Goal: Information Seeking & Learning: Learn about a topic

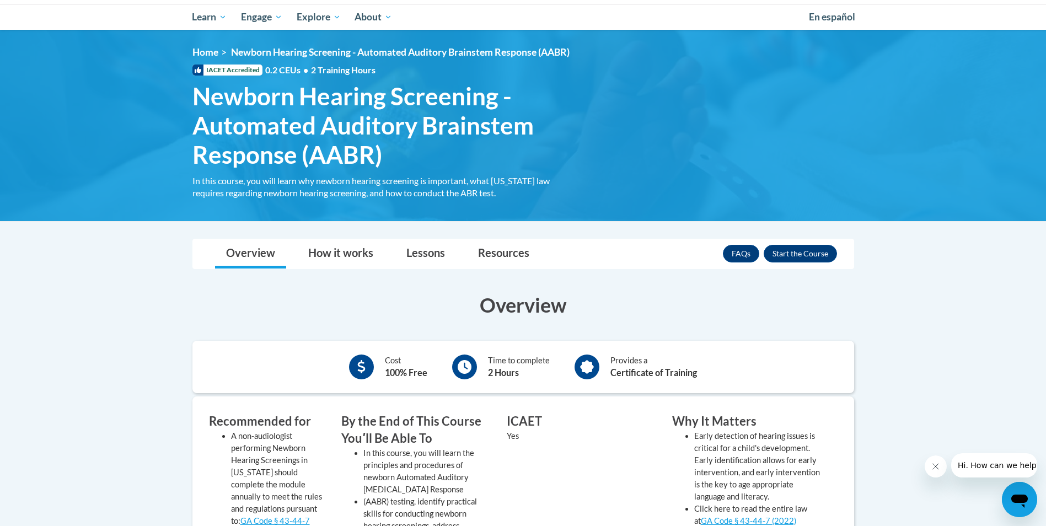
scroll to position [110, 0]
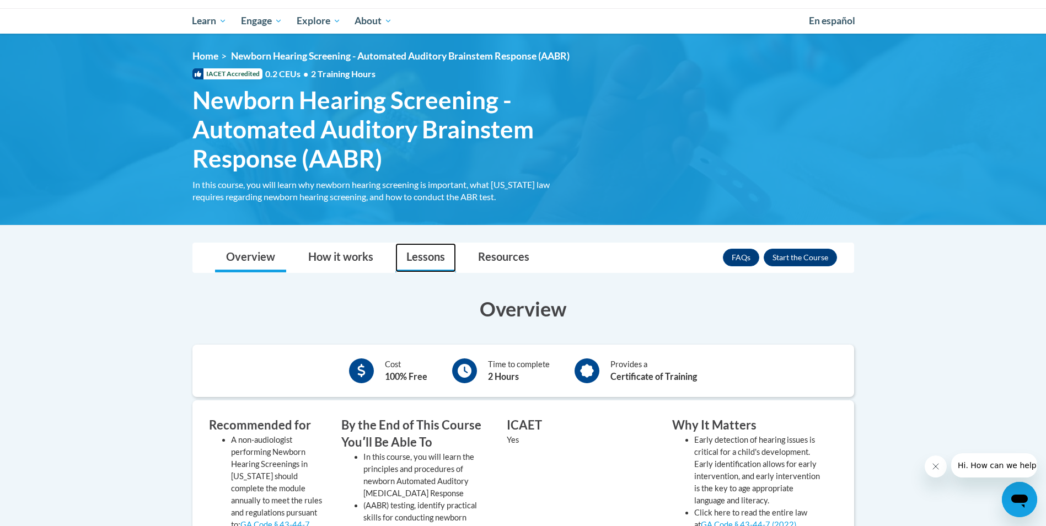
click at [431, 256] on link "Lessons" at bounding box center [425, 257] width 61 height 29
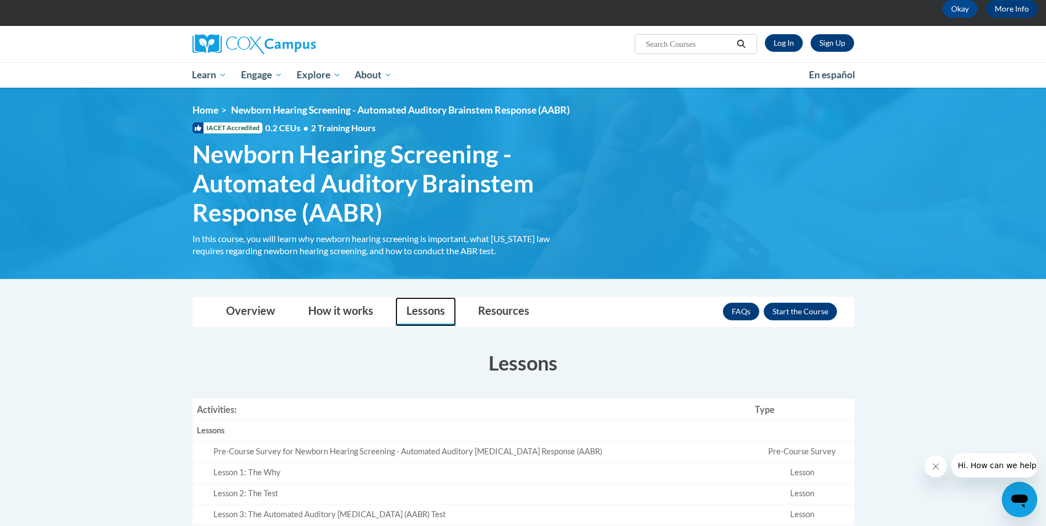
scroll to position [55, 0]
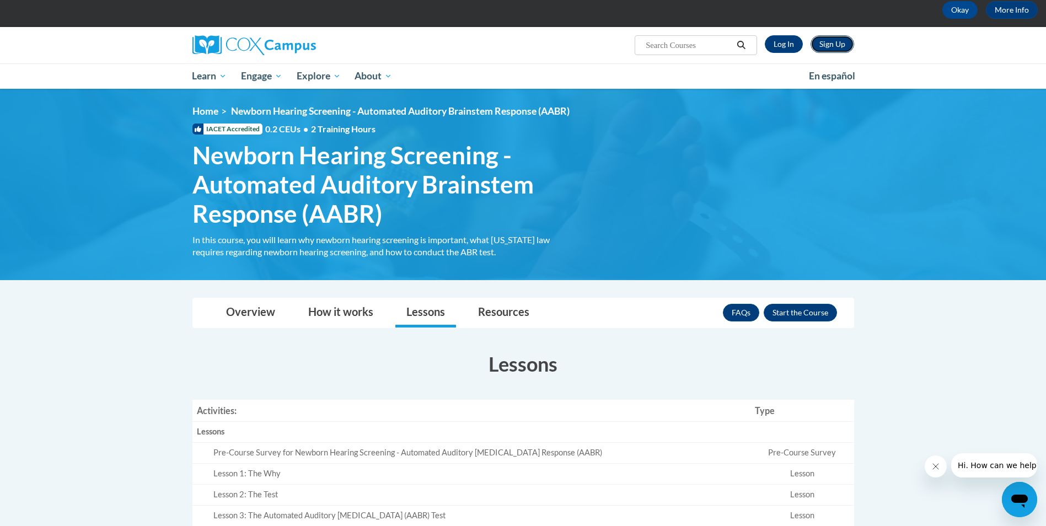
click at [826, 43] on link "Sign Up" at bounding box center [833, 44] width 44 height 18
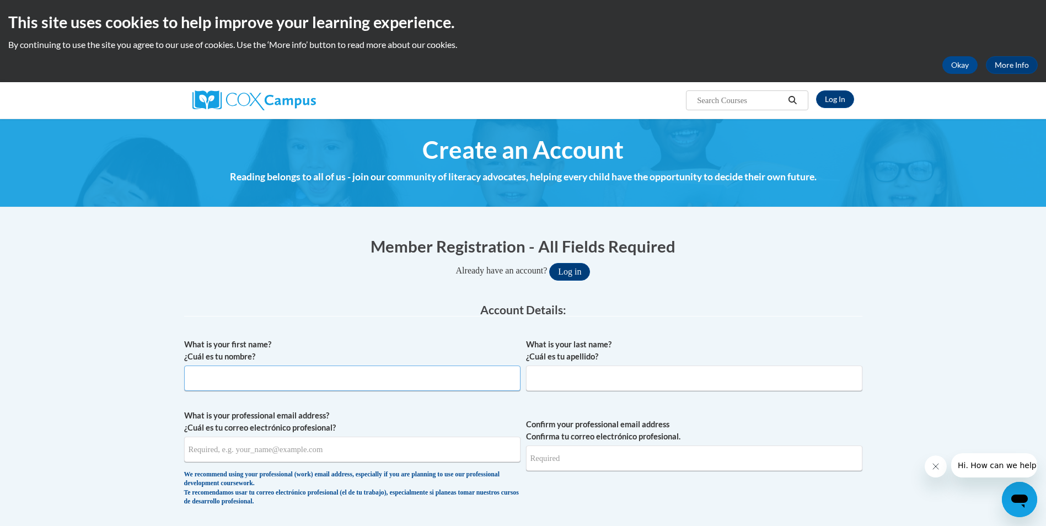
click at [358, 376] on input "What is your first name? ¿Cuál es tu nombre?" at bounding box center [352, 378] width 336 height 25
type input "Katie"
type input "Simmons"
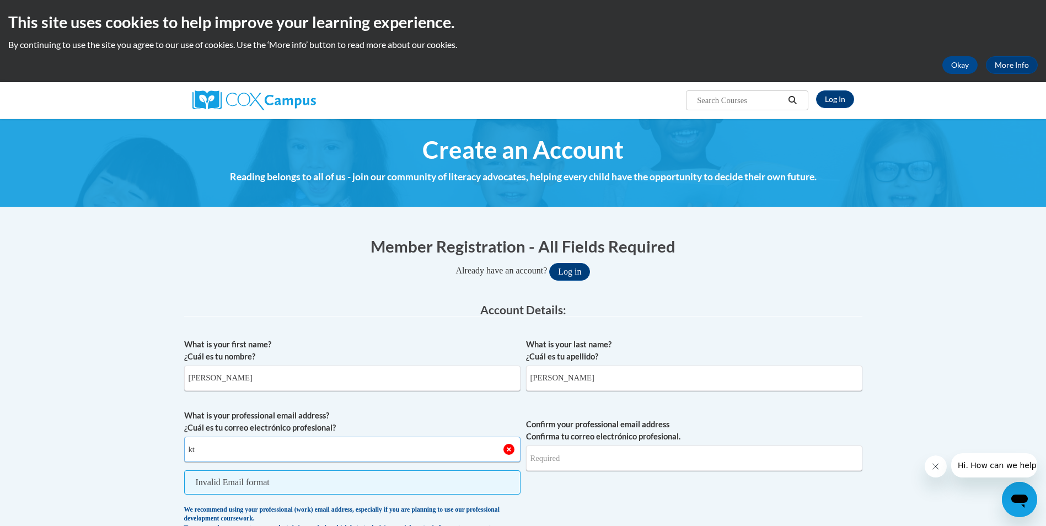
type input "k"
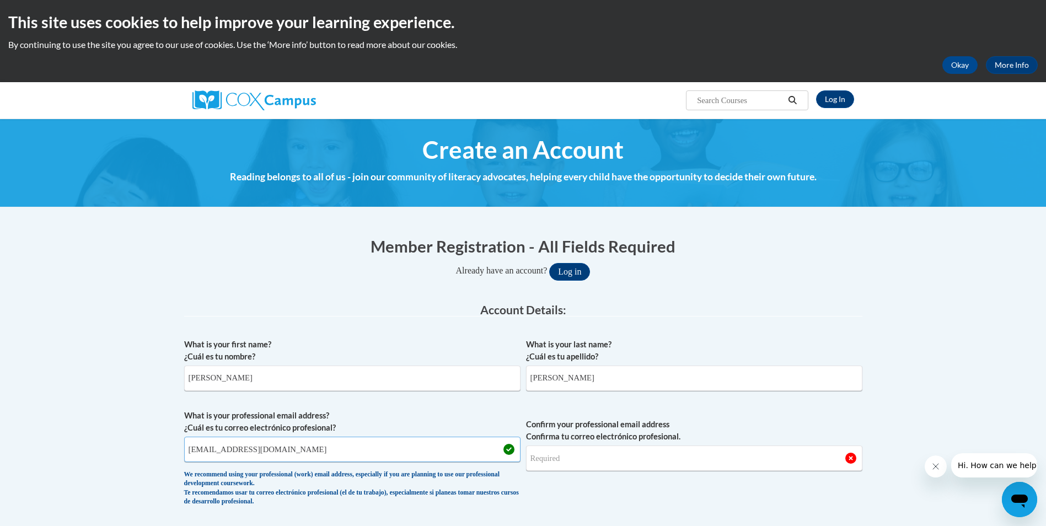
type input "kesimmons@archbold.org"
click at [635, 460] on input "Confirm your professional email address Confirma tu correo electrónico profesio…" at bounding box center [694, 458] width 336 height 25
type input "kesimmons@archbold.org"
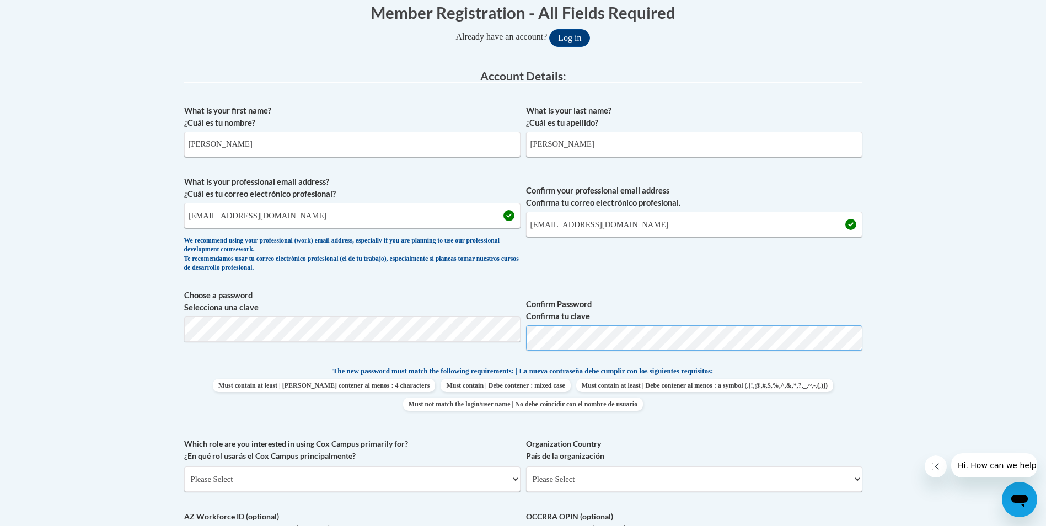
scroll to position [331, 0]
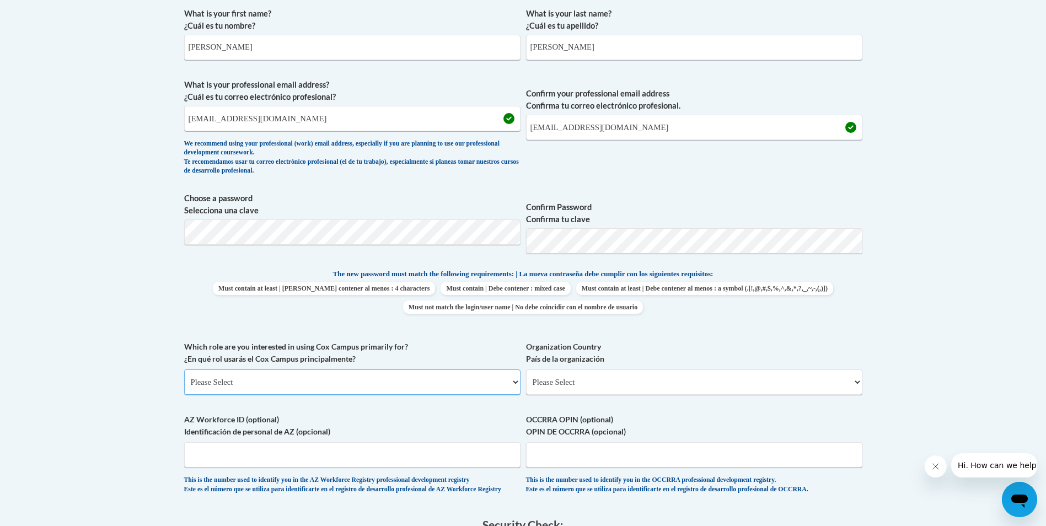
click at [503, 384] on select "Please Select College/University | Colegio/Universidad Community/Nonprofit Part…" at bounding box center [352, 381] width 336 height 25
select select "dc7172d6-9229-4d8e-ba4e-8a66fb6d7019"
click at [184, 369] on select "Please Select College/University | Colegio/Universidad Community/Nonprofit Part…" at bounding box center [352, 381] width 336 height 25
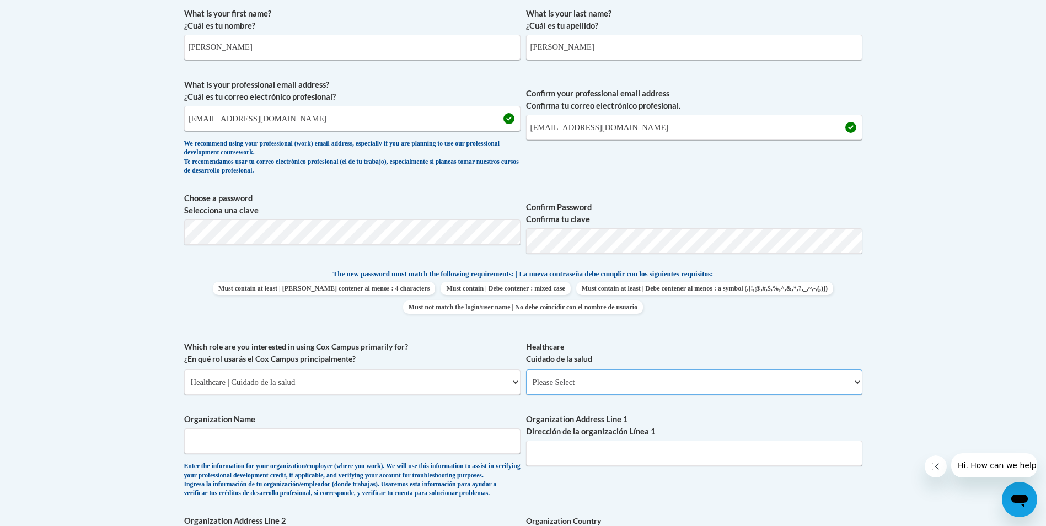
click at [608, 383] on select "Please Select Clinical Education | Educación clinica Executive Leadership | Líd…" at bounding box center [694, 381] width 336 height 25
select select "e7e41517-8def-4f81-ba9f-3deef4802e6c"
click at [526, 369] on select "Please Select Clinical Education | Educación clinica Executive Leadership | Líd…" at bounding box center [694, 381] width 336 height 25
click at [382, 449] on input "Organization Name" at bounding box center [352, 440] width 336 height 25
type input "Arcbold Memorial Hospital"
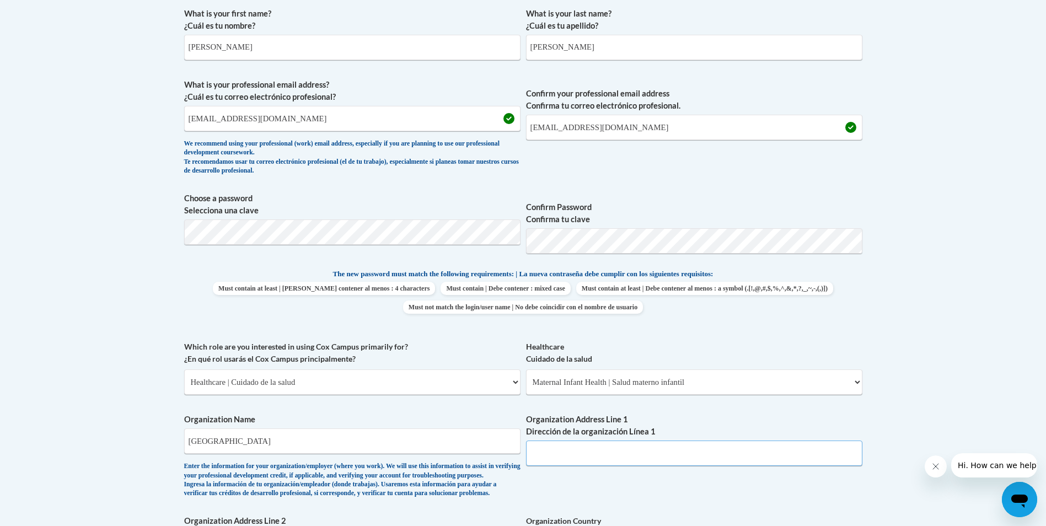
click at [661, 458] on input "Organization Address Line 1 Dirección de la organización Línea 1" at bounding box center [694, 453] width 336 height 25
type input "9"
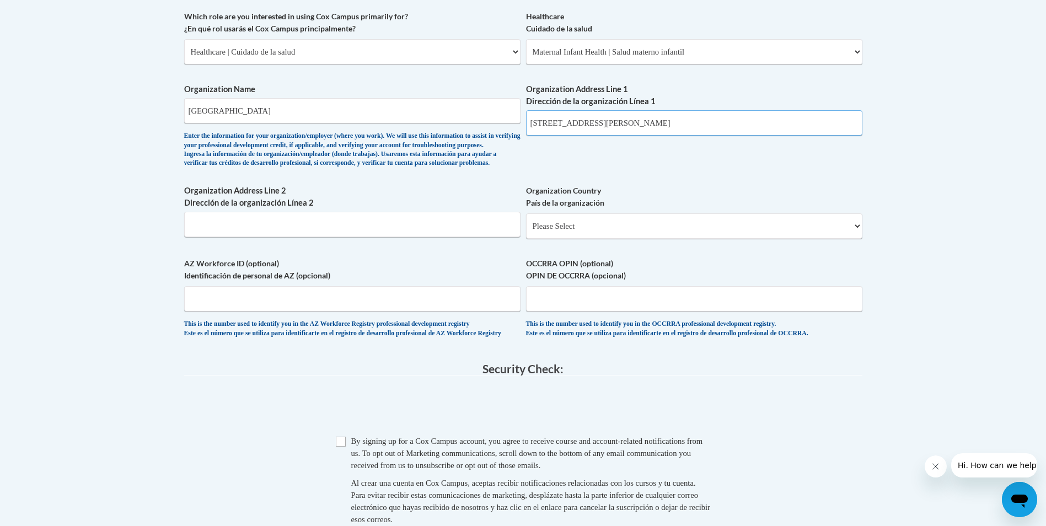
scroll to position [662, 0]
type input "915 Gordon Ave, Thomasville, Ga 31792"
click at [605, 238] on select "Please Select United States | Estados Unidos Outside of the United States | Fue…" at bounding box center [694, 225] width 336 height 25
select select "ad49bcad-a171-4b2e-b99c-48b446064914"
click at [526, 230] on select "Please Select United States | Estados Unidos Outside of the United States | Fue…" at bounding box center [694, 225] width 336 height 25
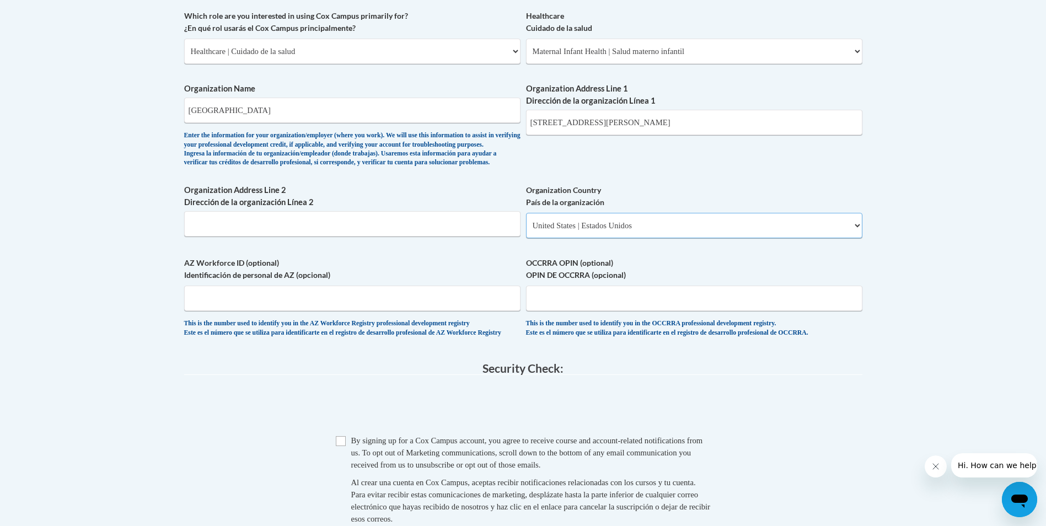
select select
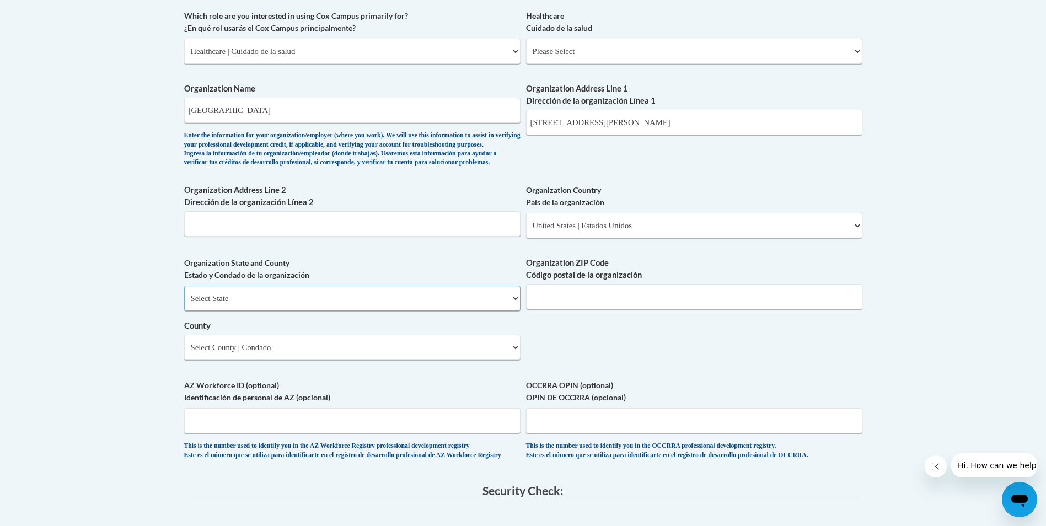
click at [275, 311] on select "Select State Alabama Alaska Arizona Arkansas California Colorado Connecticut De…" at bounding box center [352, 298] width 336 height 25
select select "Georgia"
click at [184, 304] on select "Select State Alabama Alaska Arizona Arkansas California Colorado Connecticut De…" at bounding box center [352, 298] width 336 height 25
click at [602, 309] on input "Organization ZIP Code Código postal de la organización" at bounding box center [694, 296] width 336 height 25
type input "31792"
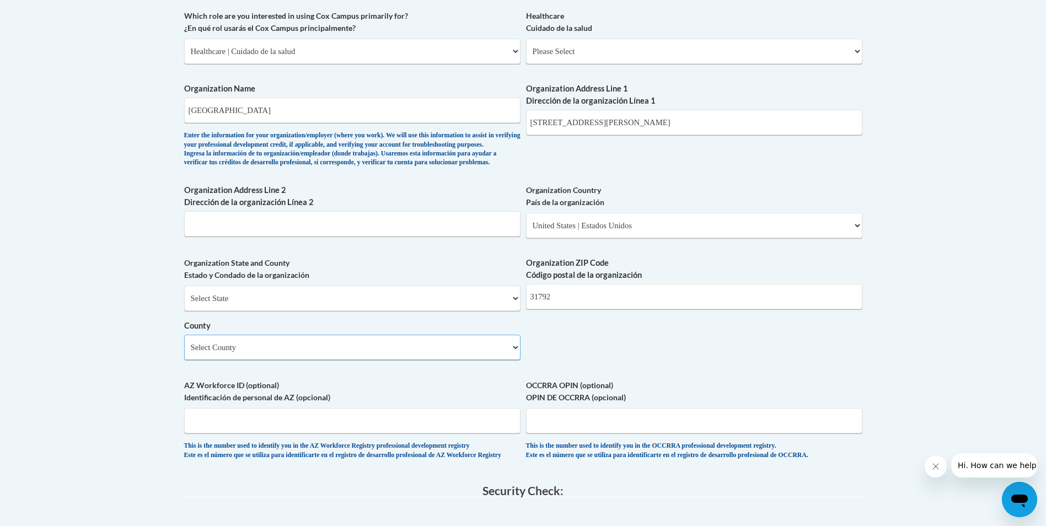
click at [410, 360] on select "Select County Appling Atkinson Bacon Baker Baldwin Banks Barrow Bartow Ben Hill…" at bounding box center [352, 347] width 336 height 25
select select "Thomas"
click at [184, 353] on select "Select County Appling Atkinson Bacon Baker Baldwin Banks Barrow Bartow Ben Hill…" at bounding box center [352, 347] width 336 height 25
drag, startPoint x: 696, startPoint y: 123, endPoint x: 589, endPoint y: 130, distance: 106.7
click at [589, 130] on input "915 Gordon Ave, Thomasville, Ga 31792" at bounding box center [694, 122] width 336 height 25
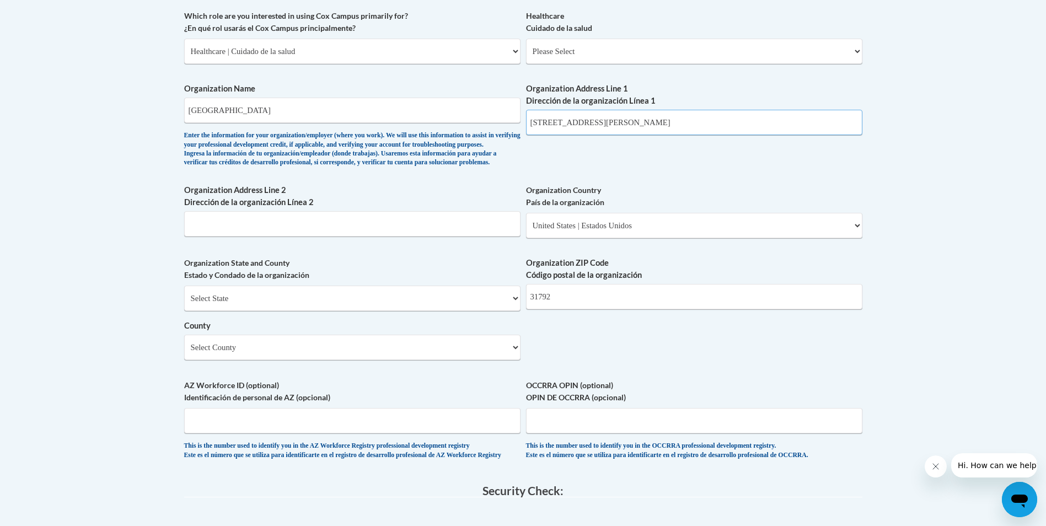
click at [701, 128] on input "915 Gordon Ave, Thomasville, Ga 31792" at bounding box center [694, 122] width 336 height 25
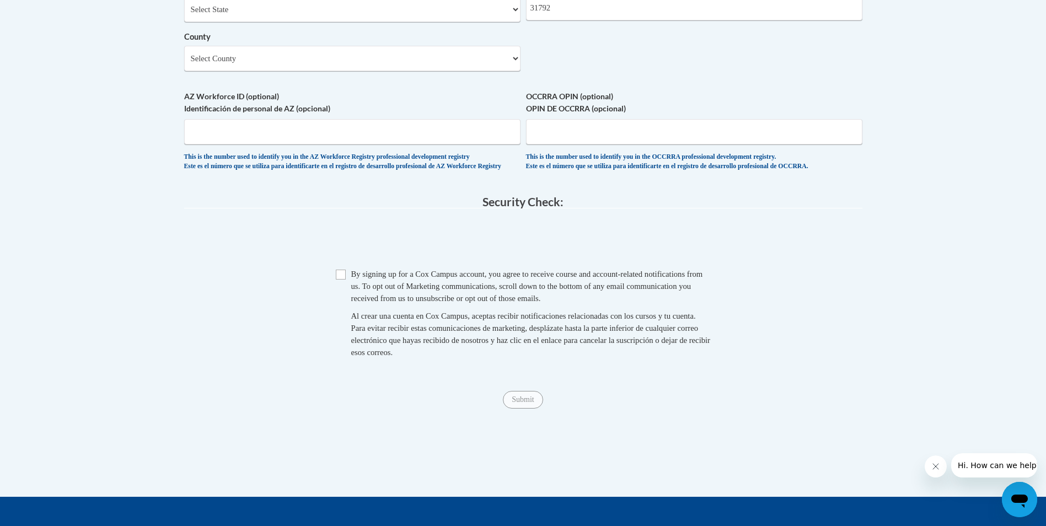
scroll to position [993, 0]
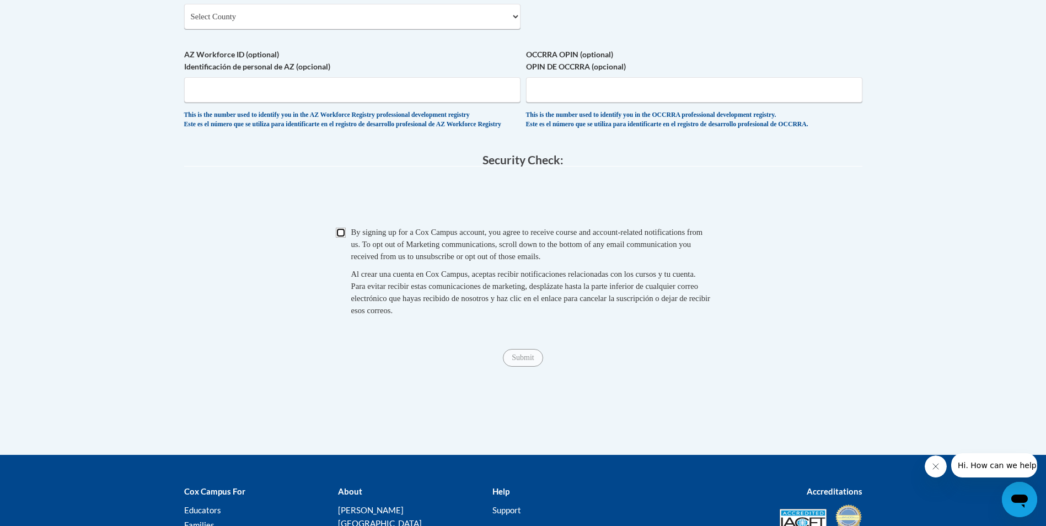
click at [344, 238] on input "Checkbox" at bounding box center [341, 233] width 10 height 10
checkbox input "true"
click at [518, 367] on input "Submit" at bounding box center [523, 358] width 40 height 18
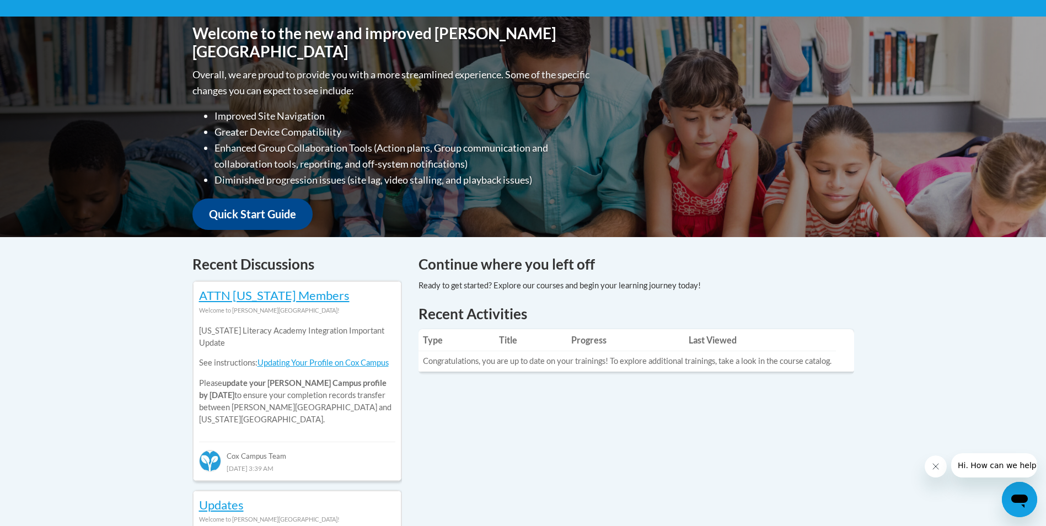
scroll to position [165, 0]
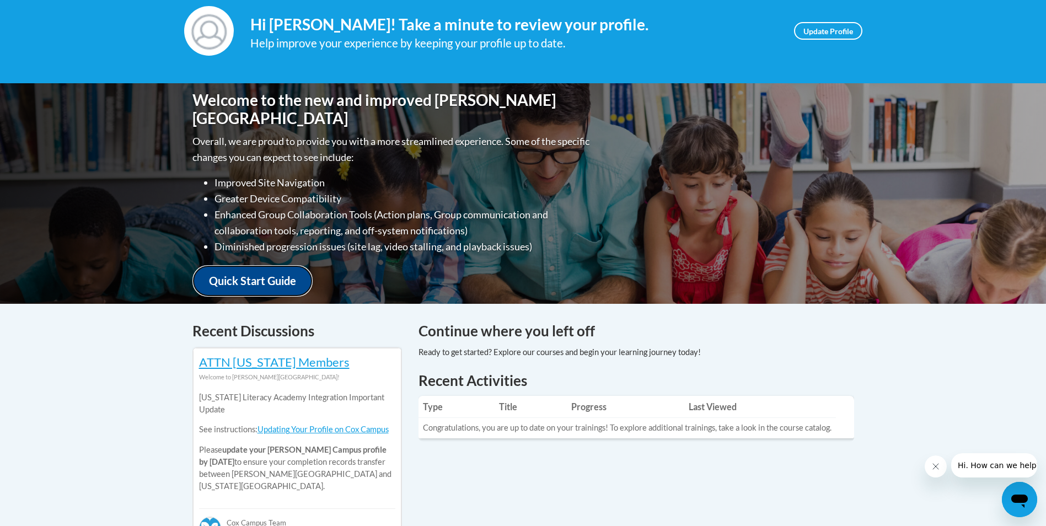
click at [285, 277] on link "Quick Start Guide" at bounding box center [252, 280] width 120 height 31
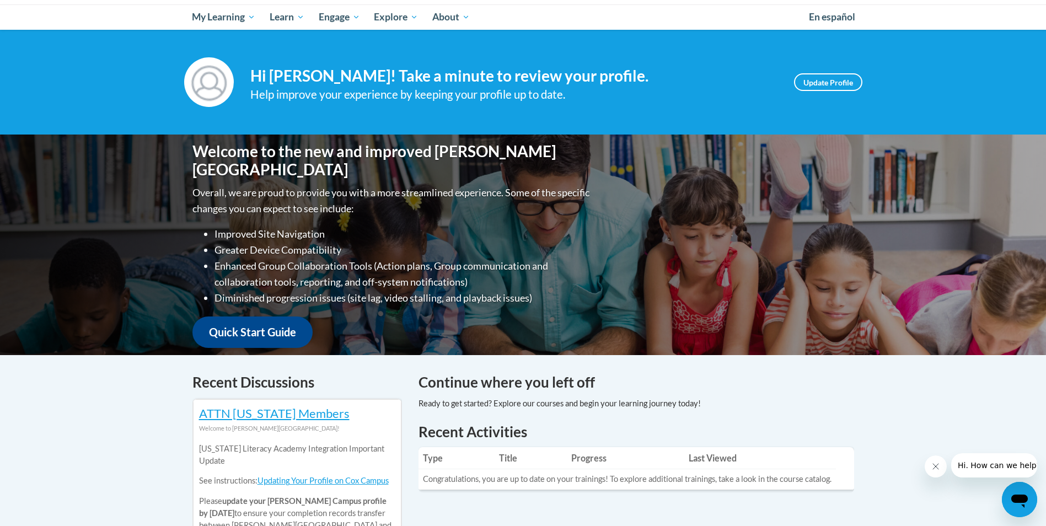
scroll to position [110, 0]
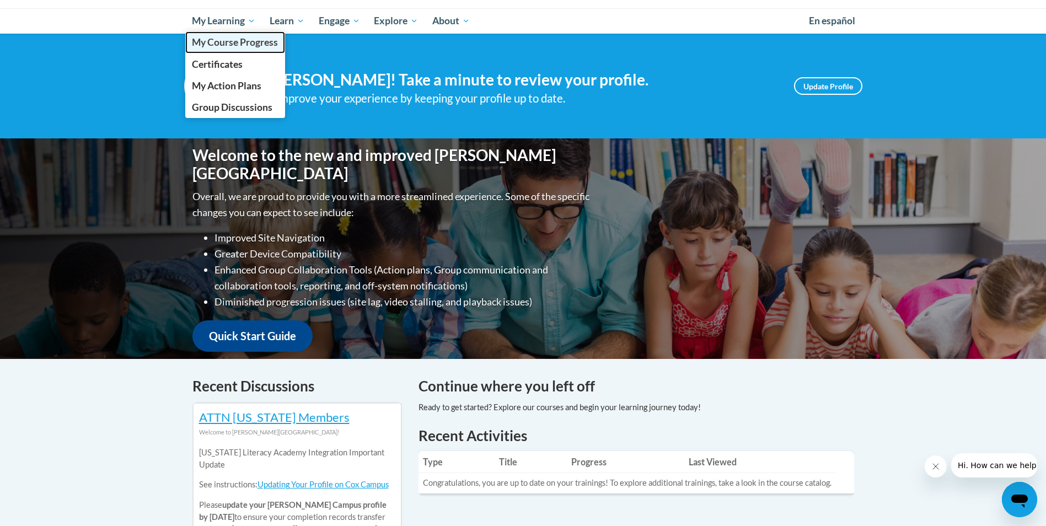
click at [235, 46] on span "My Course Progress" at bounding box center [235, 42] width 86 height 12
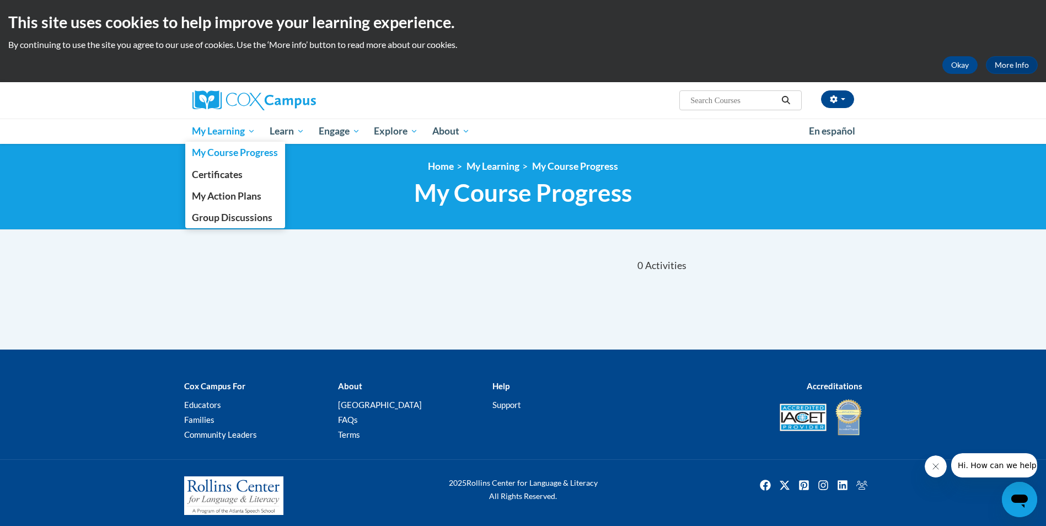
click at [227, 136] on span "My Learning" at bounding box center [223, 131] width 63 height 13
click at [234, 177] on span "Certificates" at bounding box center [217, 175] width 51 height 12
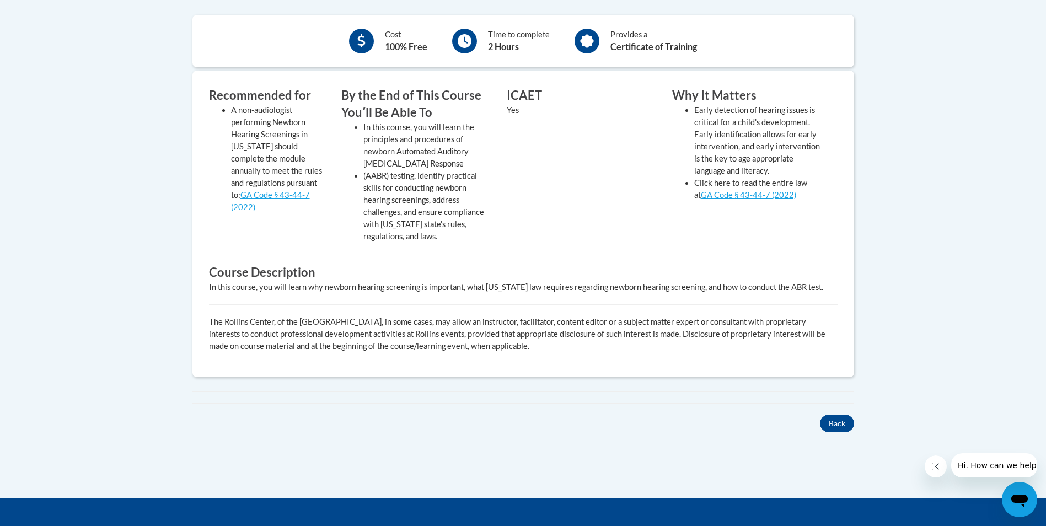
scroll to position [441, 0]
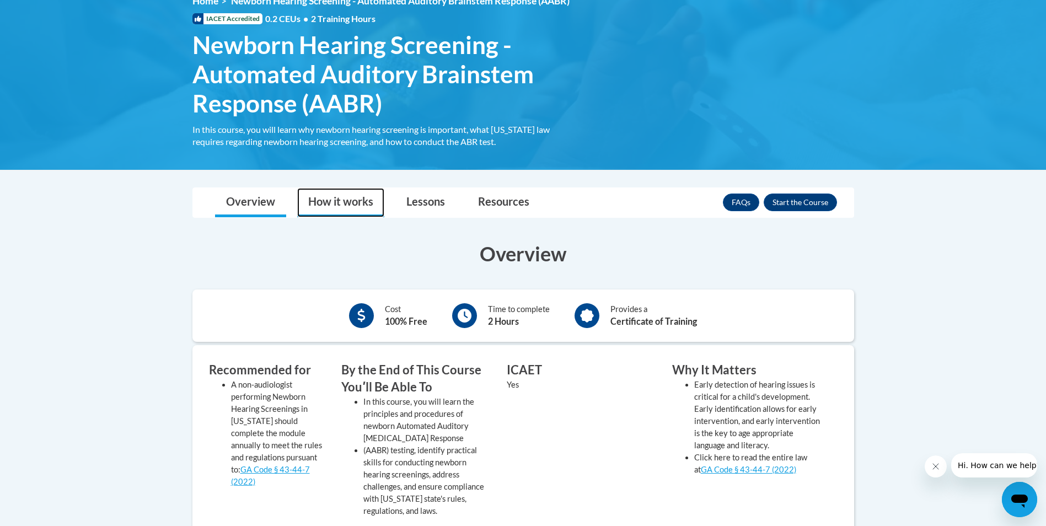
click at [334, 204] on link "How it works" at bounding box center [340, 202] width 87 height 29
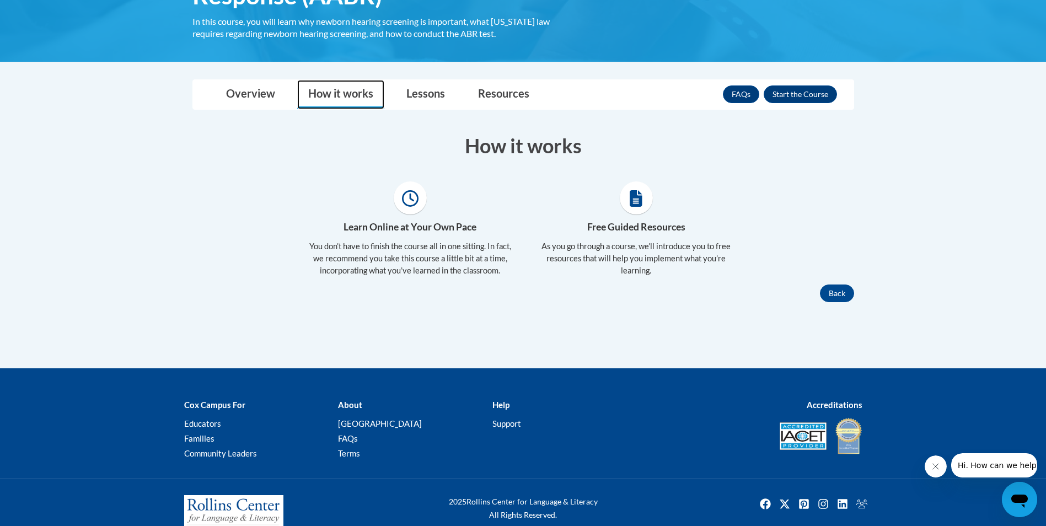
scroll to position [276, 0]
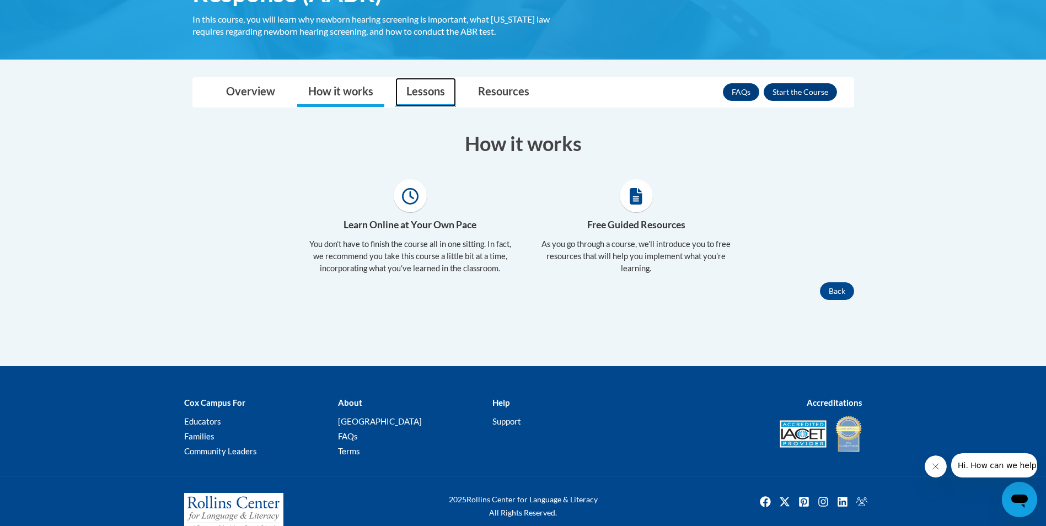
click at [410, 91] on link "Lessons" at bounding box center [425, 92] width 61 height 29
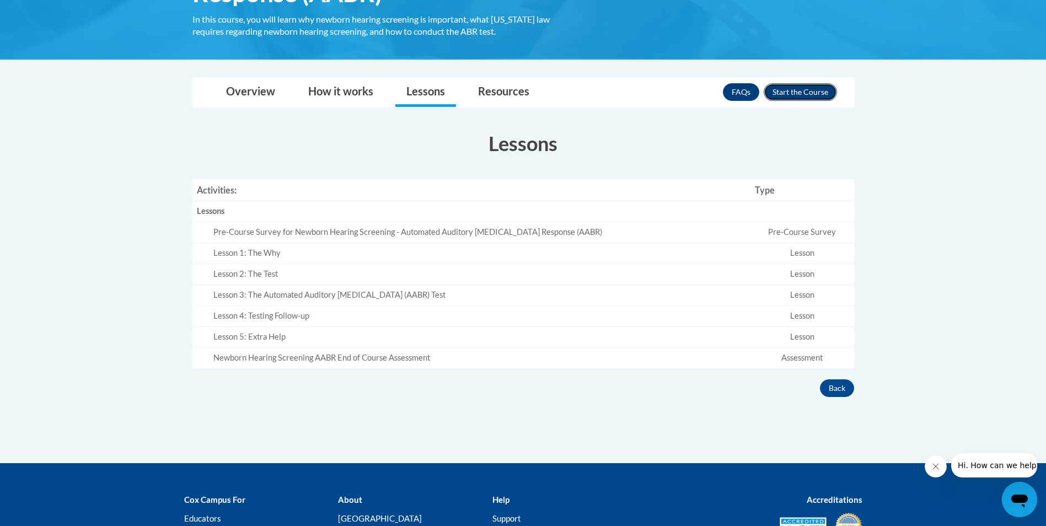
click at [792, 88] on button "Enroll" at bounding box center [800, 92] width 73 height 18
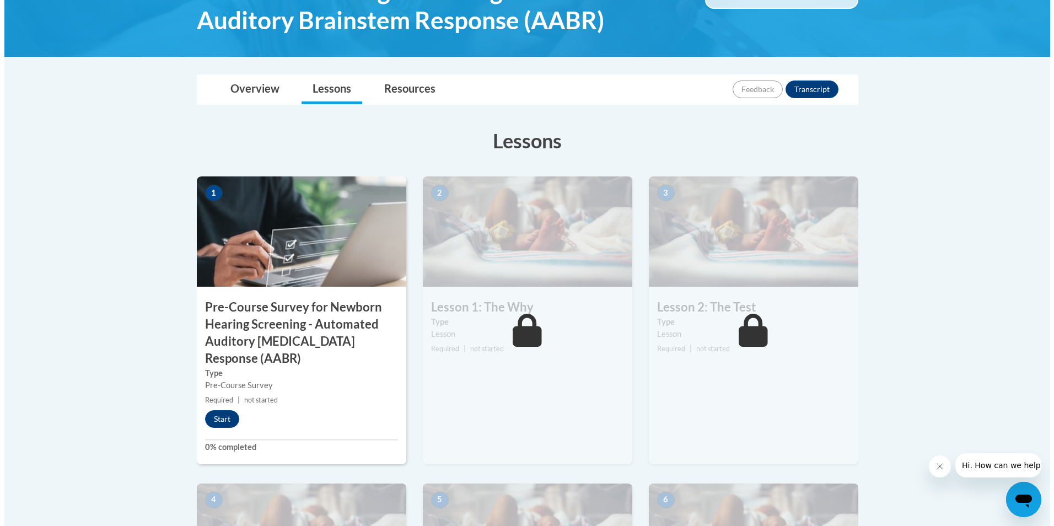
scroll to position [221, 0]
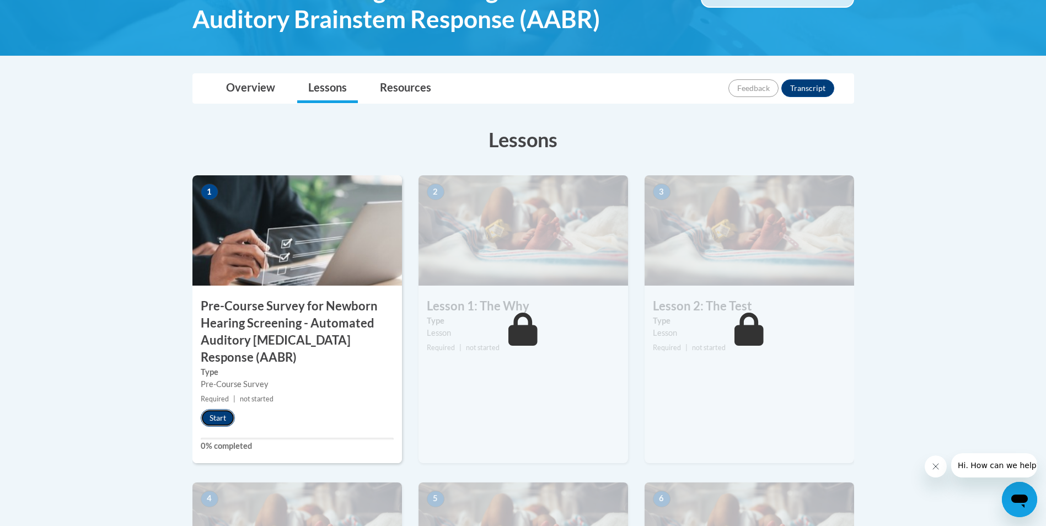
click at [222, 423] on button "Start" at bounding box center [218, 418] width 34 height 18
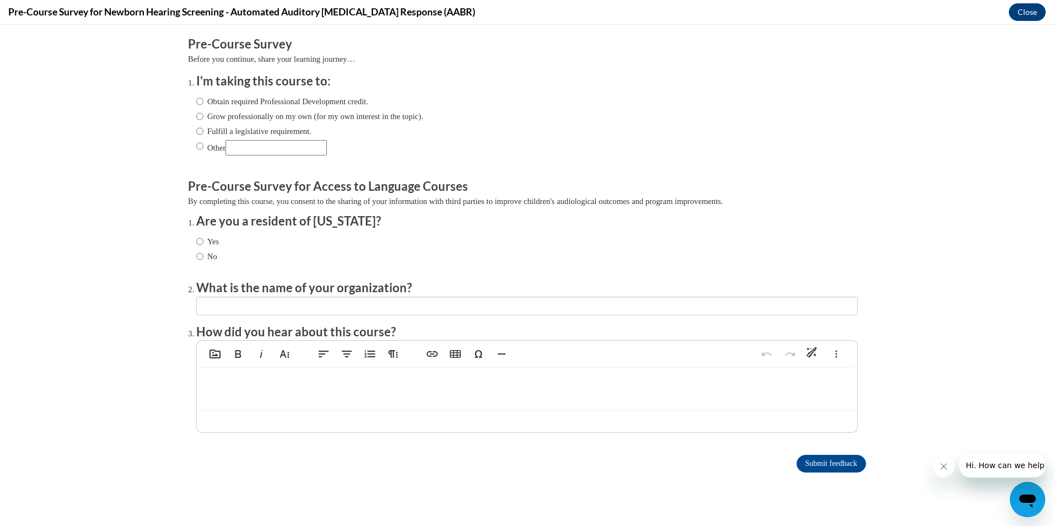
scroll to position [0, 0]
click at [196, 103] on input "Obtain required Professional Development credit." at bounding box center [199, 101] width 7 height 12
radio input "true"
click at [196, 236] on input "Yes" at bounding box center [199, 241] width 7 height 12
radio input "true"
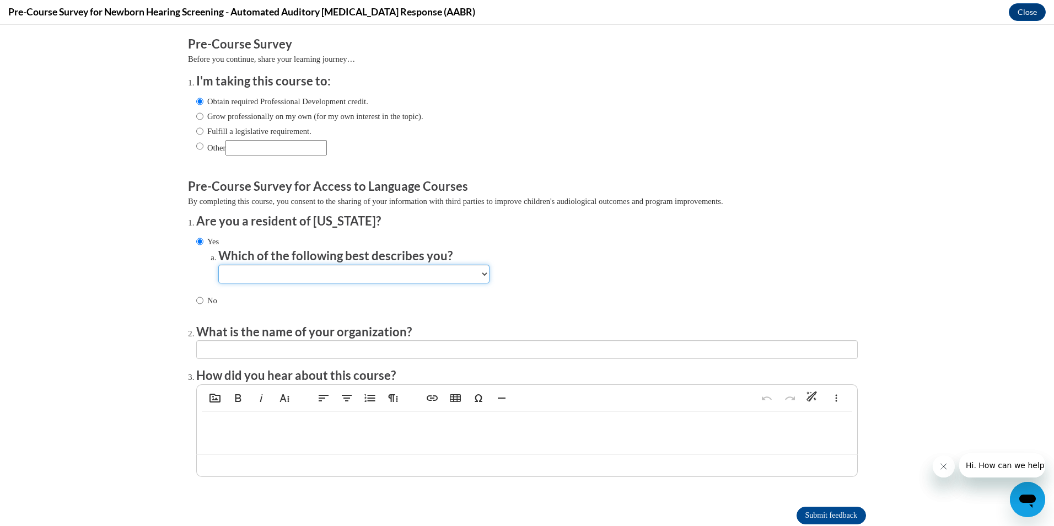
click at [258, 273] on select "Newborn hearing screener in a birthing facility (a) Newborn hearing screener wi…" at bounding box center [353, 274] width 271 height 19
select select "0ecc71c6-0759-43a0-b98d-4ee5d402229d"
click at [218, 265] on select "Newborn hearing screener in a birthing facility (a) Newborn hearing screener wi…" at bounding box center [353, 274] width 271 height 19
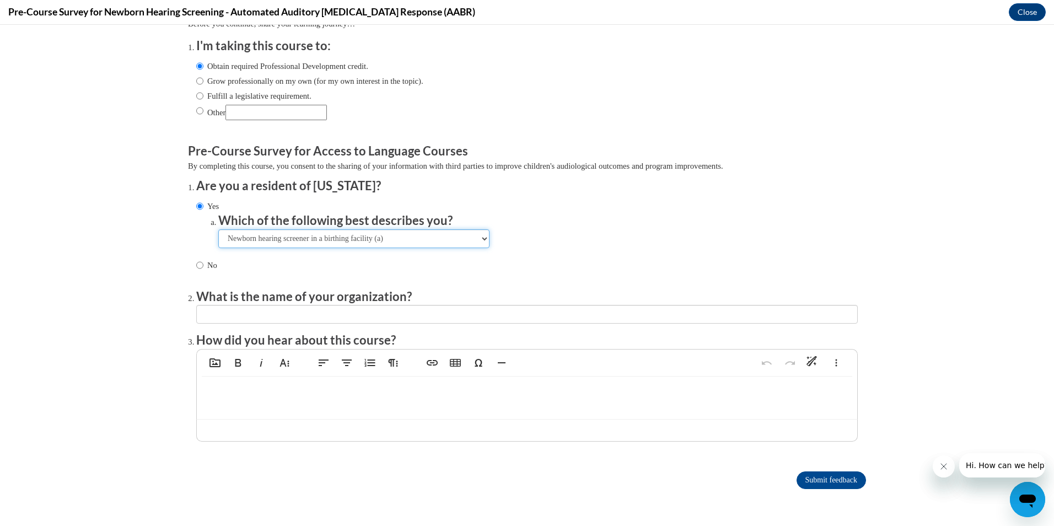
scroll to position [55, 0]
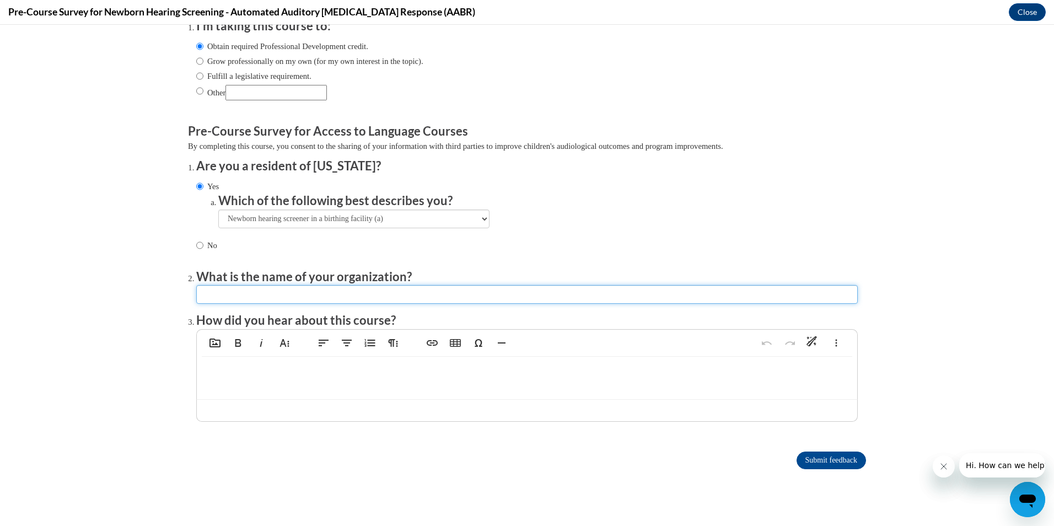
click at [229, 286] on input "textbox" at bounding box center [527, 294] width 662 height 19
type input "Archbold Memorial Hospital"
click at [835, 460] on input "Submit feedback" at bounding box center [831, 461] width 69 height 18
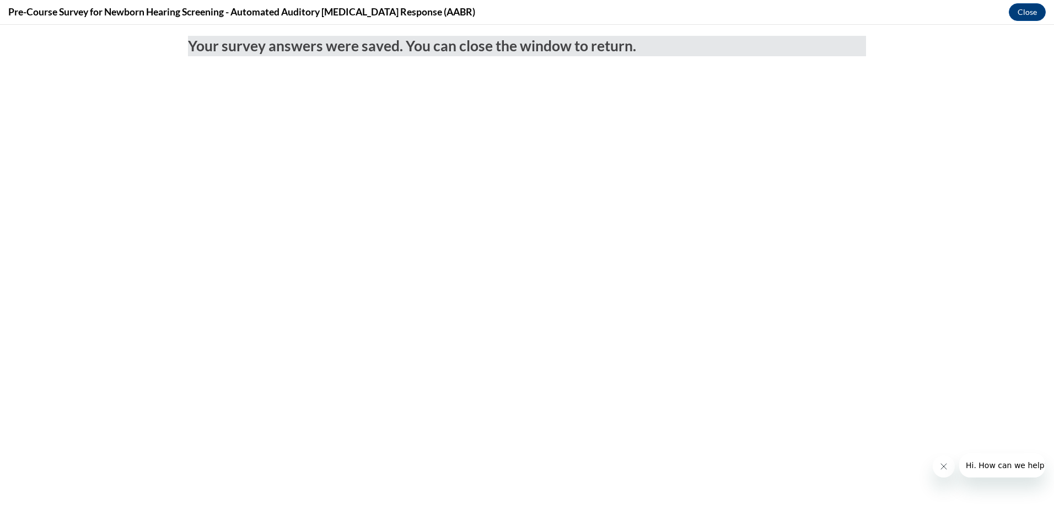
scroll to position [0, 0]
click at [1034, 13] on button "Close" at bounding box center [1027, 12] width 37 height 18
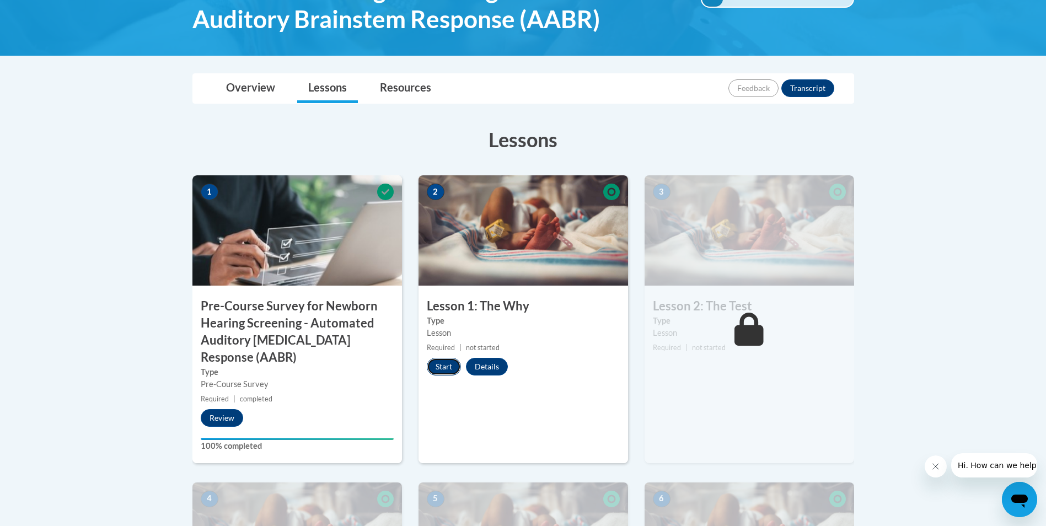
click at [449, 372] on button "Start" at bounding box center [444, 367] width 34 height 18
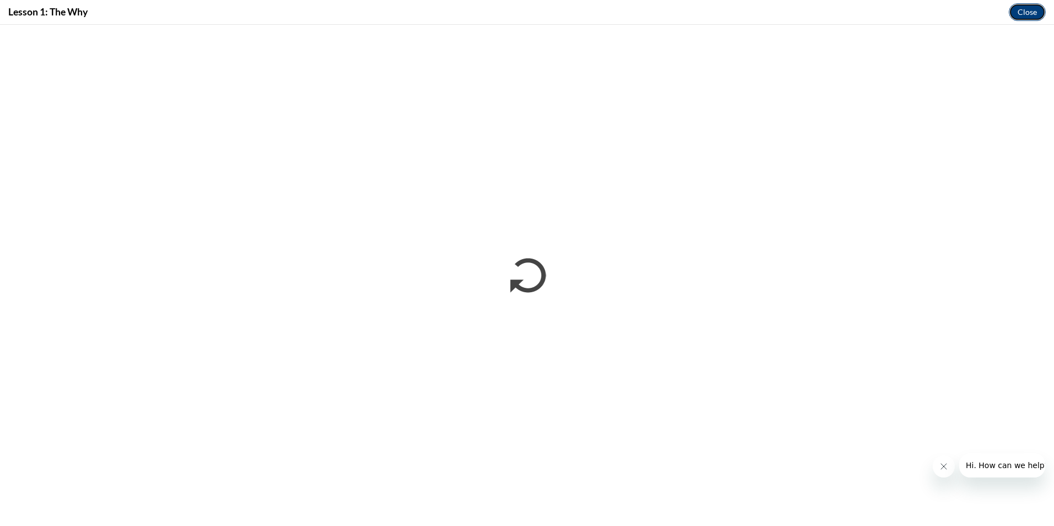
click at [1036, 13] on button "Close" at bounding box center [1027, 12] width 37 height 18
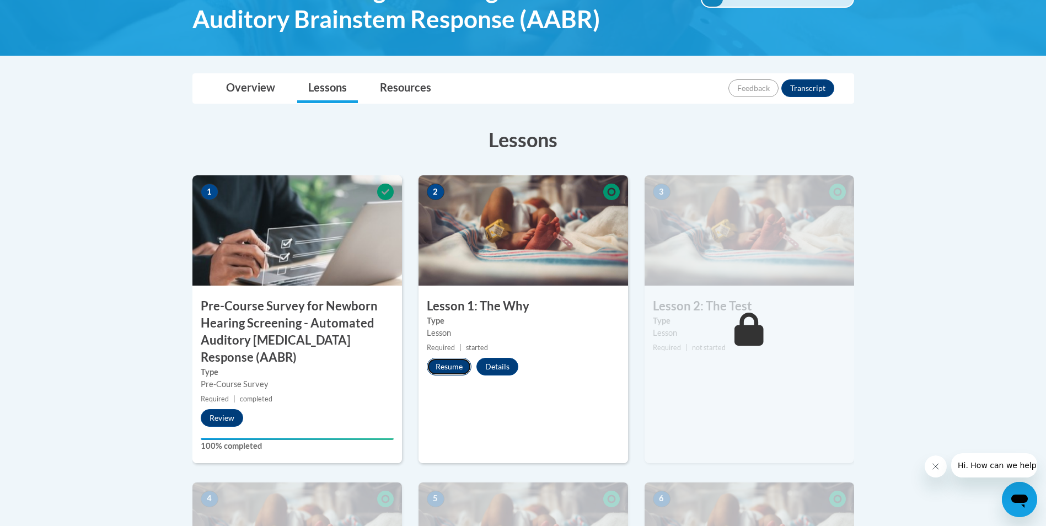
click at [443, 371] on button "Resume" at bounding box center [449, 367] width 45 height 18
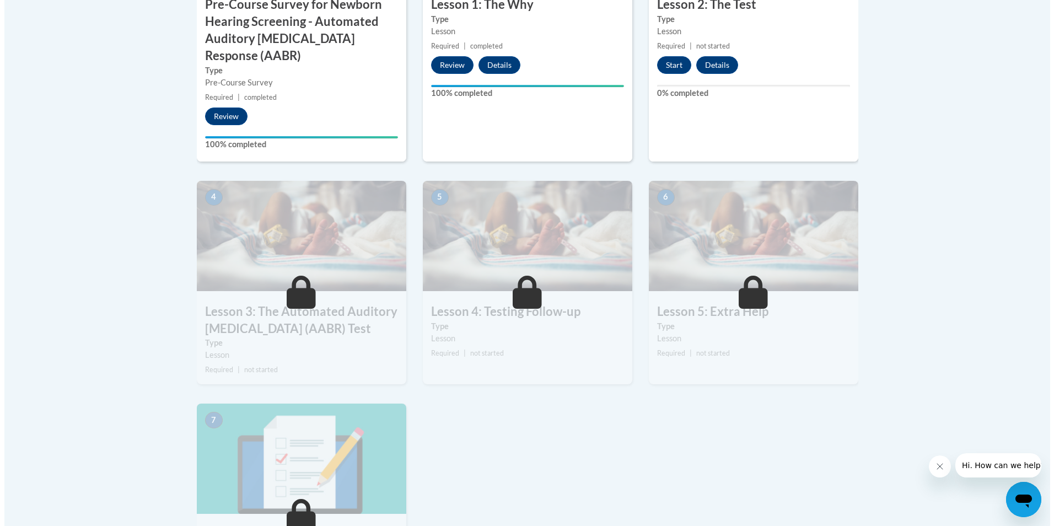
scroll to position [386, 0]
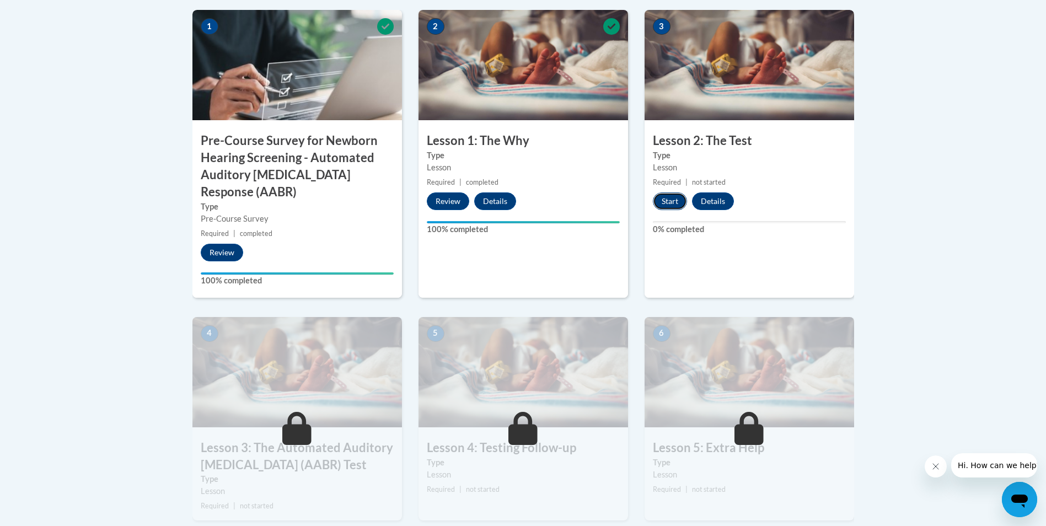
click at [672, 198] on button "Start" at bounding box center [670, 201] width 34 height 18
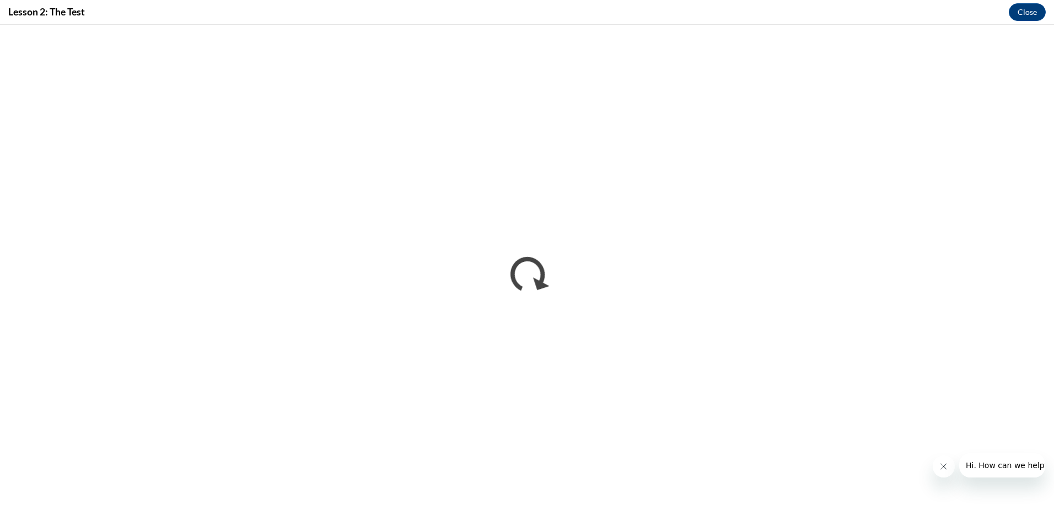
scroll to position [0, 0]
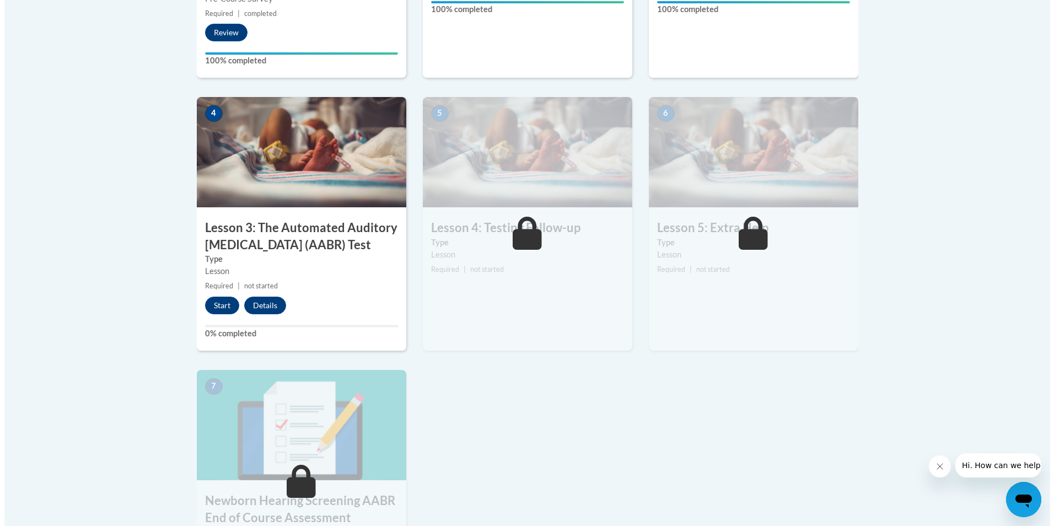
scroll to position [607, 0]
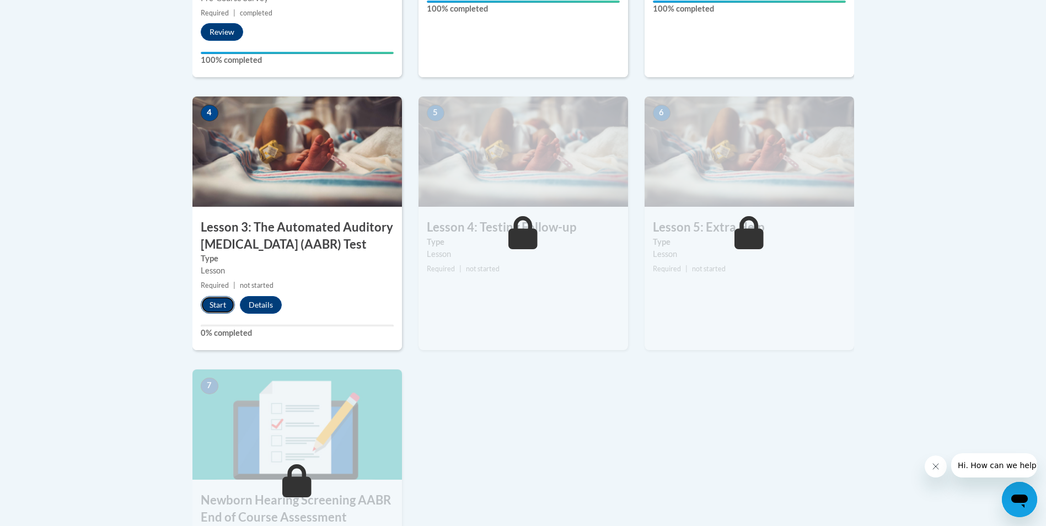
click at [216, 308] on button "Start" at bounding box center [218, 305] width 34 height 18
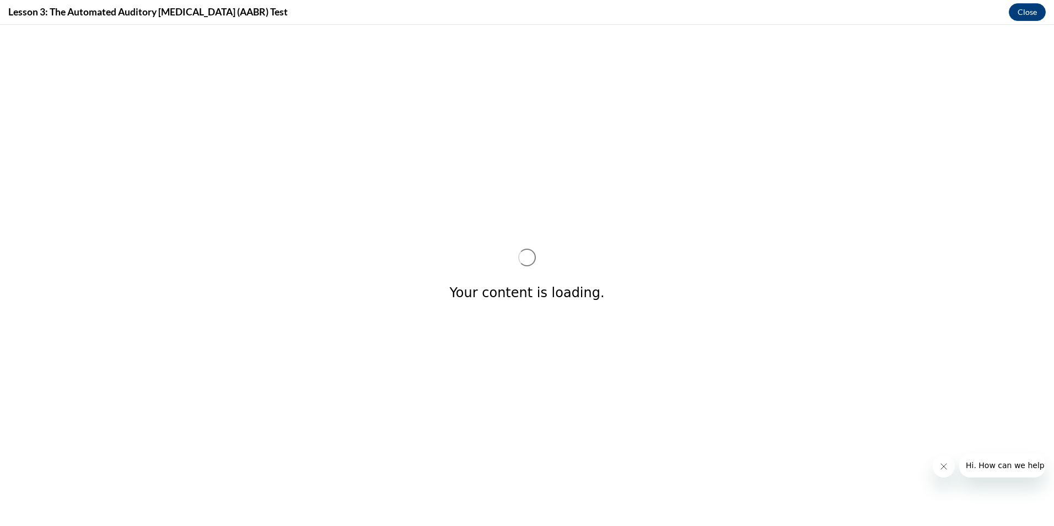
scroll to position [0, 0]
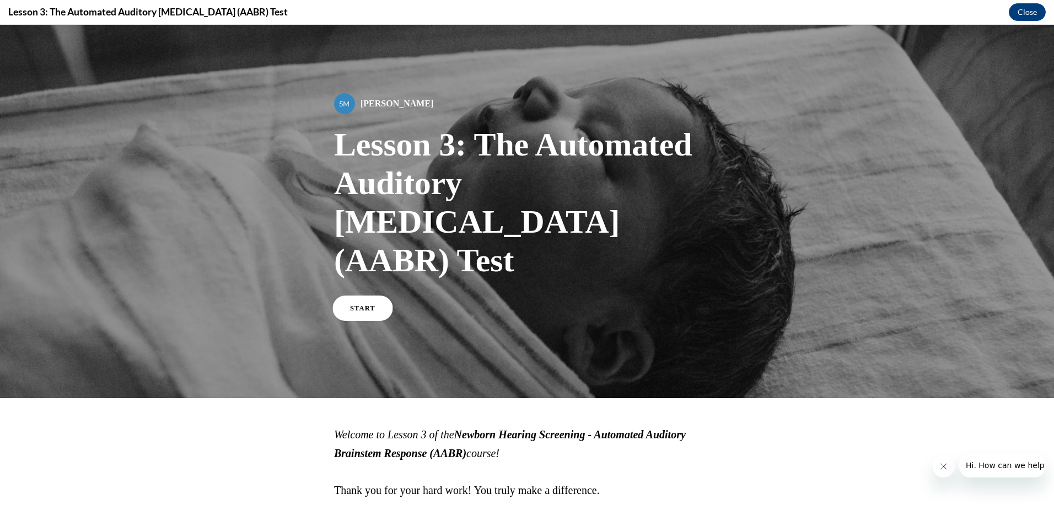
click at [342, 296] on link "START" at bounding box center [363, 308] width 60 height 25
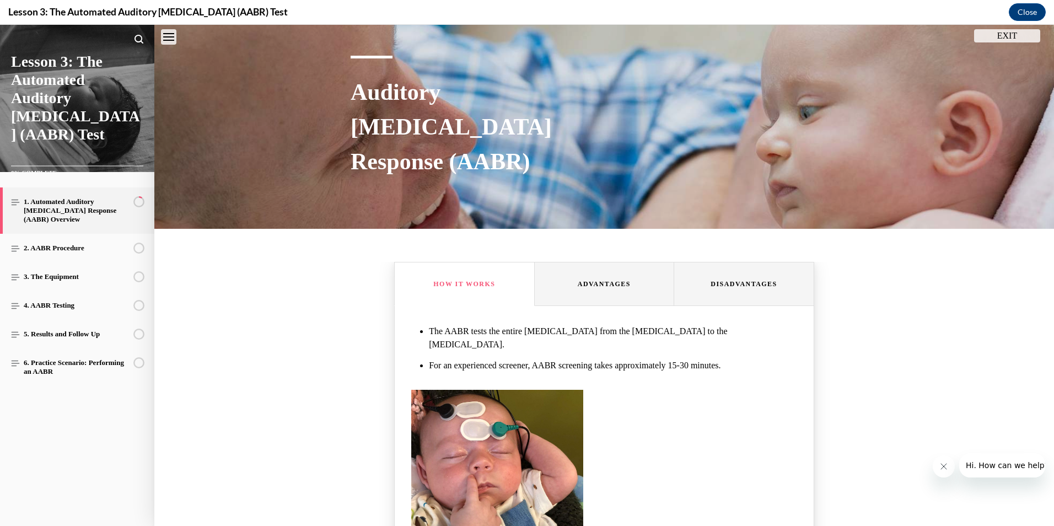
scroll to position [310, 0]
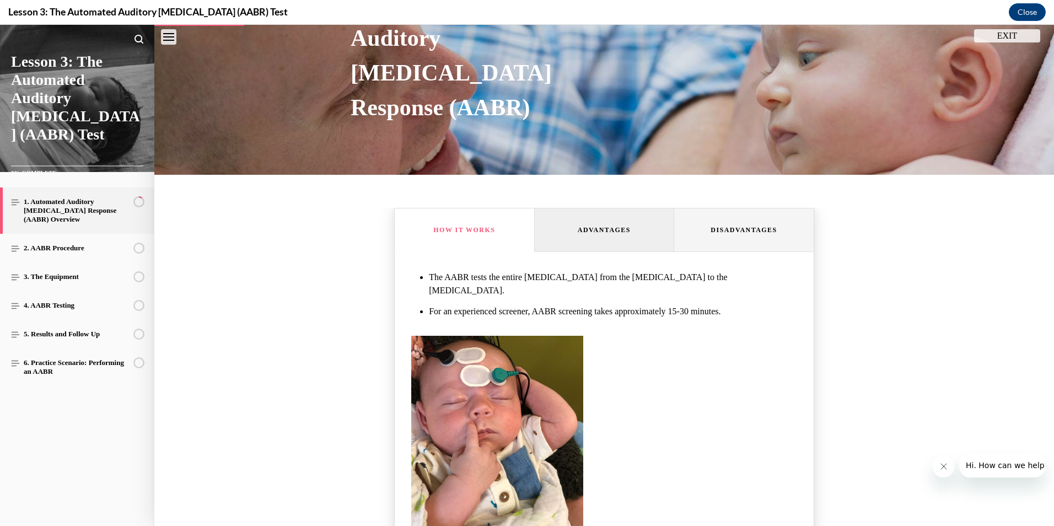
click at [607, 238] on button "Advantages" at bounding box center [605, 230] width 140 height 44
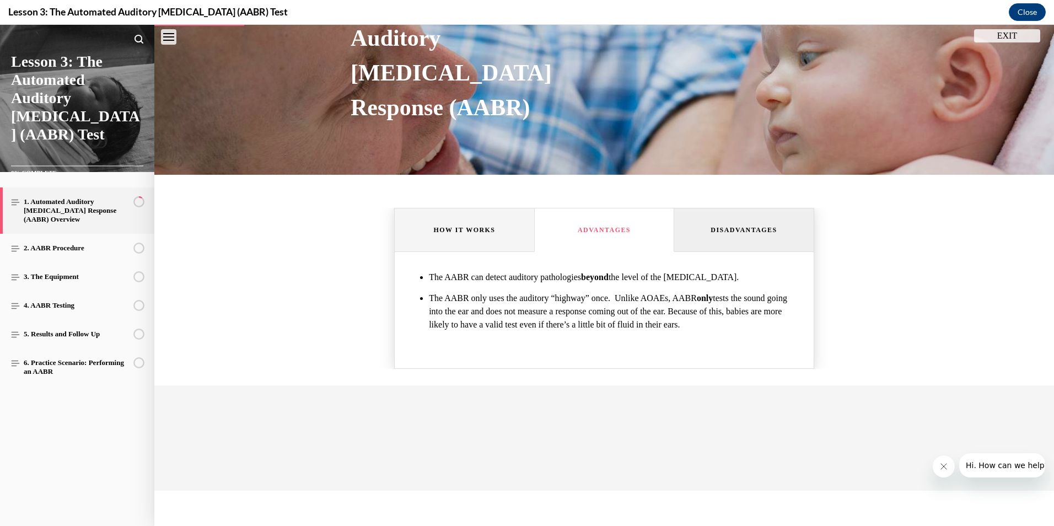
click at [705, 225] on button "Disadvantages" at bounding box center [744, 230] width 140 height 44
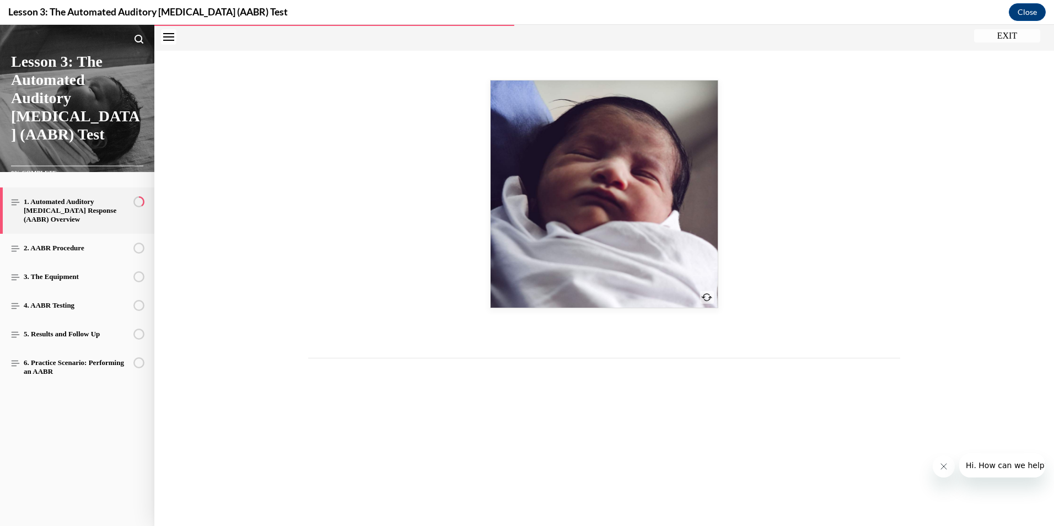
scroll to position [861, 0]
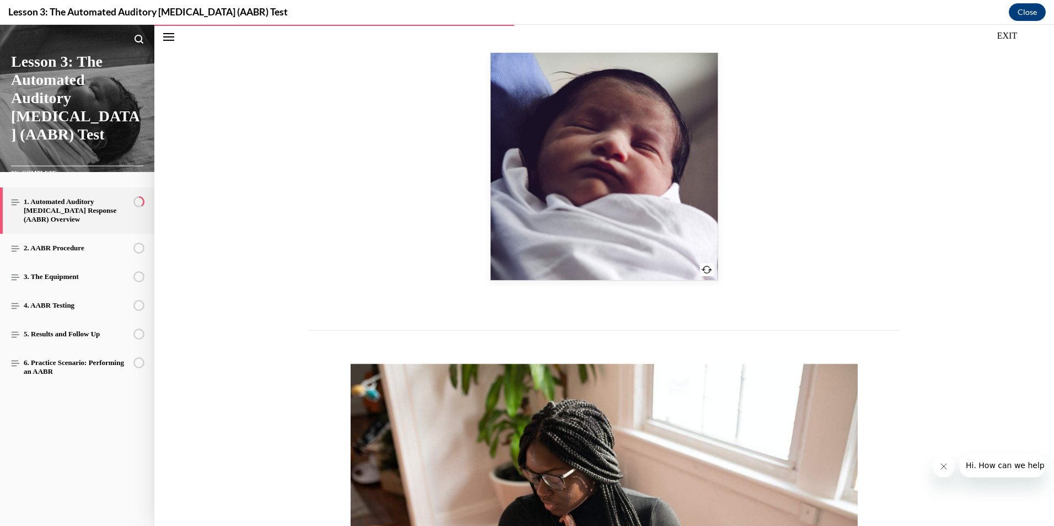
click at [581, 189] on img "Front of card" at bounding box center [604, 166] width 227 height 227
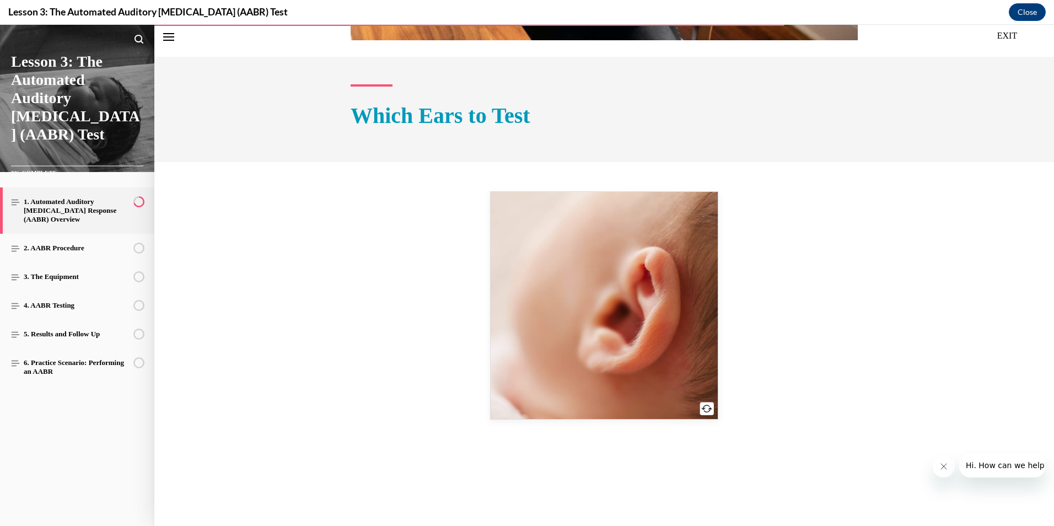
click at [636, 308] on img "Front of card" at bounding box center [604, 305] width 227 height 227
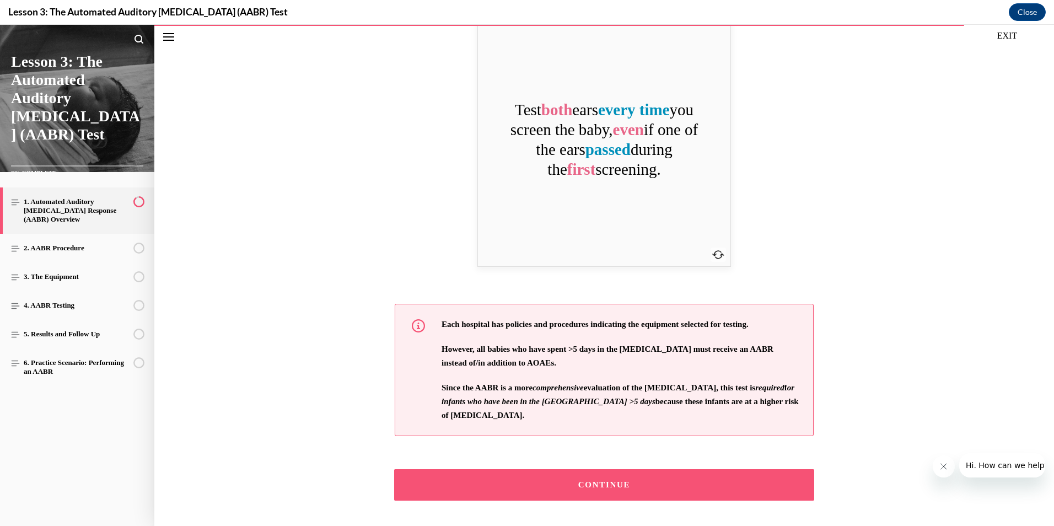
scroll to position [1703, 0]
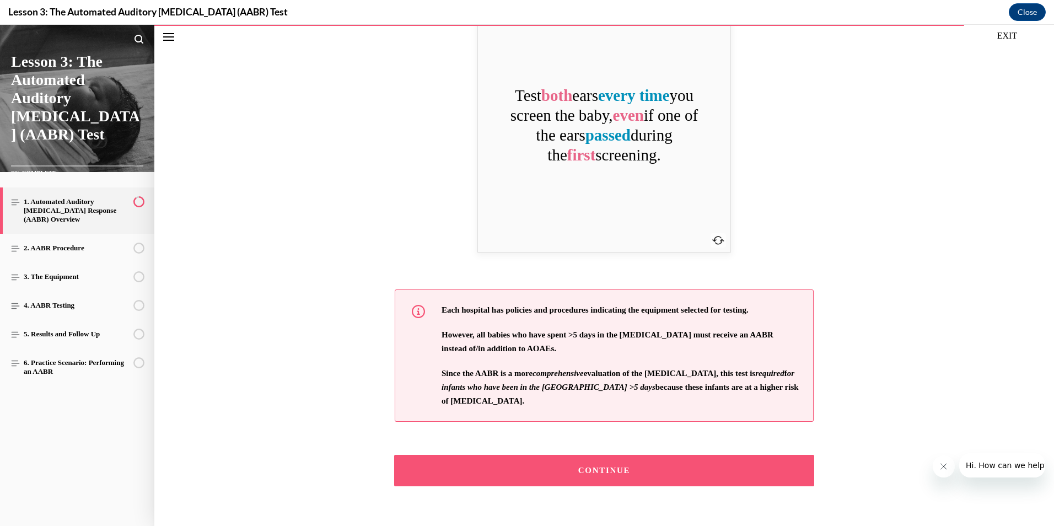
click at [616, 467] on div "CONTINUE" at bounding box center [604, 471] width 386 height 8
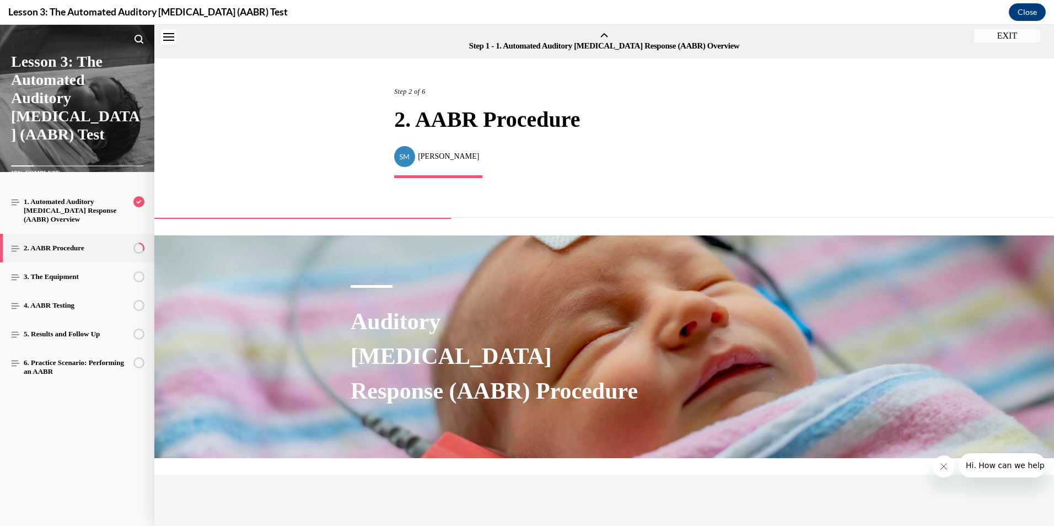
scroll to position [34, 0]
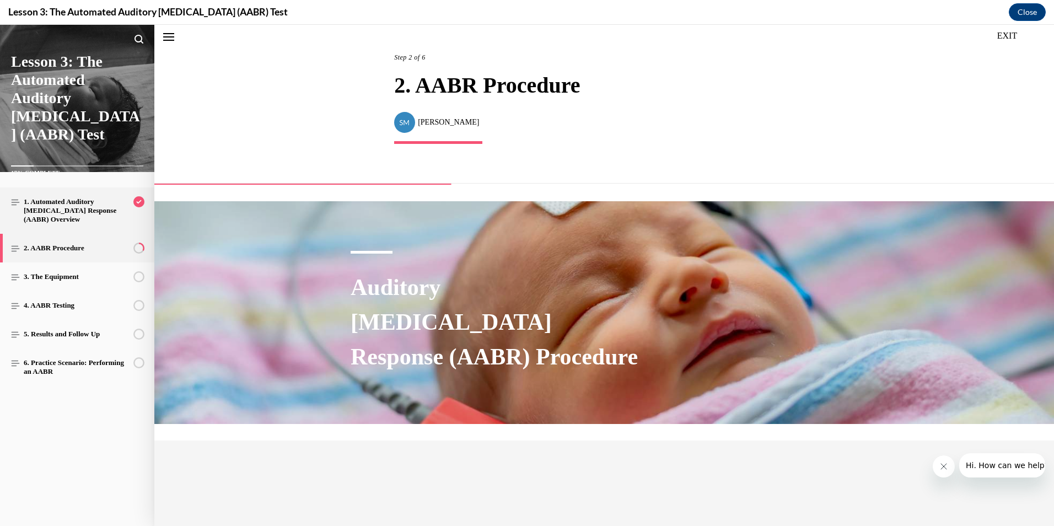
click at [103, 211] on link "1. Automated Auditory Brainstem Response (AABR) Overview" at bounding box center [77, 210] width 154 height 46
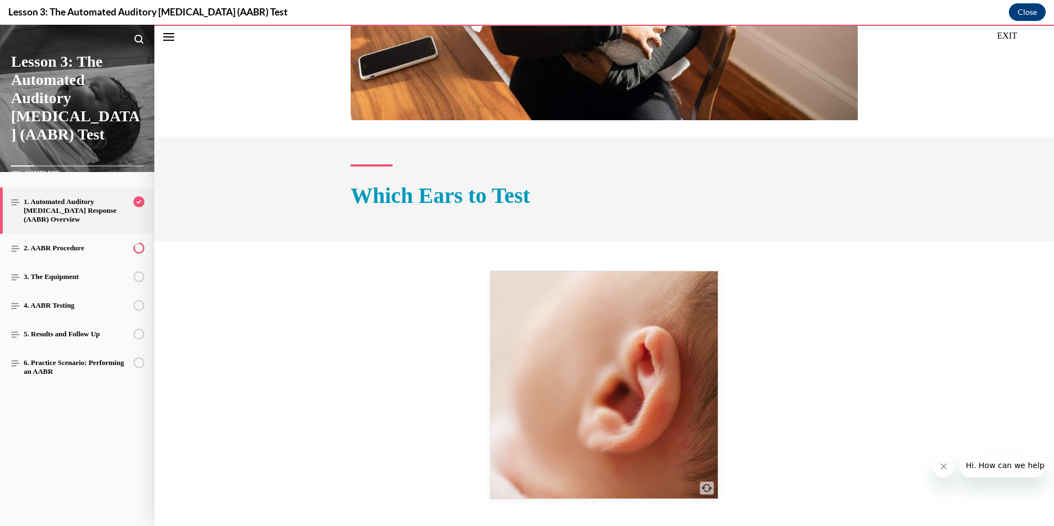
scroll to position [1799, 0]
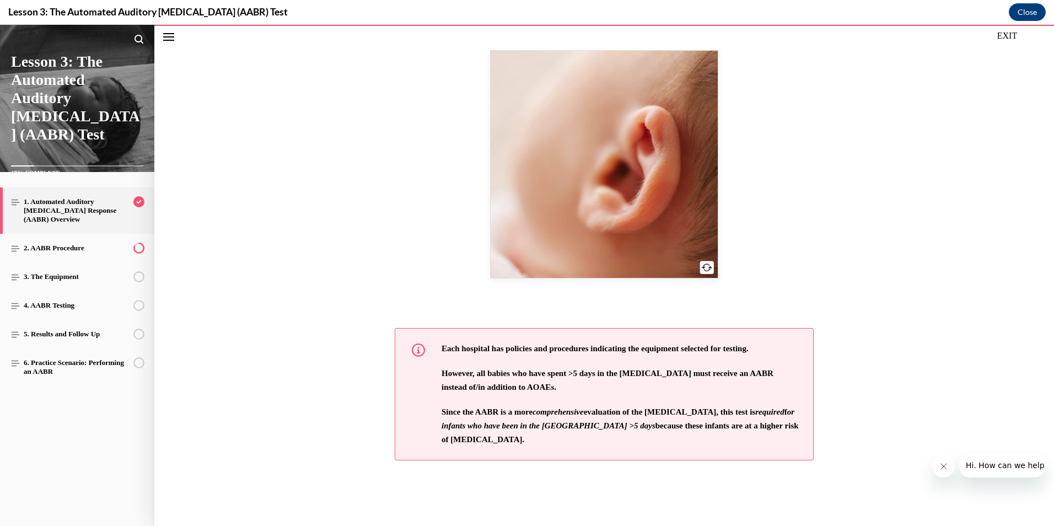
click at [612, 230] on img "Front of card" at bounding box center [604, 164] width 227 height 227
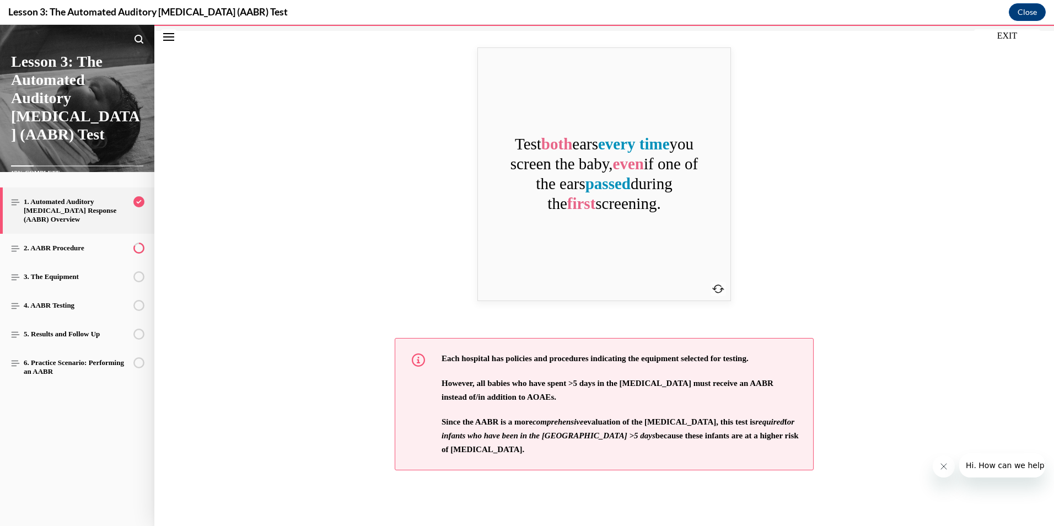
scroll to position [1806, 0]
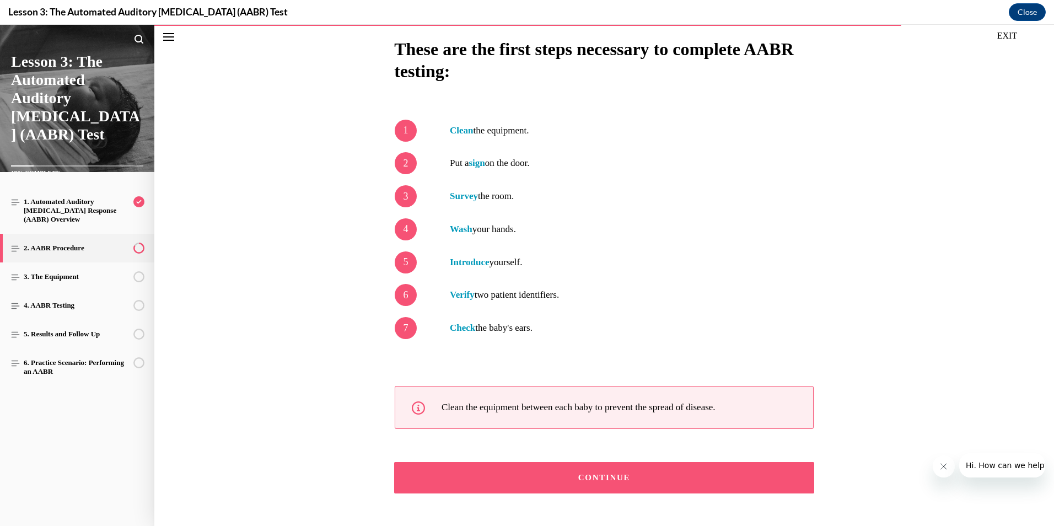
scroll to position [597, 0]
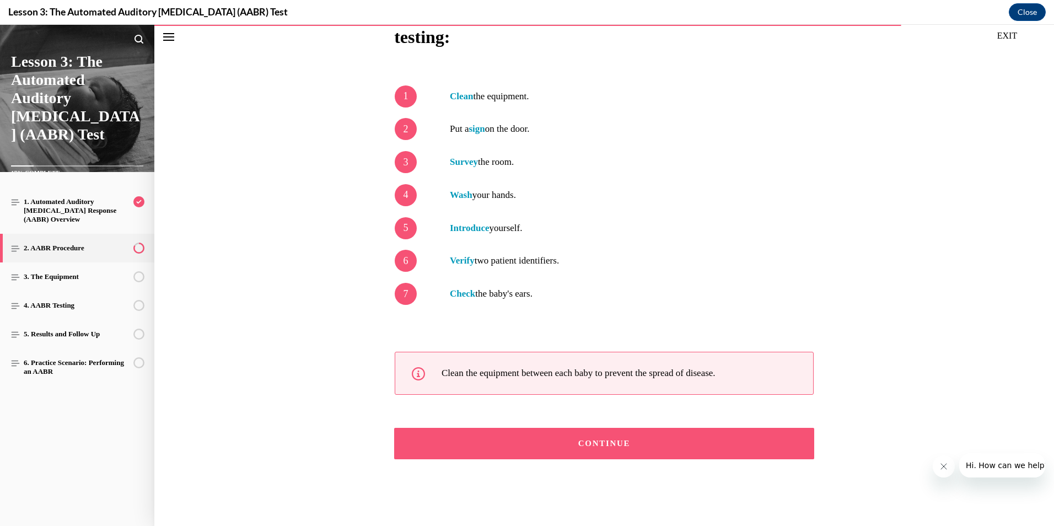
click at [587, 440] on div "CONTINUE" at bounding box center [604, 443] width 386 height 8
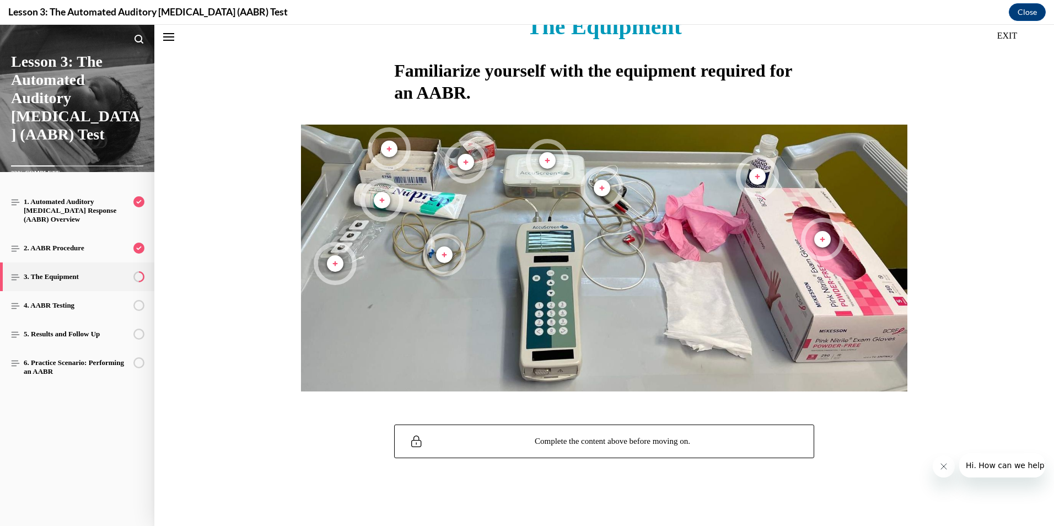
scroll to position [247, 0]
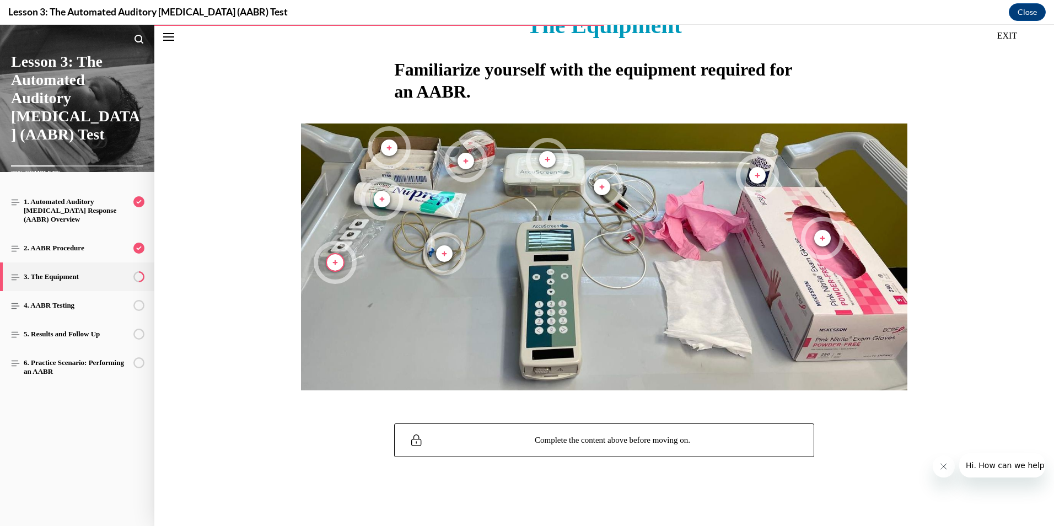
click at [333, 266] on span "Marker, Electrodes, Plus, Not viewed" at bounding box center [335, 262] width 17 height 17
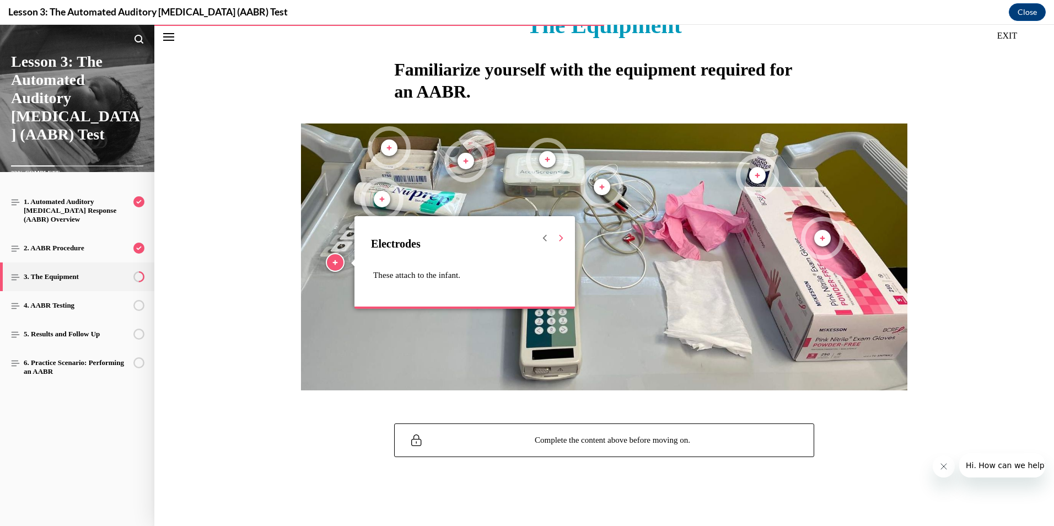
click at [558, 241] on icon "Next" at bounding box center [561, 238] width 7 height 7
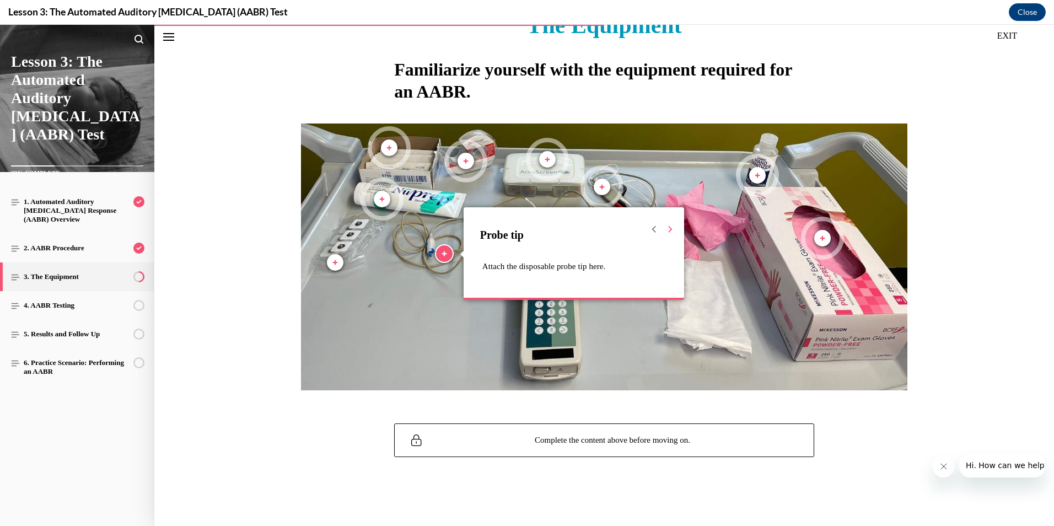
click at [667, 227] on icon "Next" at bounding box center [670, 229] width 7 height 7
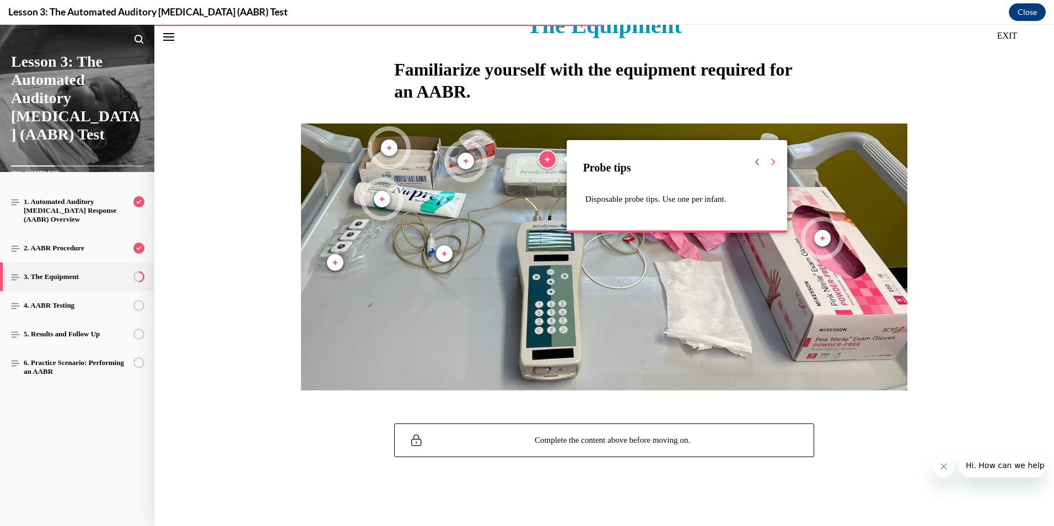
click at [770, 163] on icon "Next" at bounding box center [773, 162] width 7 height 7
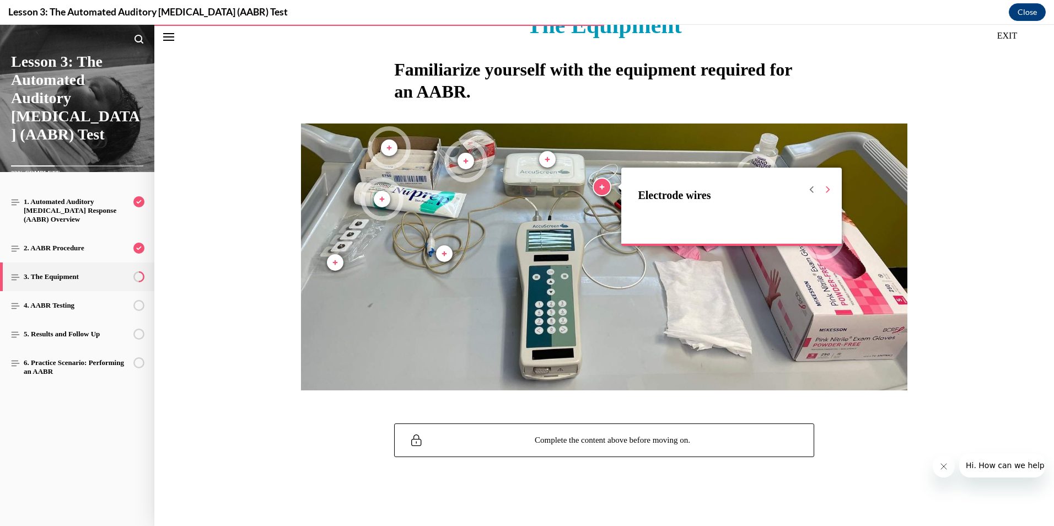
click at [825, 190] on icon "Next" at bounding box center [828, 189] width 7 height 7
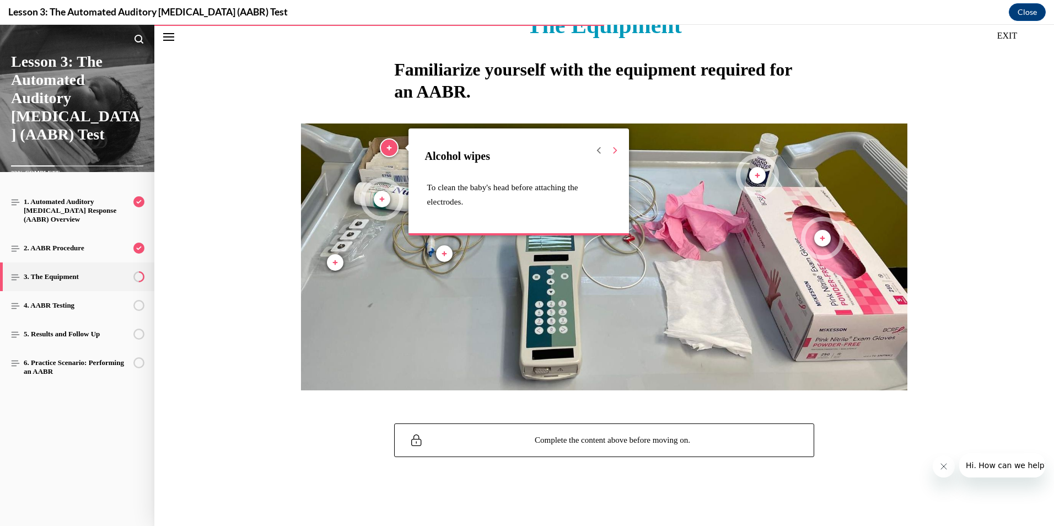
click at [612, 152] on icon "Next" at bounding box center [615, 150] width 7 height 7
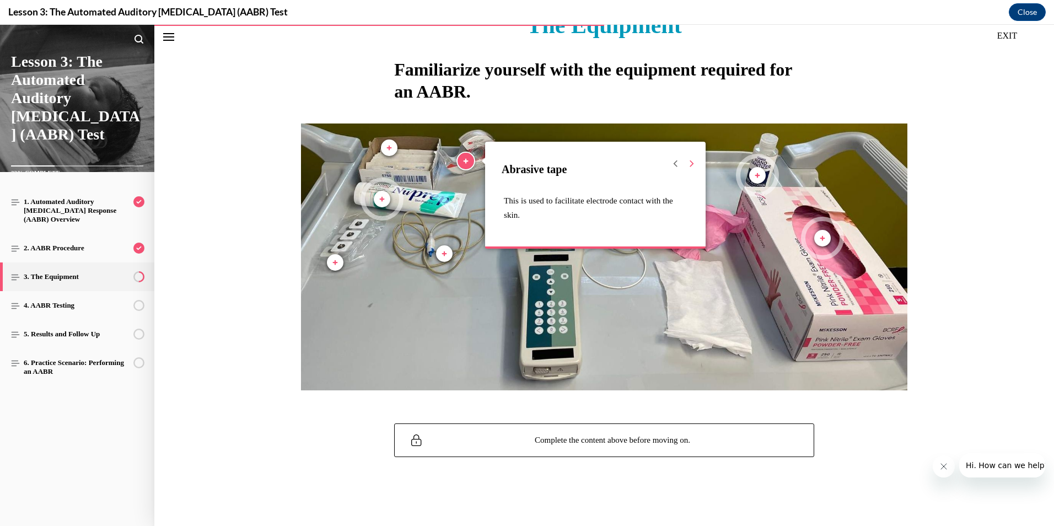
click at [689, 161] on icon "Next" at bounding box center [692, 163] width 7 height 7
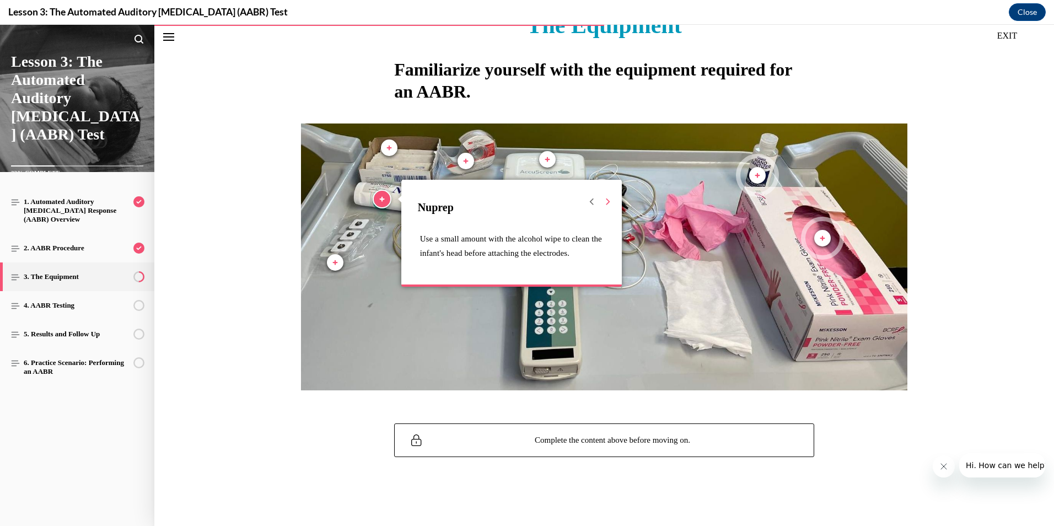
click at [605, 200] on icon "Next" at bounding box center [608, 202] width 7 height 7
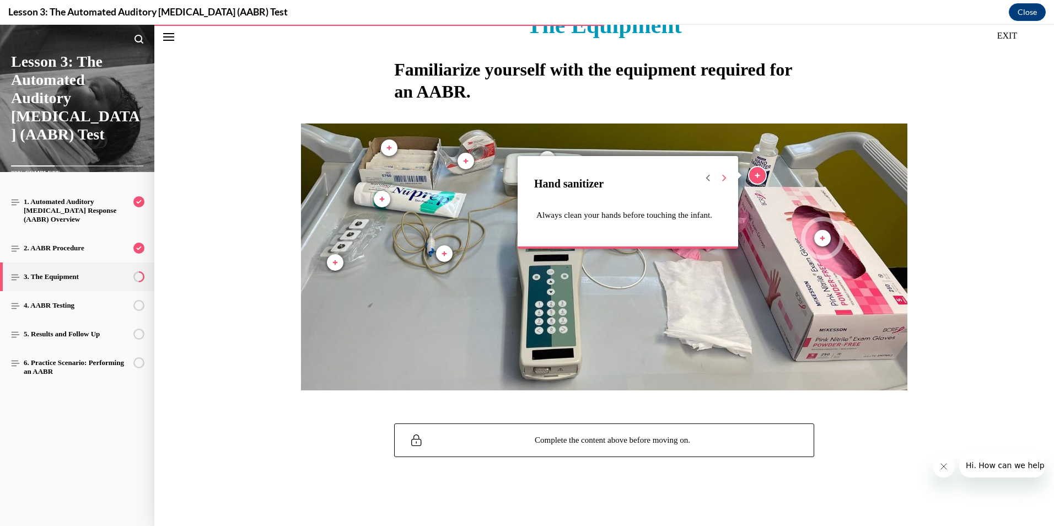
click at [721, 176] on icon "Next" at bounding box center [724, 178] width 7 height 7
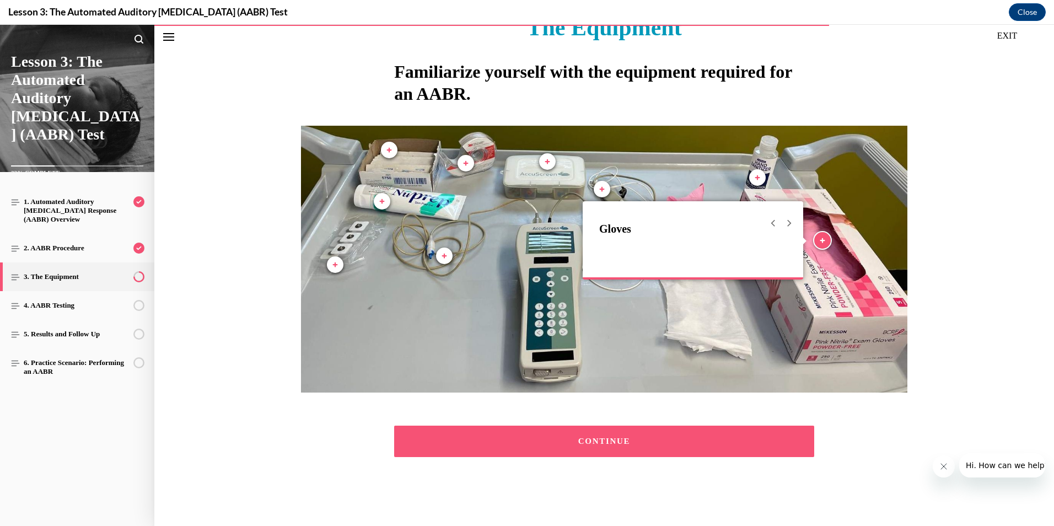
scroll to position [245, 0]
click at [786, 223] on icon "Next" at bounding box center [789, 223] width 7 height 7
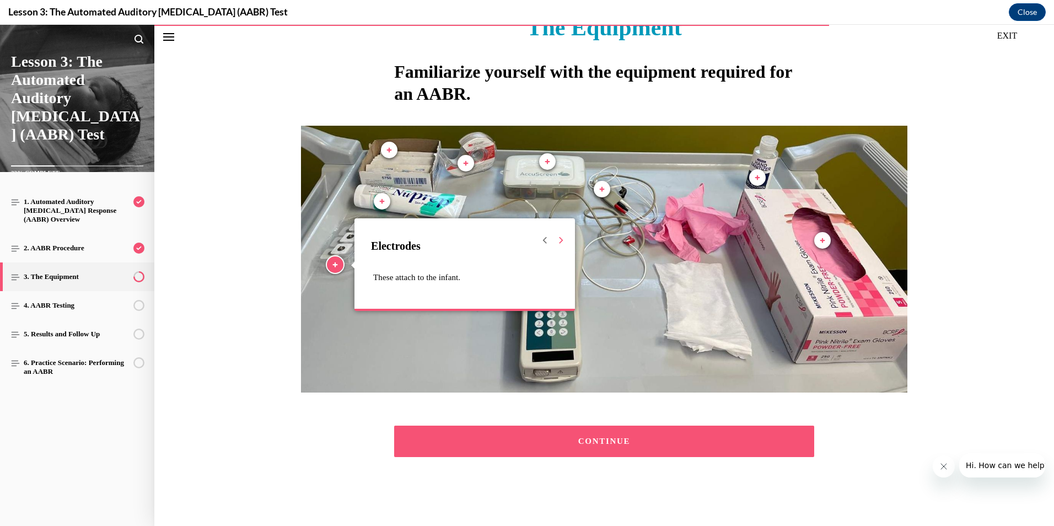
click at [558, 241] on icon "Next" at bounding box center [561, 240] width 7 height 7
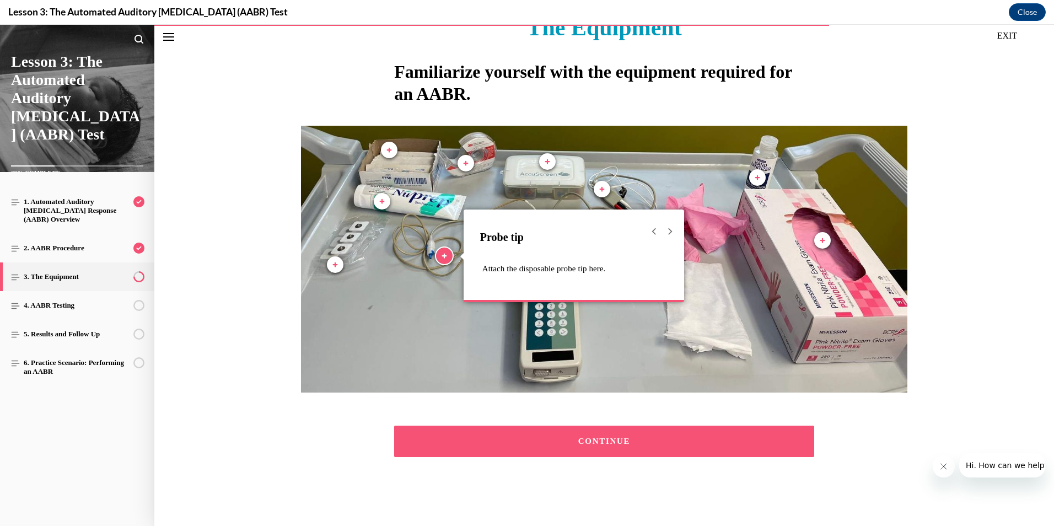
click at [588, 435] on button "CONTINUE" at bounding box center [604, 441] width 420 height 31
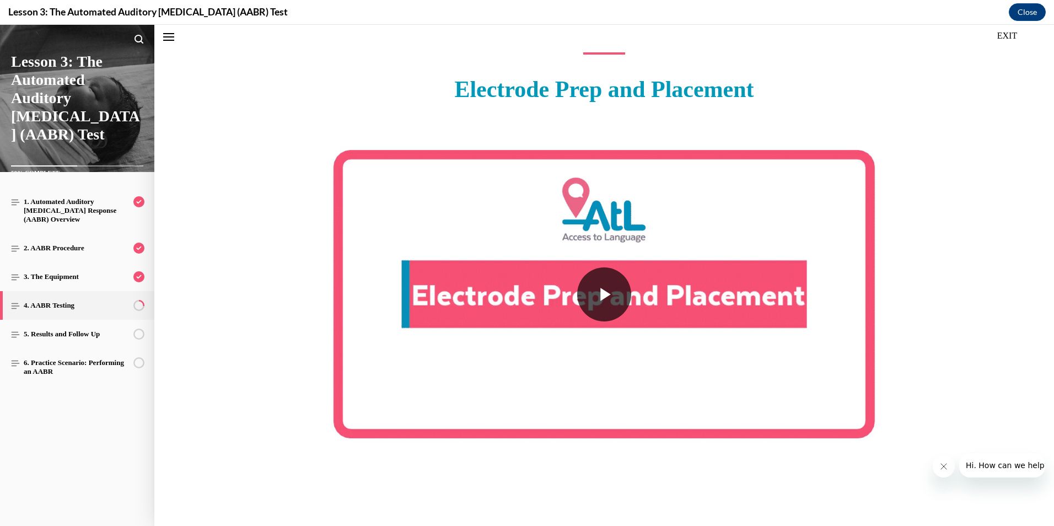
scroll to position [1688, 0]
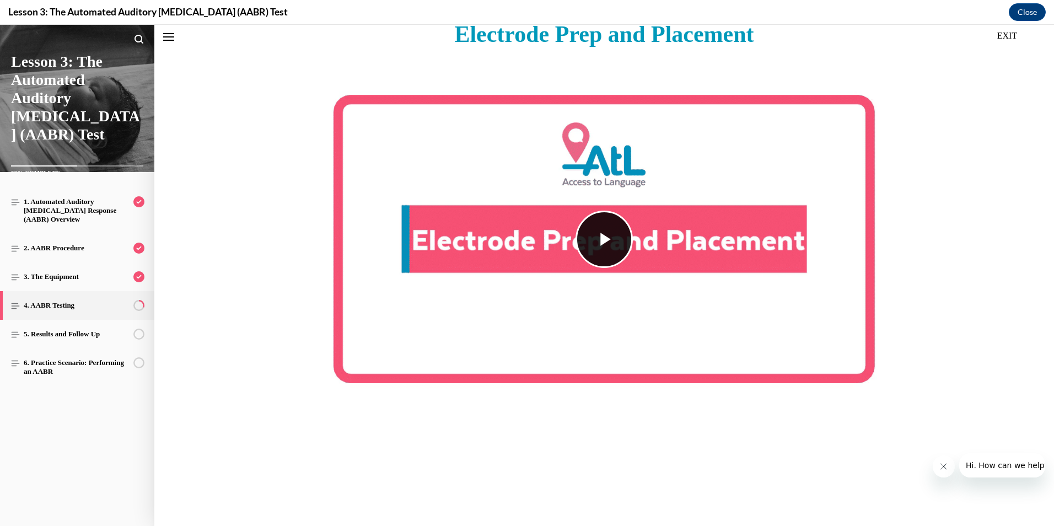
click at [604, 239] on span "Video player" at bounding box center [604, 239] width 0 height 0
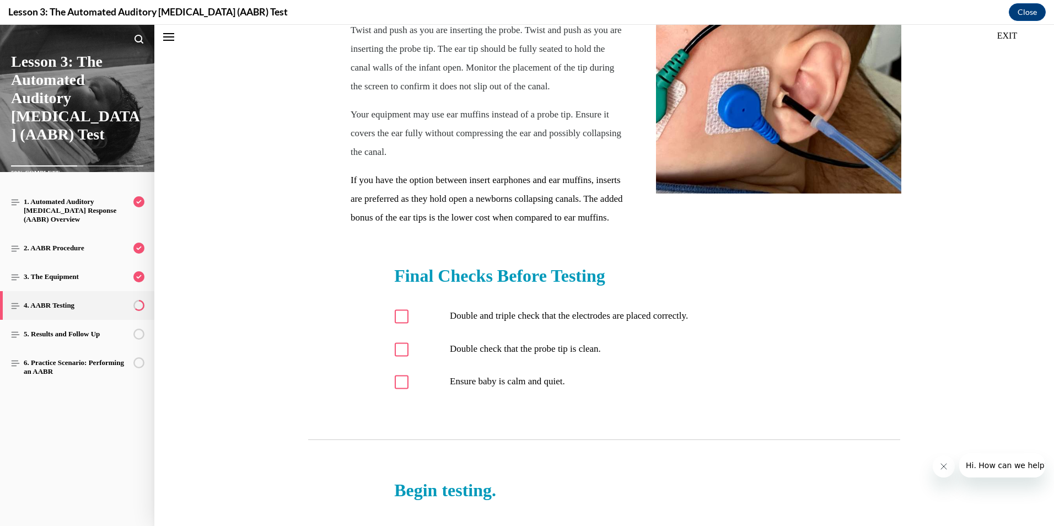
scroll to position [2902, 0]
click at [399, 315] on icon at bounding box center [402, 316] width 8 height 6
click at [399, 315] on input "Double and triple check that the electrodes are placed correctly." at bounding box center [402, 315] width 14 height 14
checkbox input "true"
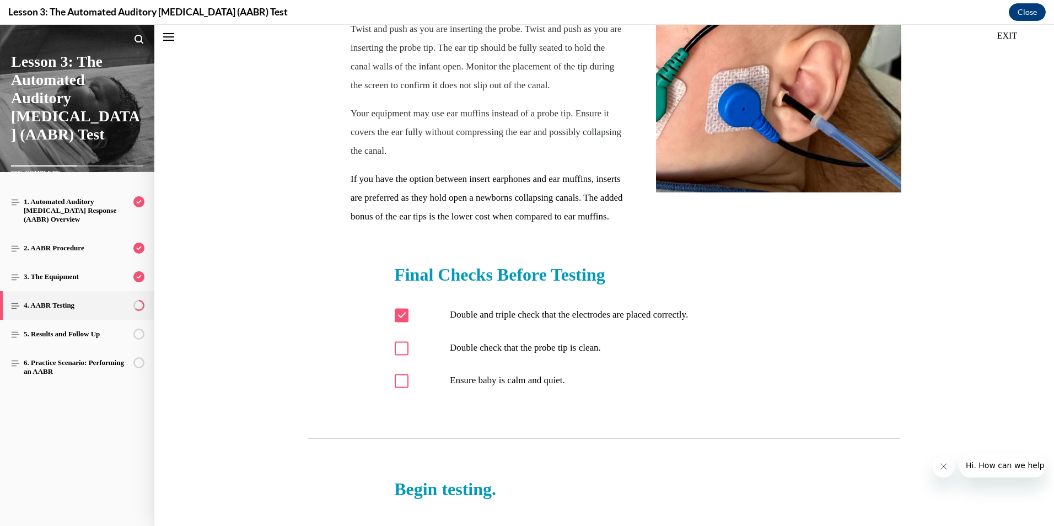
click at [399, 350] on icon at bounding box center [402, 348] width 9 height 9
click at [399, 350] on input "Double check that the probe tip is clean." at bounding box center [402, 348] width 14 height 14
checkbox input "true"
click at [399, 386] on div at bounding box center [402, 381] width 14 height 14
click at [399, 386] on input "Ensure baby is calm and quiet." at bounding box center [402, 381] width 14 height 14
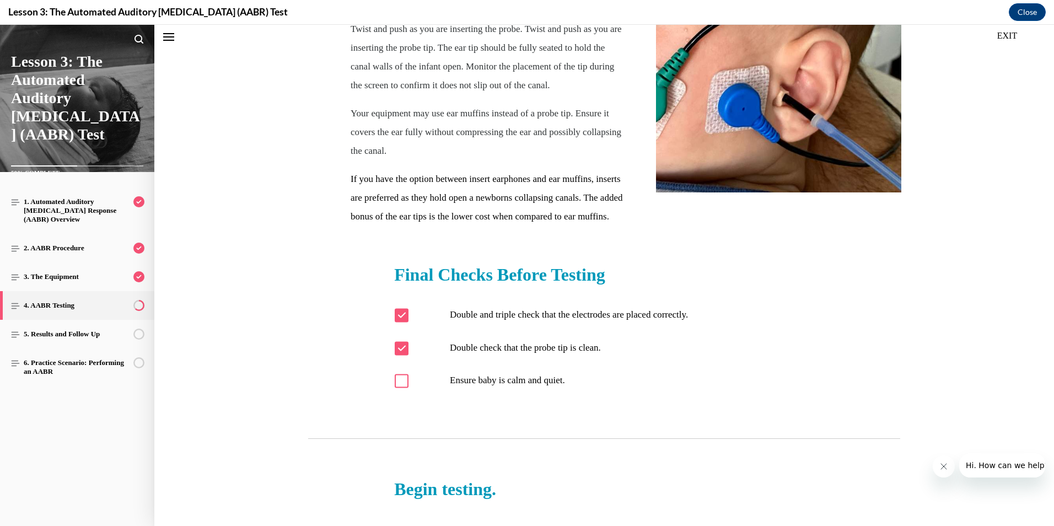
checkbox input "true"
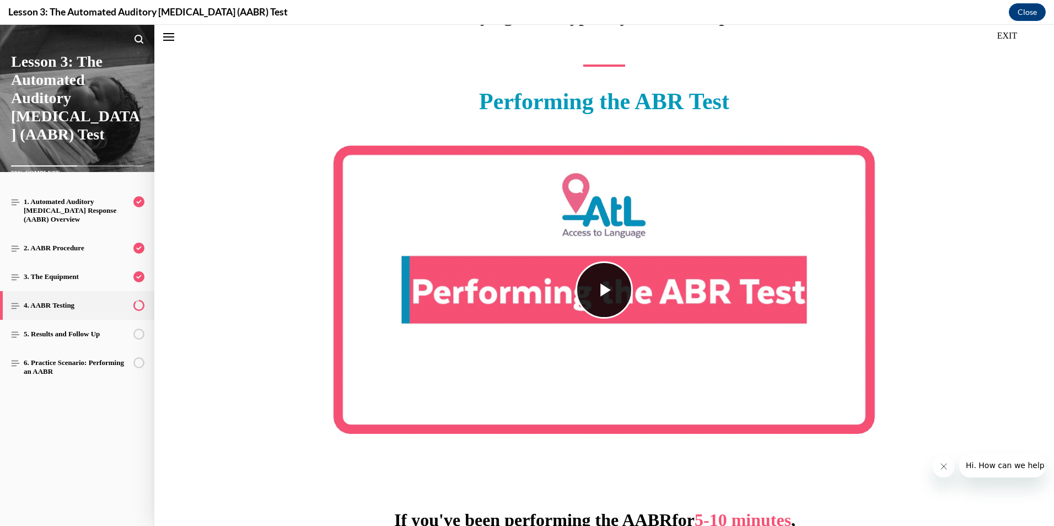
scroll to position [3546, 0]
click at [604, 291] on span "Video player" at bounding box center [604, 291] width 0 height 0
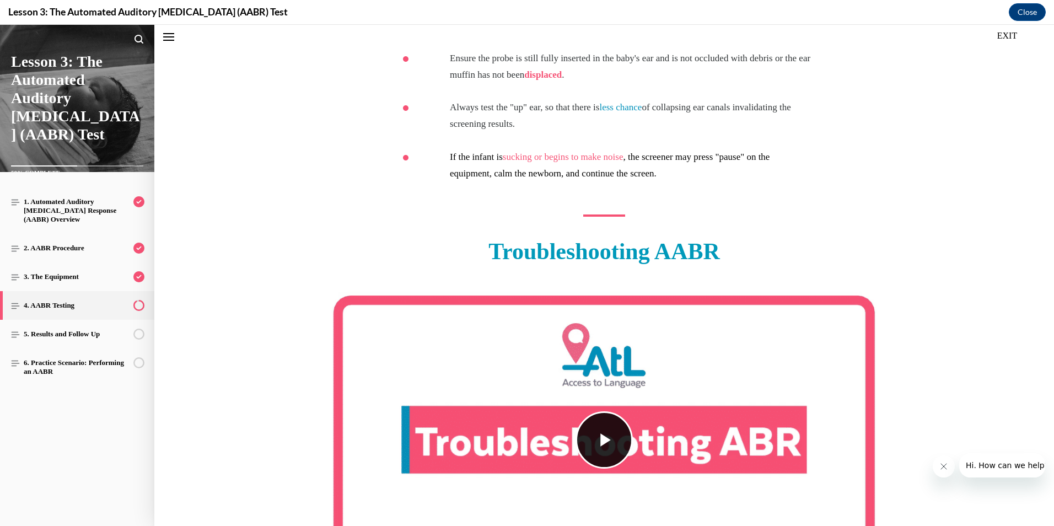
scroll to position [4208, 0]
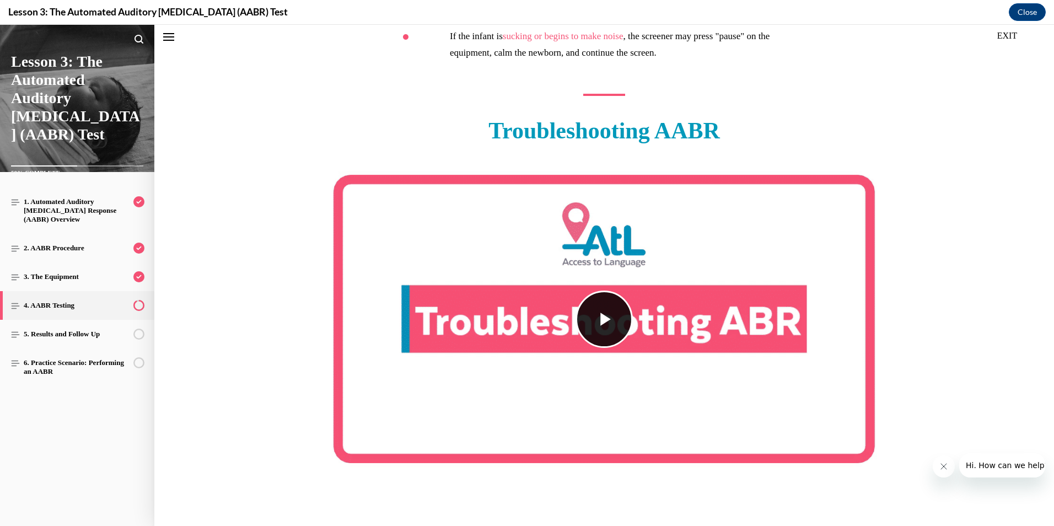
click at [604, 319] on span "Video player" at bounding box center [604, 319] width 0 height 0
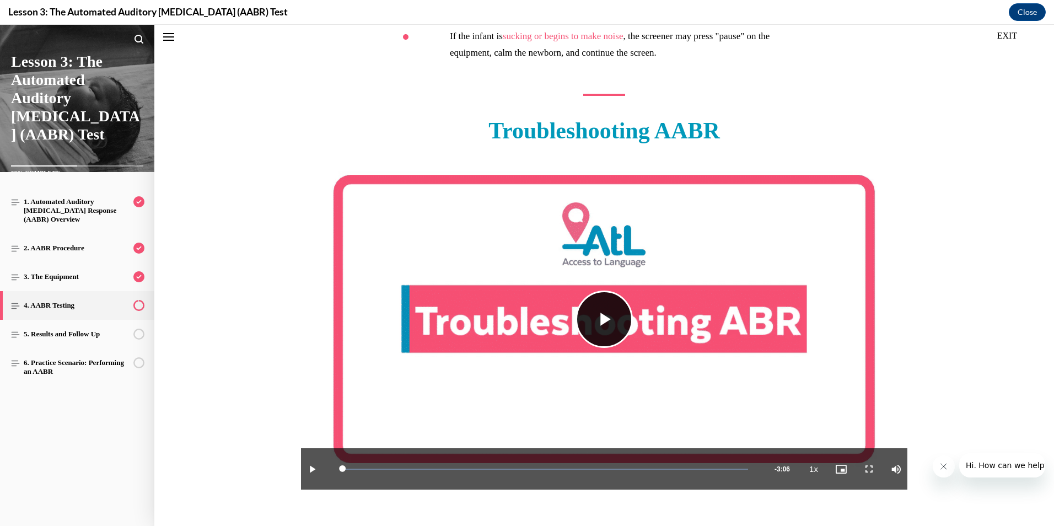
scroll to position [4316, 0]
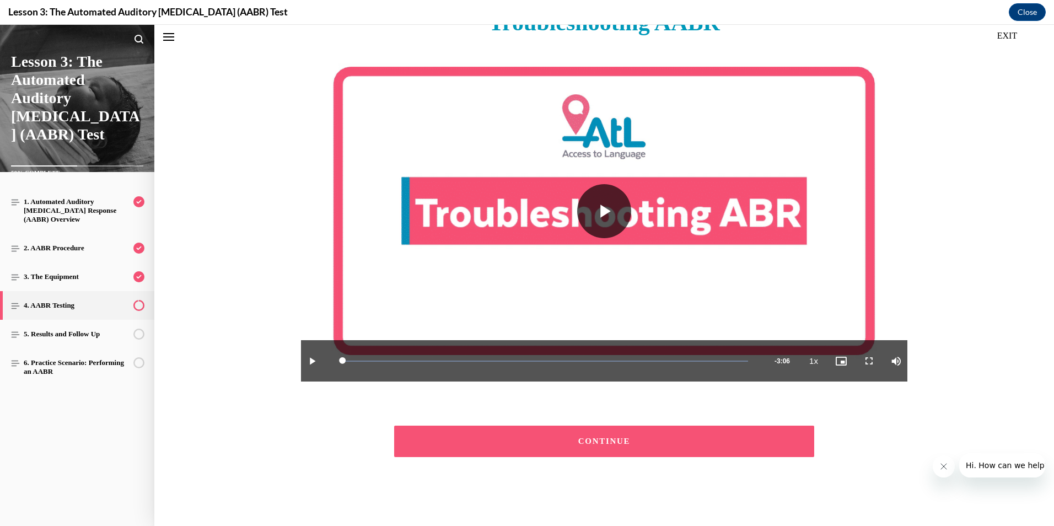
click at [577, 431] on button "CONTINUE" at bounding box center [604, 441] width 420 height 31
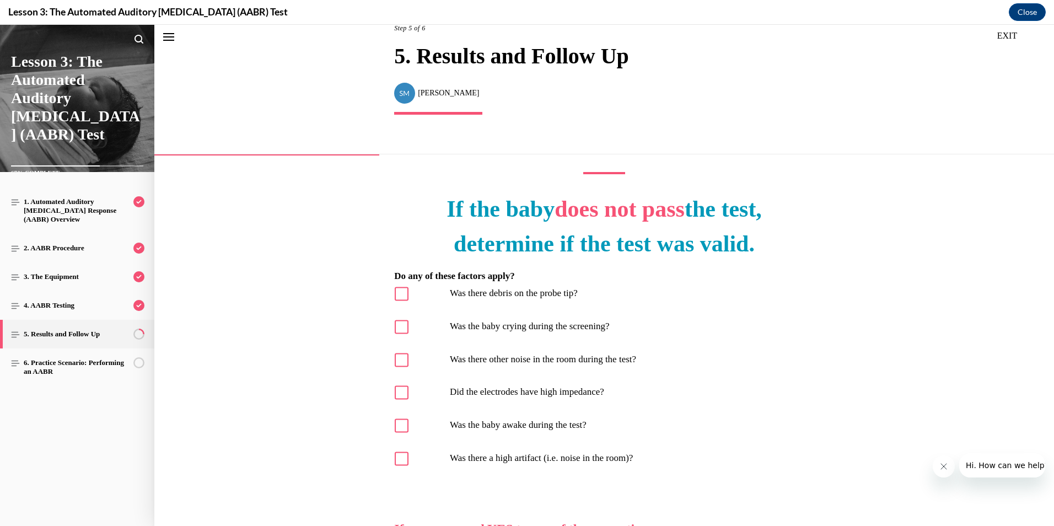
scroll to position [89, 0]
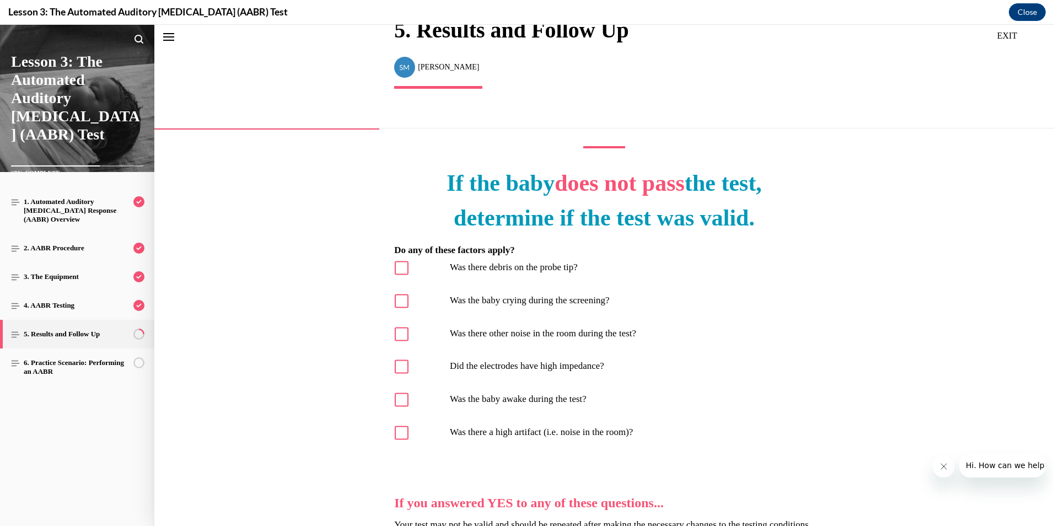
click at [401, 266] on icon at bounding box center [402, 268] width 8 height 6
click at [401, 266] on input "Was there debris on the probe tip?" at bounding box center [402, 268] width 14 height 14
checkbox input "true"
click at [398, 301] on icon at bounding box center [402, 301] width 9 height 9
click at [396, 301] on input "Was the baby crying during the screening?" at bounding box center [402, 301] width 14 height 14
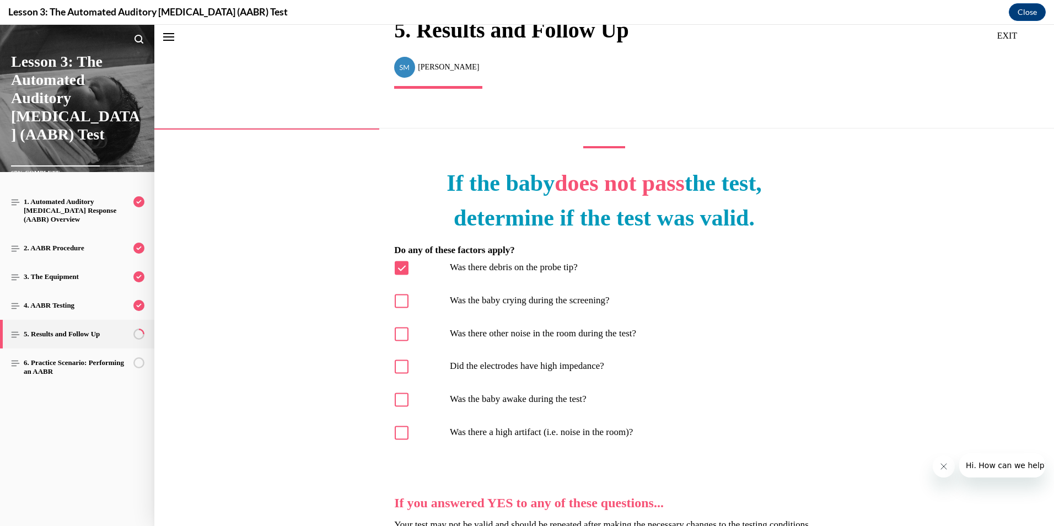
checkbox input "true"
click at [399, 339] on div at bounding box center [402, 334] width 14 height 14
click at [399, 339] on input "Was there other noise in the room during the test?" at bounding box center [402, 334] width 14 height 14
checkbox input "true"
click at [399, 367] on icon at bounding box center [402, 367] width 8 height 6
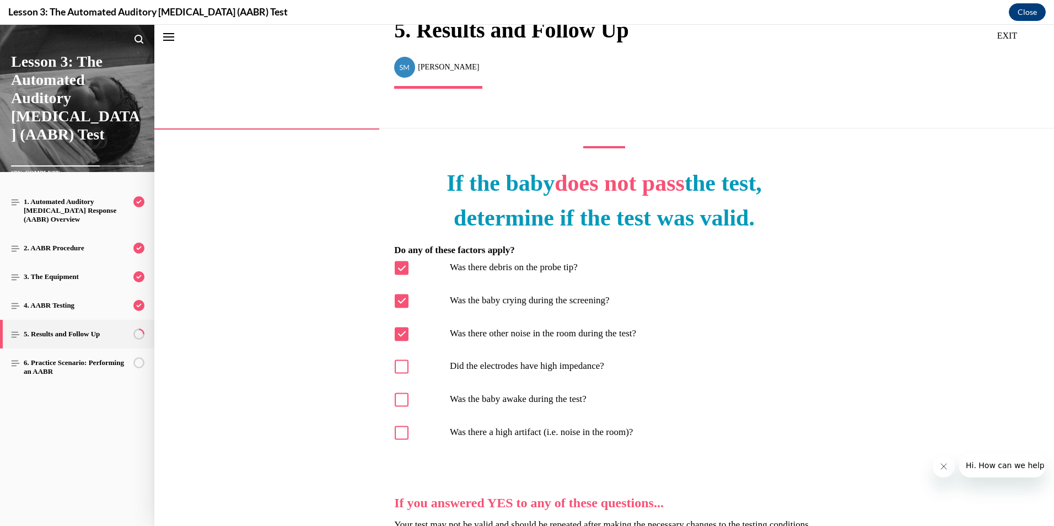
click at [399, 367] on input "Did the electrodes have high impedance?" at bounding box center [402, 367] width 14 height 14
checkbox input "true"
click at [398, 403] on icon at bounding box center [402, 399] width 9 height 9
click at [395, 403] on input "Was the baby awake during the test?" at bounding box center [402, 400] width 14 height 14
checkbox input "true"
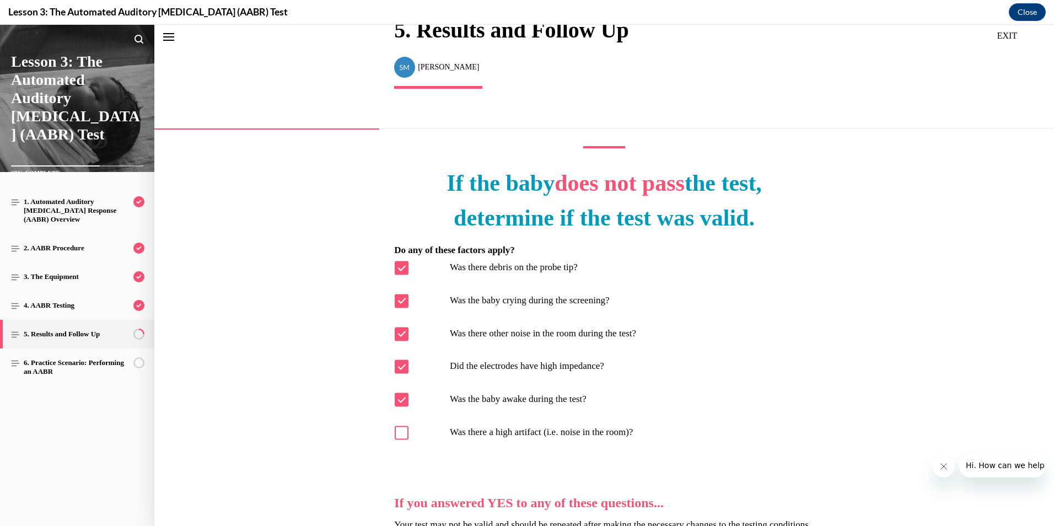
drag, startPoint x: 392, startPoint y: 433, endPoint x: 394, endPoint y: 424, distance: 9.2
click at [395, 432] on div at bounding box center [402, 433] width 14 height 14
click at [395, 432] on input "Was there a high artifact (i.e. noise in the room)?" at bounding box center [402, 433] width 14 height 14
checkbox input "true"
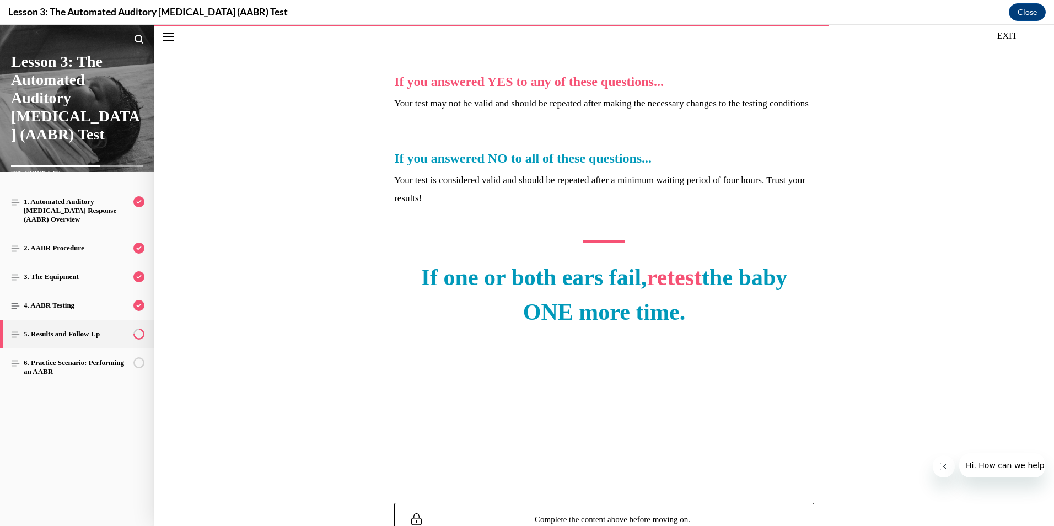
scroll to position [530, 0]
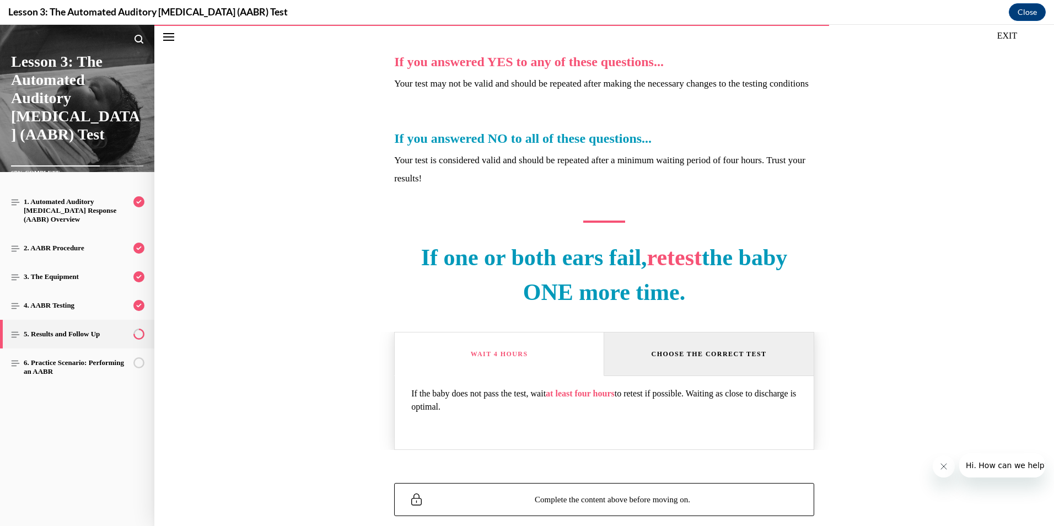
click at [707, 352] on div "Choose the correct test" at bounding box center [709, 354] width 115 height 11
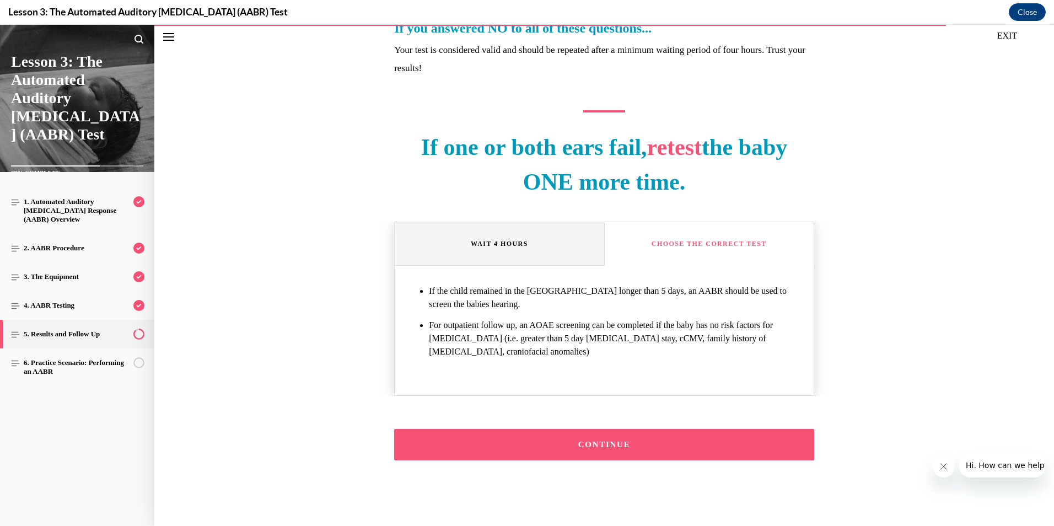
scroll to position [644, 0]
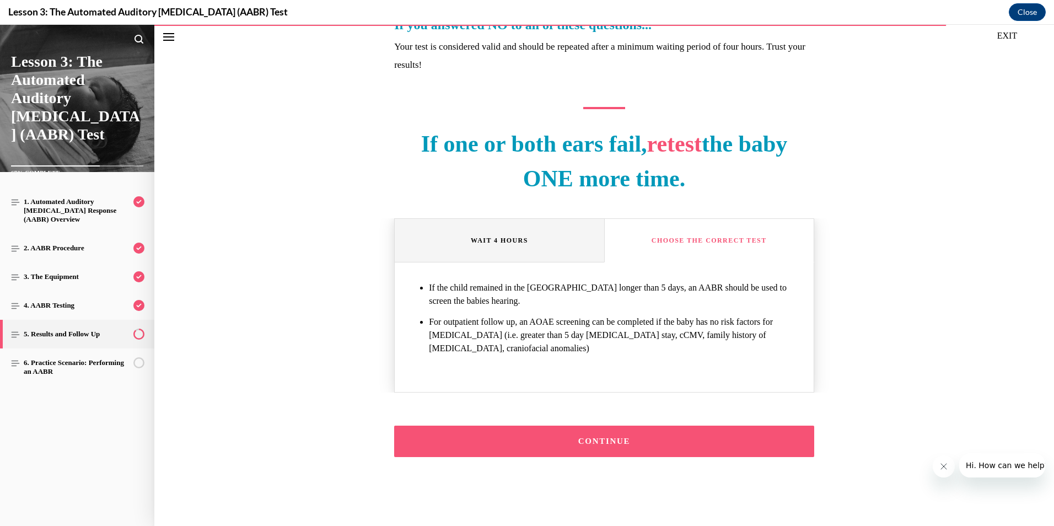
click at [603, 440] on div "CONTINUE" at bounding box center [604, 441] width 386 height 8
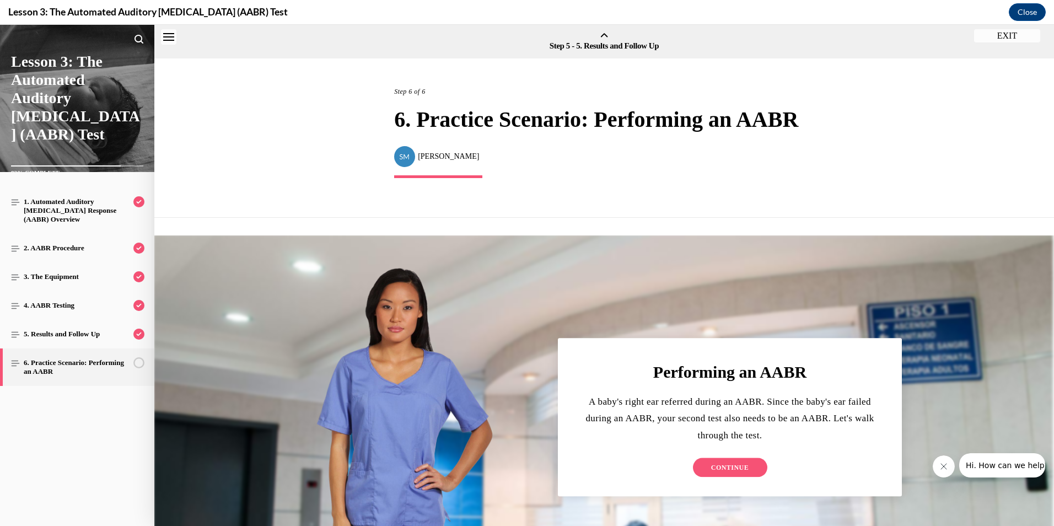
scroll to position [34, 0]
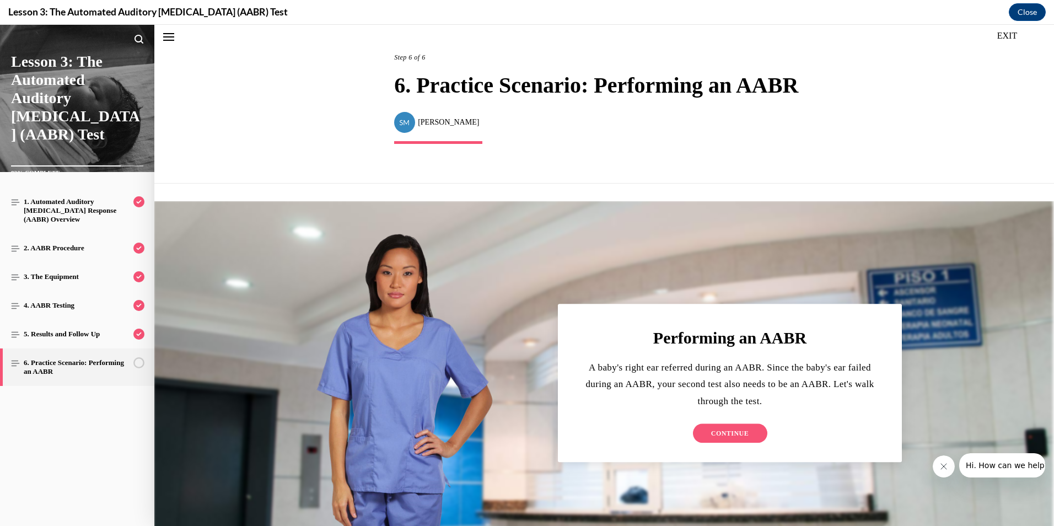
click at [728, 429] on button "CONTINUE" at bounding box center [730, 433] width 74 height 19
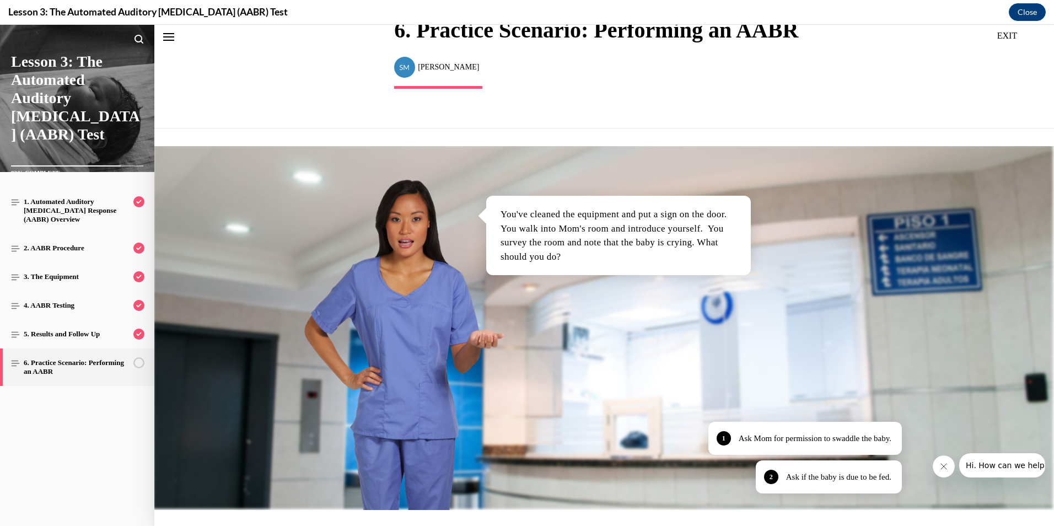
scroll to position [144, 0]
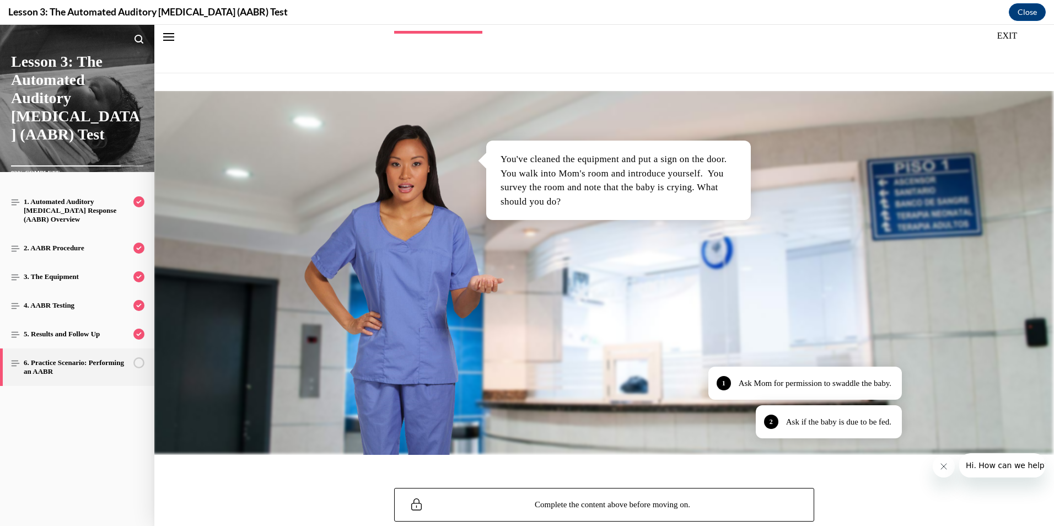
click at [585, 293] on div "1 Ask Mom for permission to swaddle the baby. 2 Ask if the baby is due to be fe…" at bounding box center [605, 355] width 662 height 200
click at [824, 426] on p "Ask if the baby is due to be fed." at bounding box center [844, 422] width 105 height 13
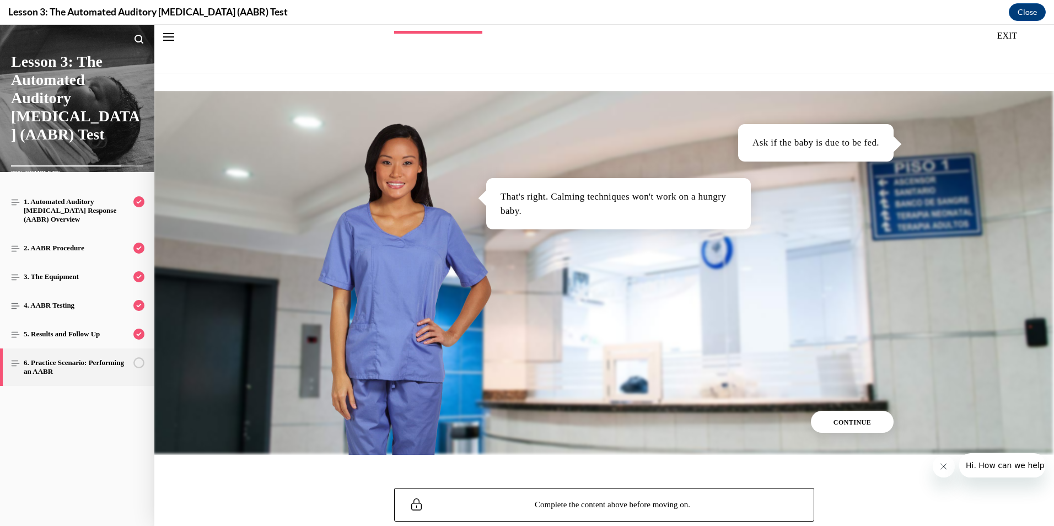
click at [837, 424] on span "CONTINUE" at bounding box center [853, 423] width 38 height 8
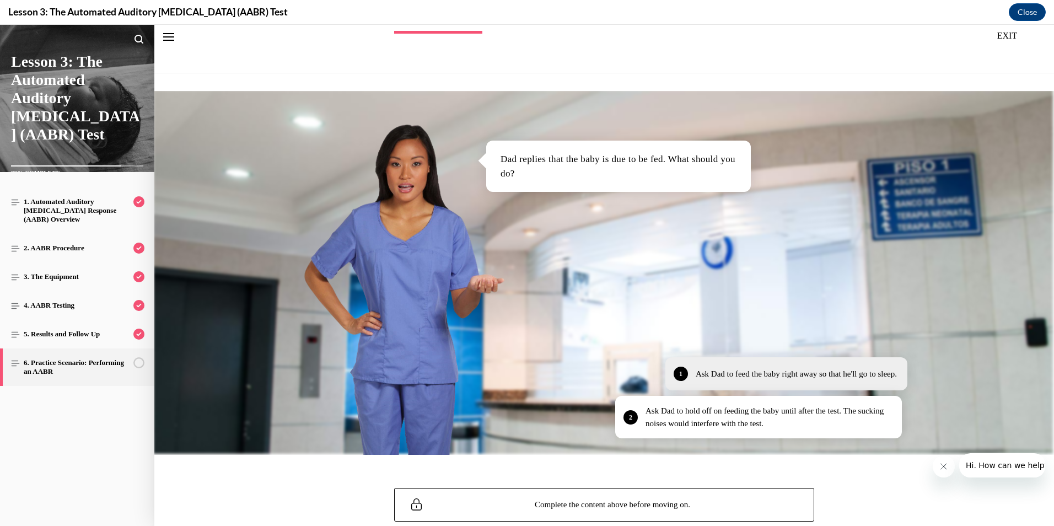
click at [793, 374] on div "Ask Dad to feed the baby right away so that he'll go to sleep." at bounding box center [796, 374] width 201 height 13
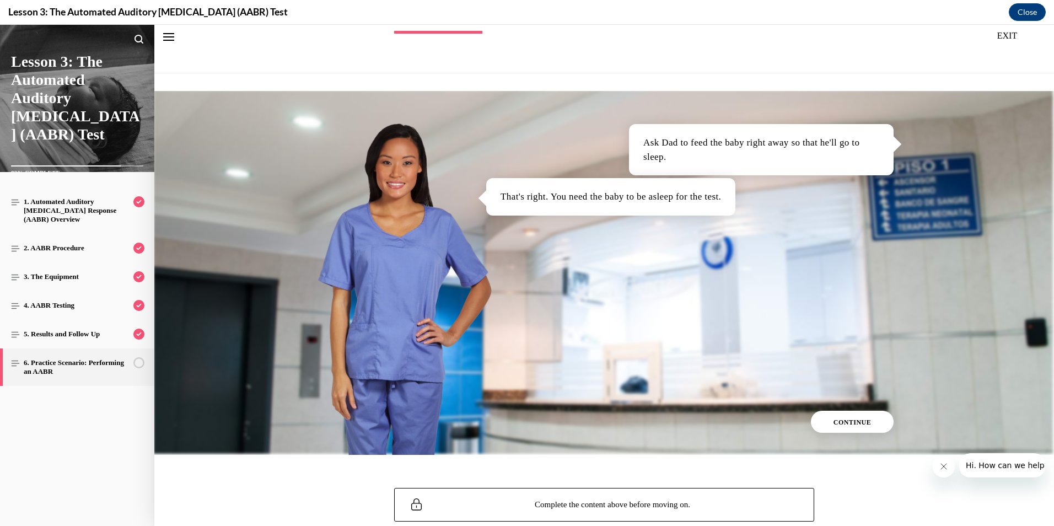
click at [843, 422] on span "CONTINUE" at bounding box center [853, 423] width 38 height 8
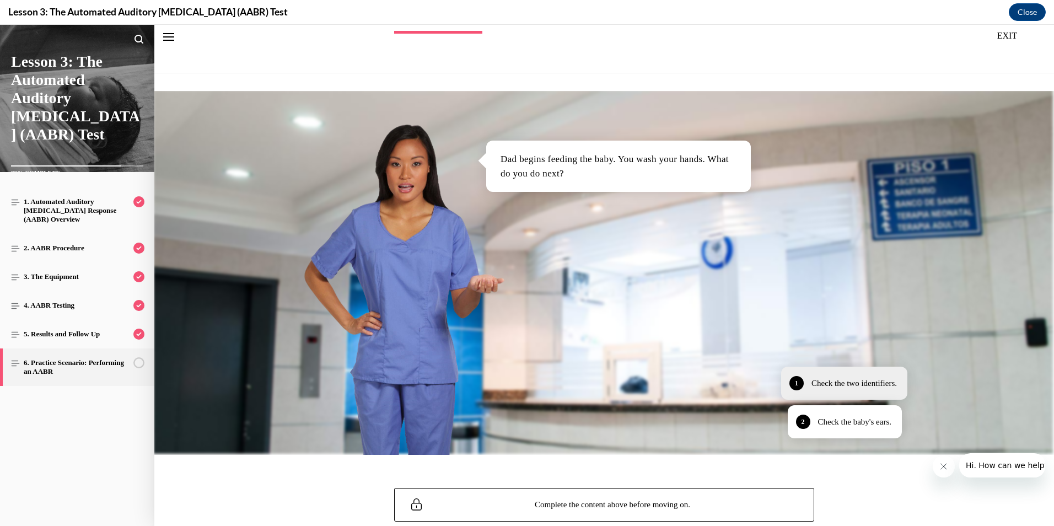
click at [871, 387] on div "Check the two identifiers." at bounding box center [854, 383] width 85 height 13
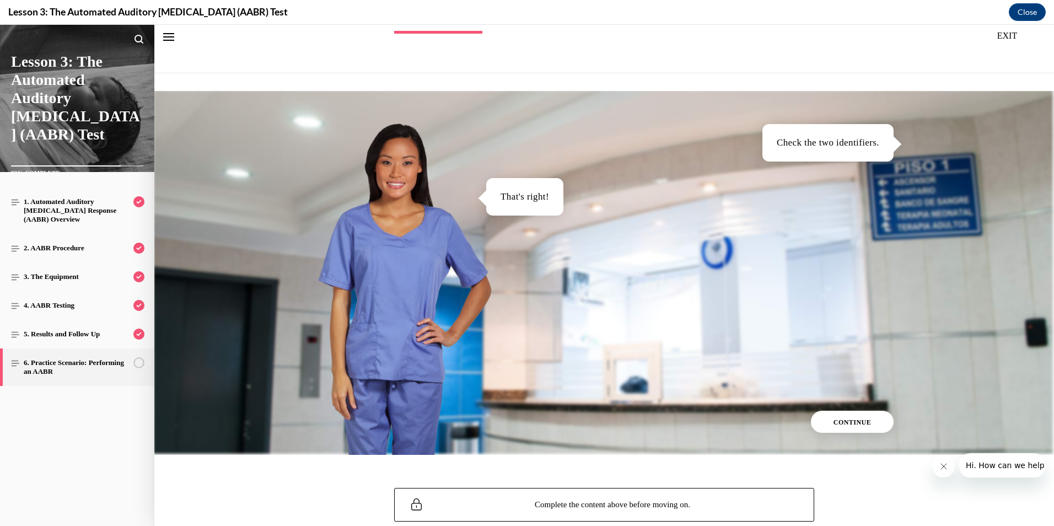
click at [872, 417] on button "CONTINUE" at bounding box center [852, 422] width 83 height 22
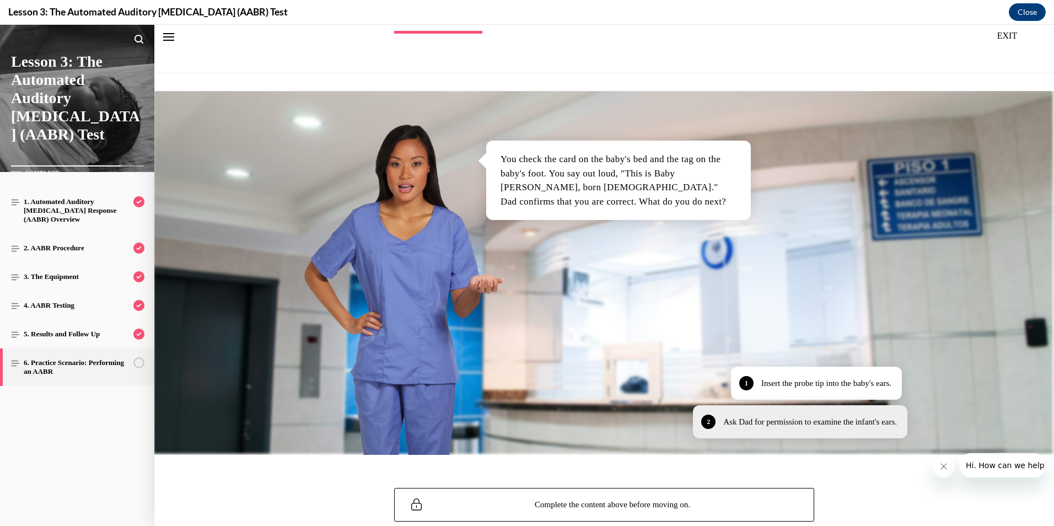
click at [816, 428] on div "Ask Dad for permission to examine the infant's ears." at bounding box center [810, 422] width 174 height 13
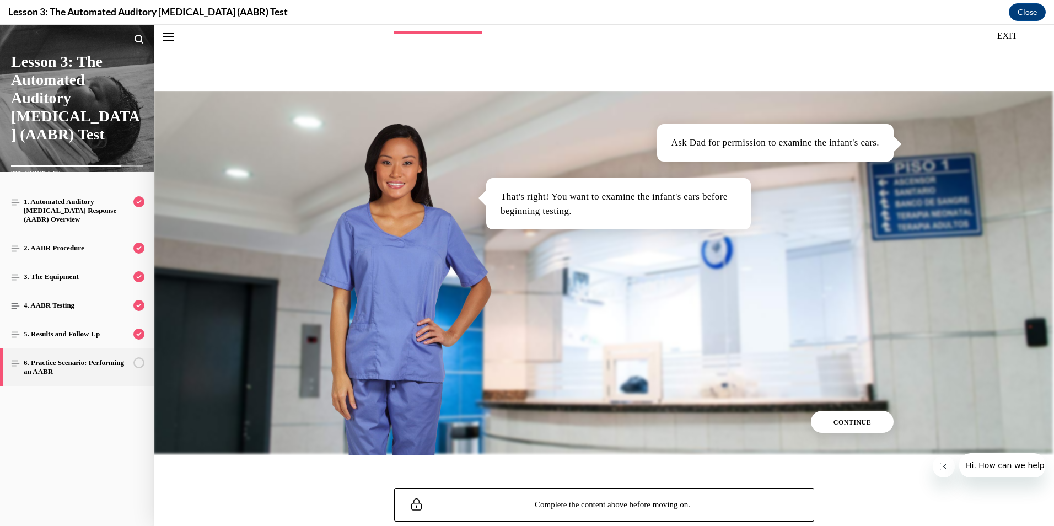
click at [841, 426] on button "CONTINUE" at bounding box center [852, 422] width 83 height 22
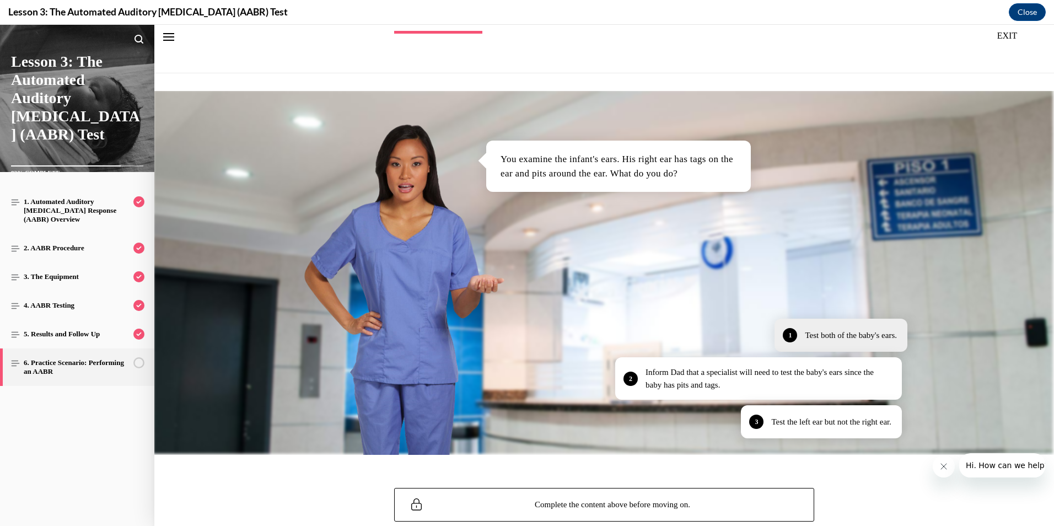
click at [830, 343] on div "1 Test both of the baby's ears." at bounding box center [841, 335] width 133 height 33
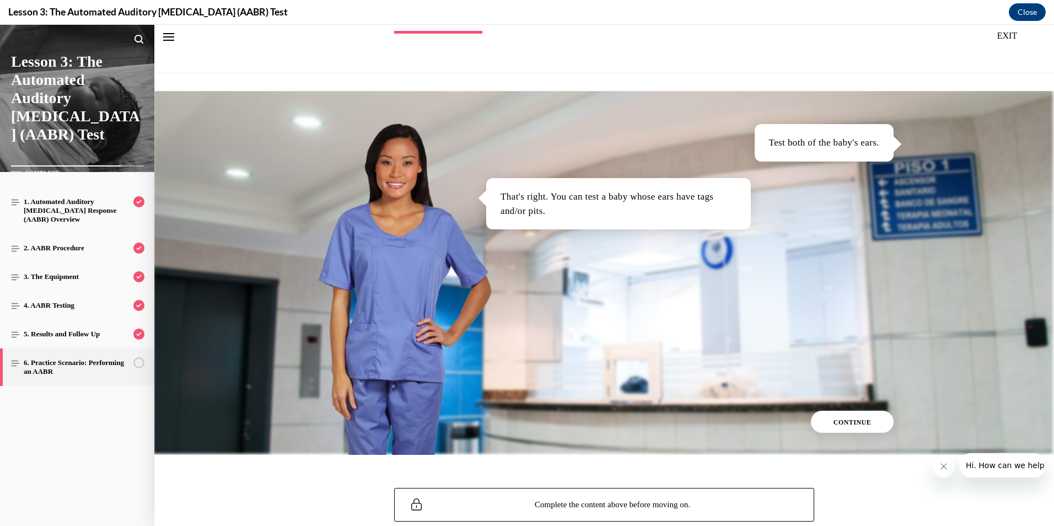
click at [855, 423] on span "CONTINUE" at bounding box center [853, 423] width 38 height 8
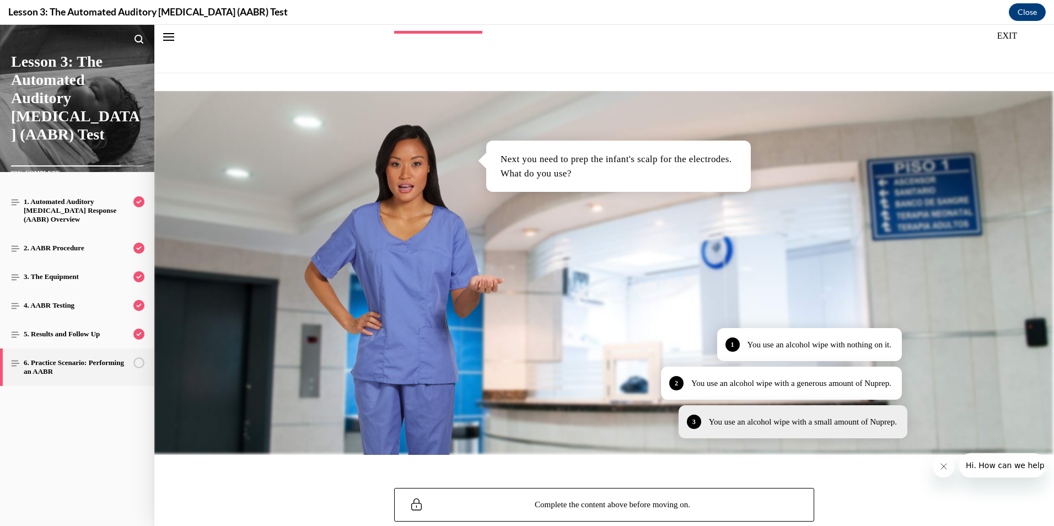
click at [861, 432] on div "3 You use an alcohol wipe with a small amount of Nuprep." at bounding box center [793, 421] width 229 height 33
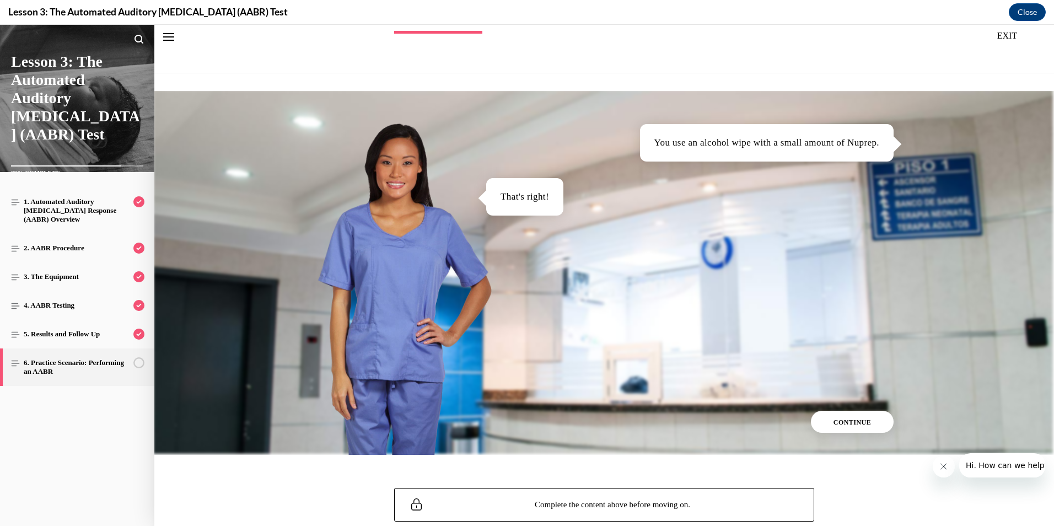
click at [853, 423] on span "CONTINUE" at bounding box center [853, 423] width 38 height 8
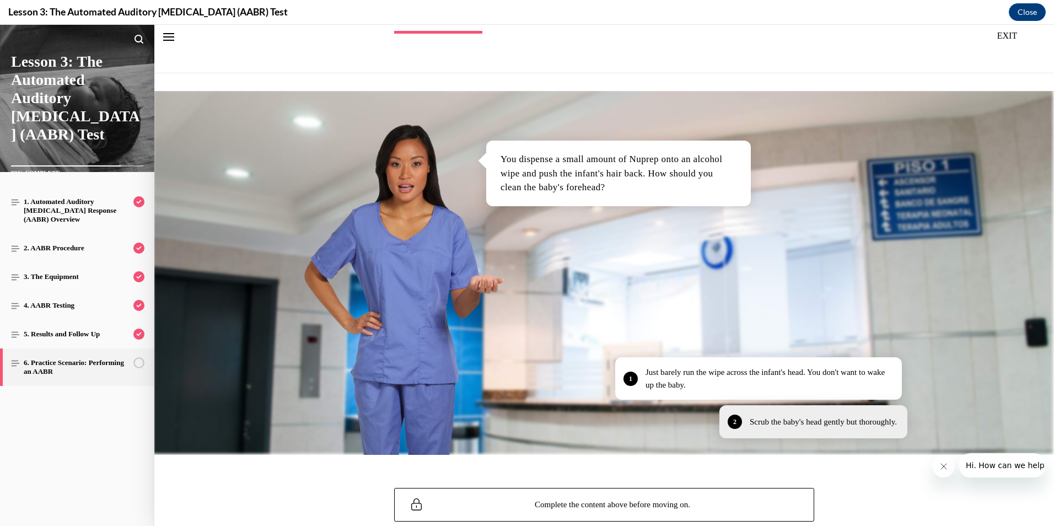
click at [871, 416] on p "Scrub the baby's head gently but thoroughly." at bounding box center [823, 422] width 147 height 13
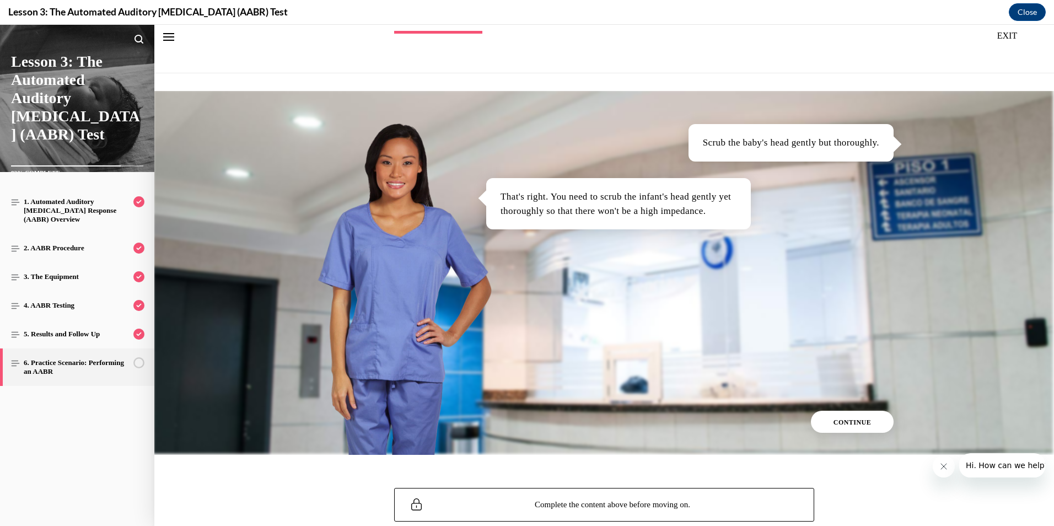
click at [861, 425] on span "CONTINUE" at bounding box center [853, 423] width 38 height 8
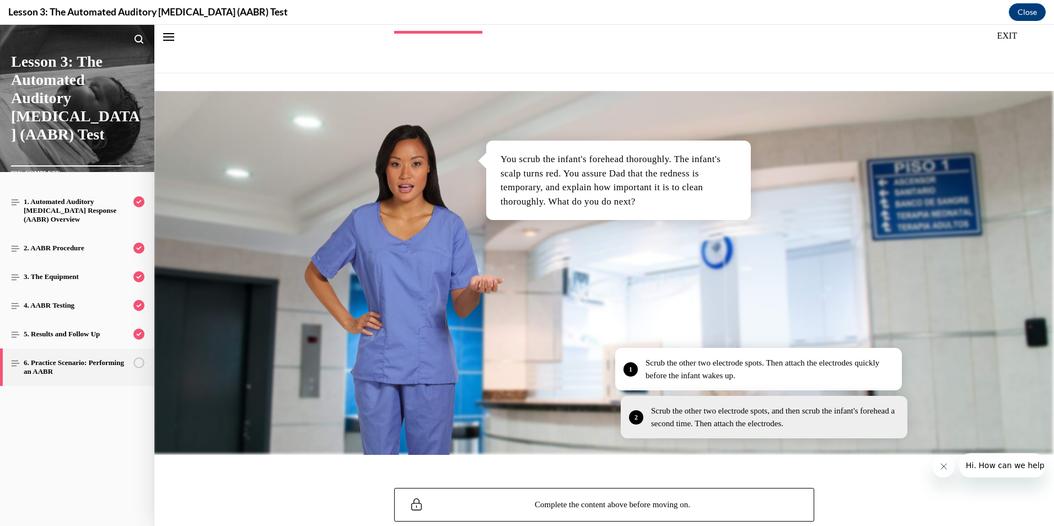
click at [826, 431] on div "2 Scrub the other two electrode spots, and then scrub the infant's forehead a s…" at bounding box center [764, 417] width 287 height 42
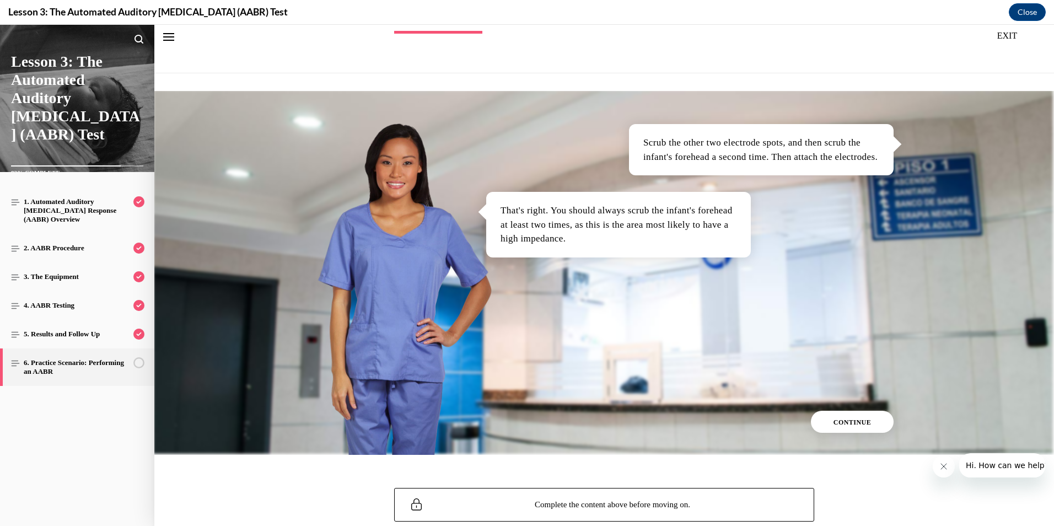
click at [837, 423] on span "CONTINUE" at bounding box center [853, 423] width 38 height 8
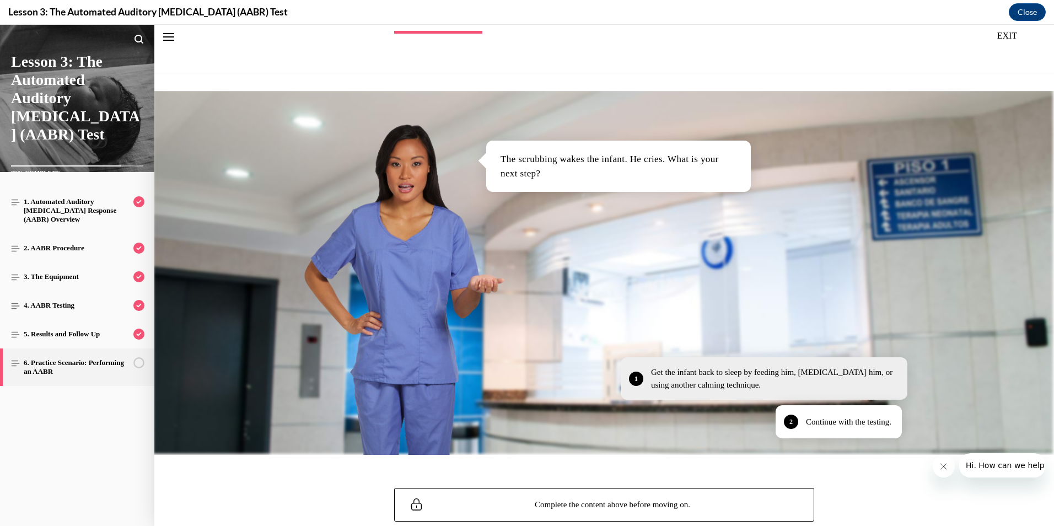
click at [747, 387] on p "Get the infant back to sleep by feeding him, swaddling him, or using another ca…" at bounding box center [774, 378] width 246 height 25
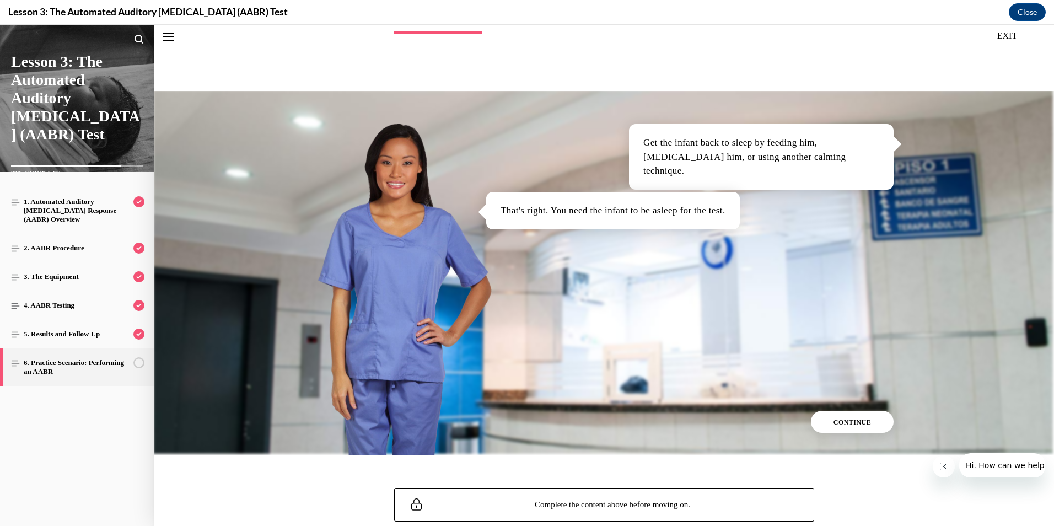
click at [842, 420] on span "CONTINUE" at bounding box center [853, 423] width 38 height 8
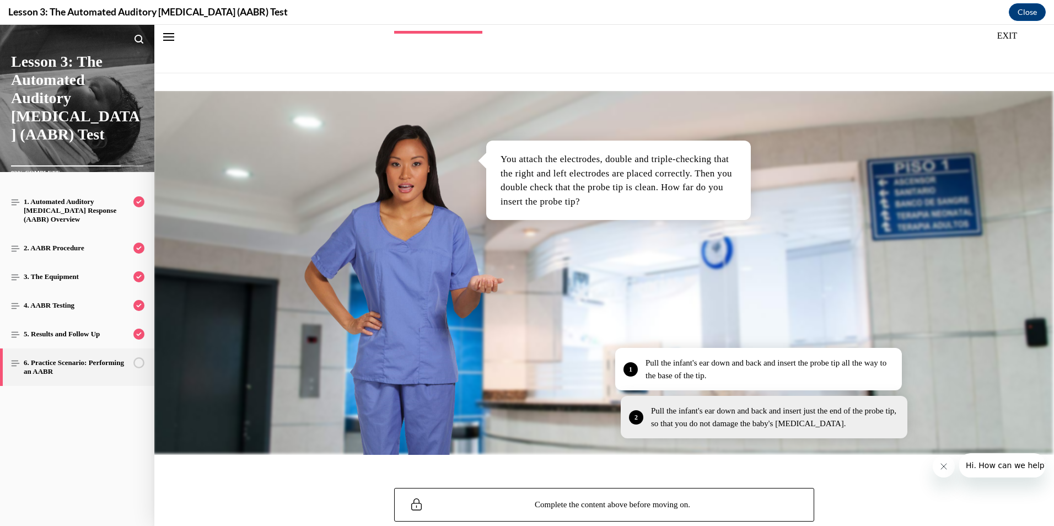
click at [815, 420] on p "Pull the infant's ear down and back and insert just the end of the probe tip, s…" at bounding box center [774, 417] width 246 height 25
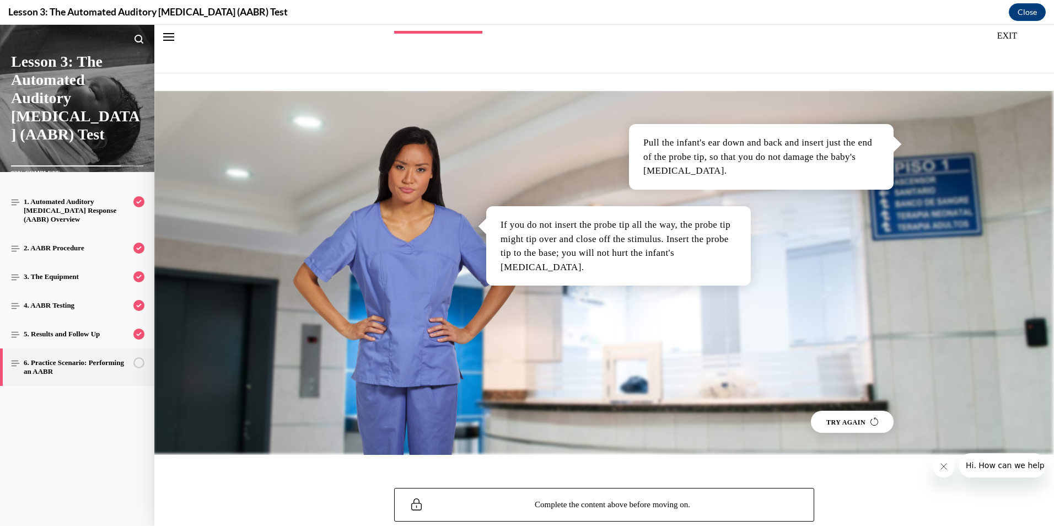
click at [836, 421] on span "TRY AGAIN" at bounding box center [853, 423] width 52 height 8
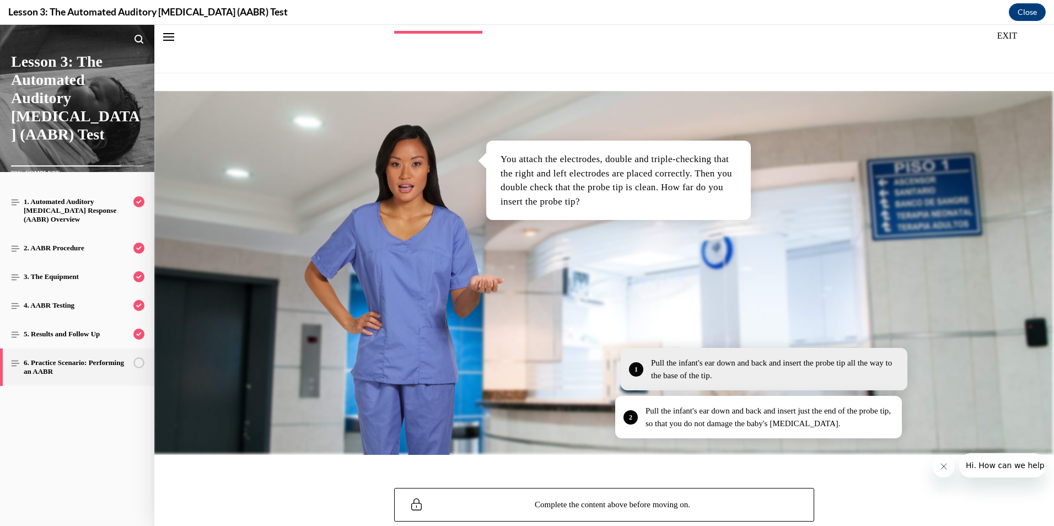
click at [721, 372] on p "Pull the infant's ear down and back and insert the probe tip all the way to the…" at bounding box center [774, 369] width 246 height 25
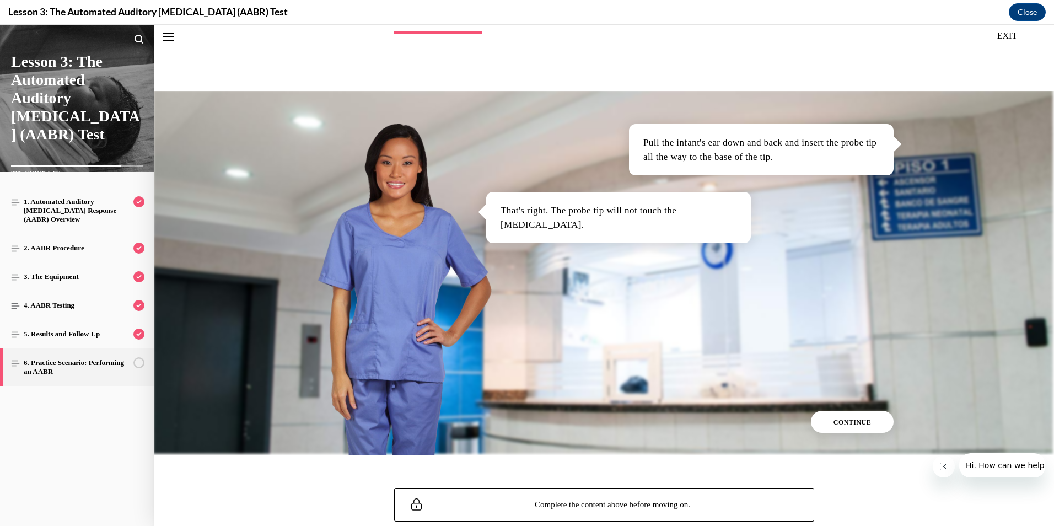
click at [848, 419] on span "CONTINUE" at bounding box center [853, 423] width 38 height 8
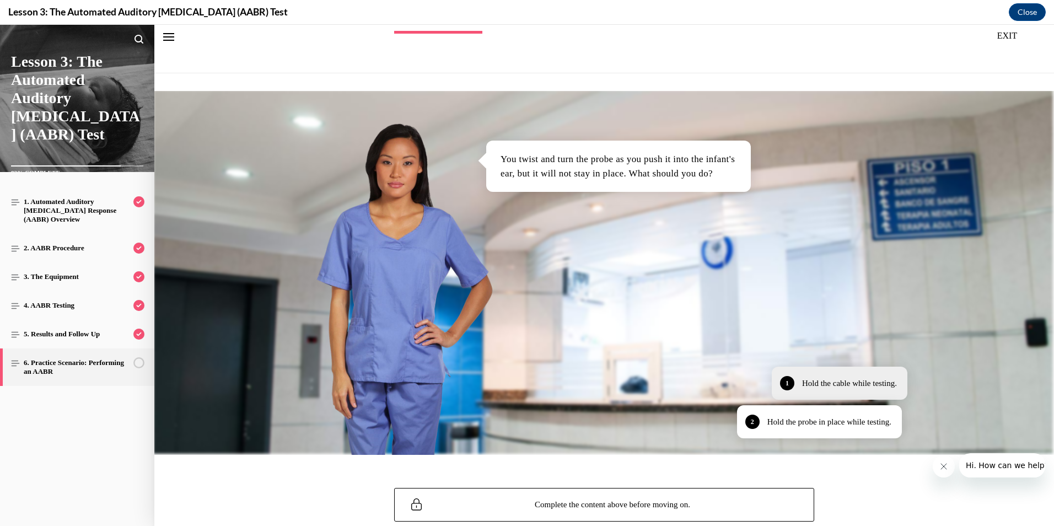
click at [844, 379] on div "Hold the cable while testing." at bounding box center [849, 383] width 95 height 13
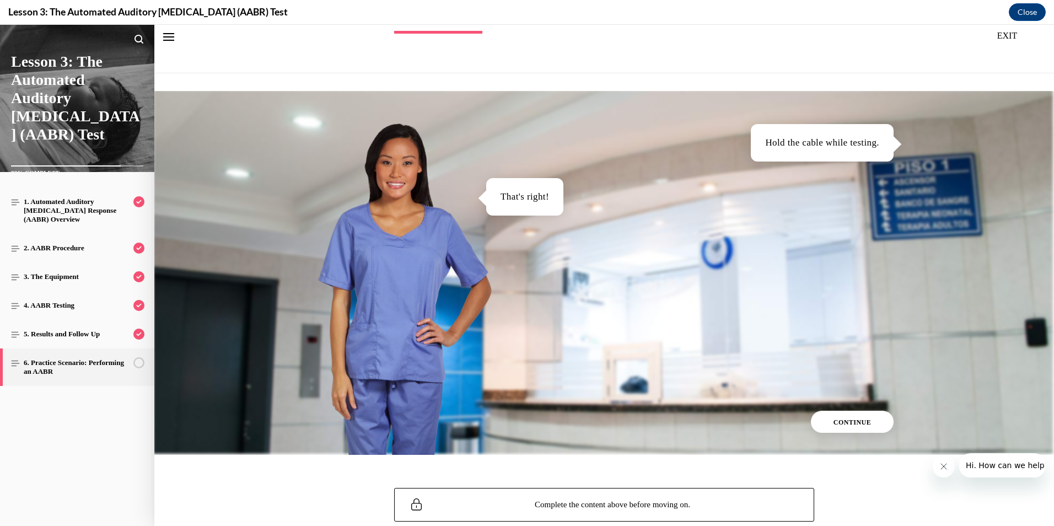
click at [864, 415] on button "CONTINUE" at bounding box center [852, 422] width 83 height 22
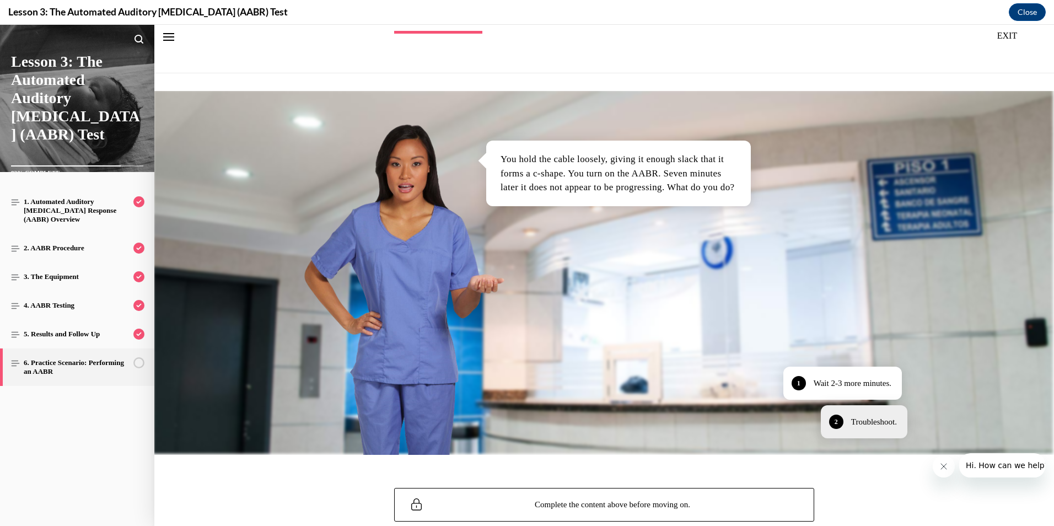
click at [894, 422] on div "2 Troubleshoot." at bounding box center [864, 421] width 87 height 33
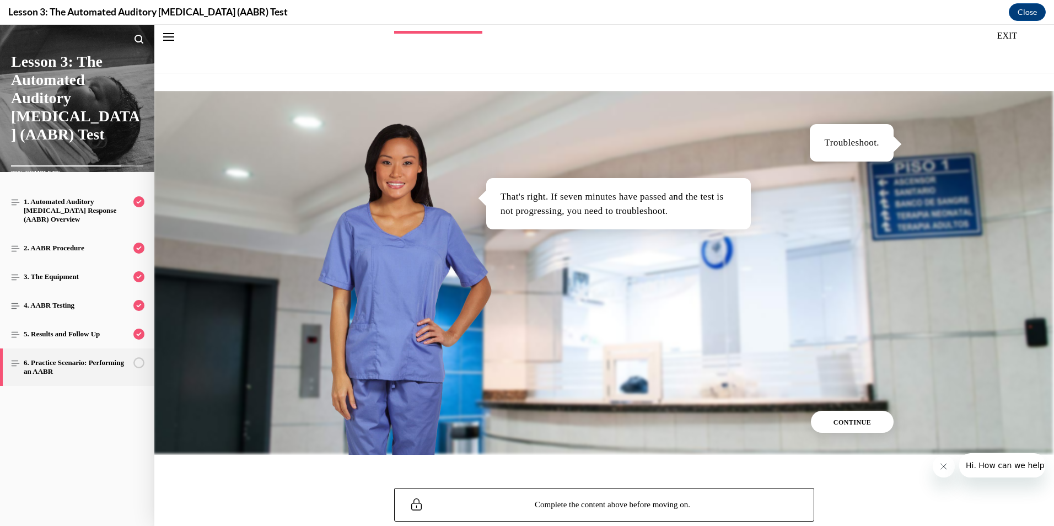
click at [888, 421] on button "CONTINUE" at bounding box center [852, 422] width 83 height 22
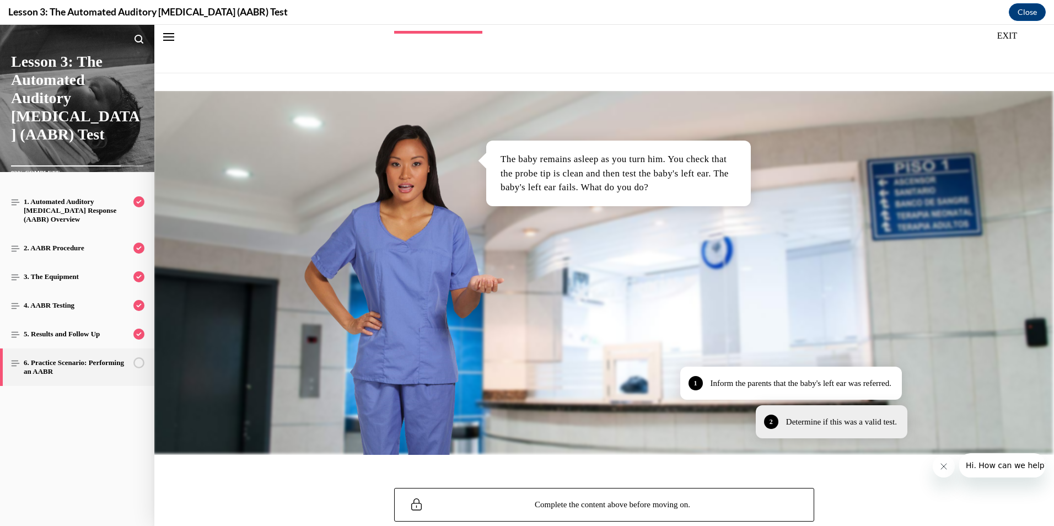
click at [841, 422] on div "Determine if this was a valid test." at bounding box center [841, 422] width 111 height 13
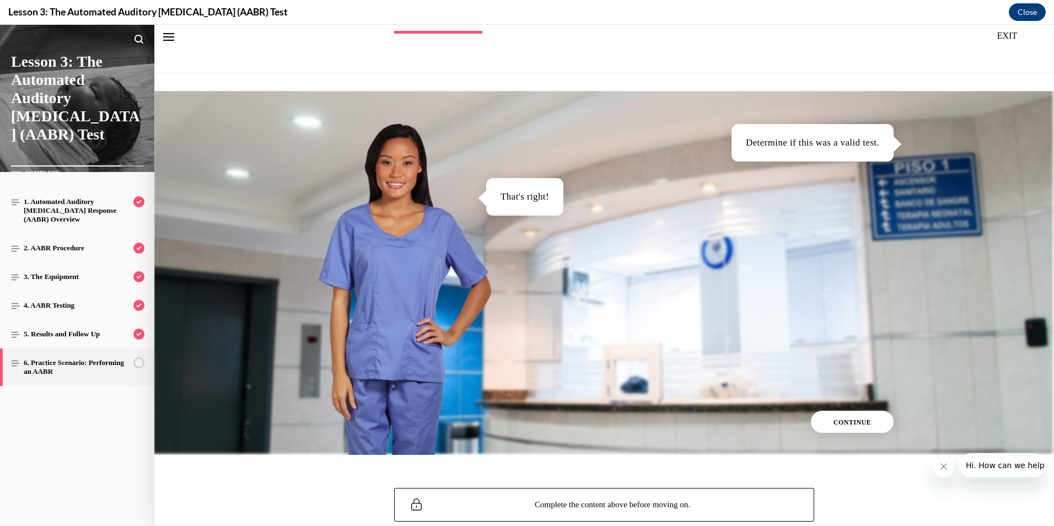
click at [839, 425] on span "CONTINUE" at bounding box center [853, 423] width 38 height 8
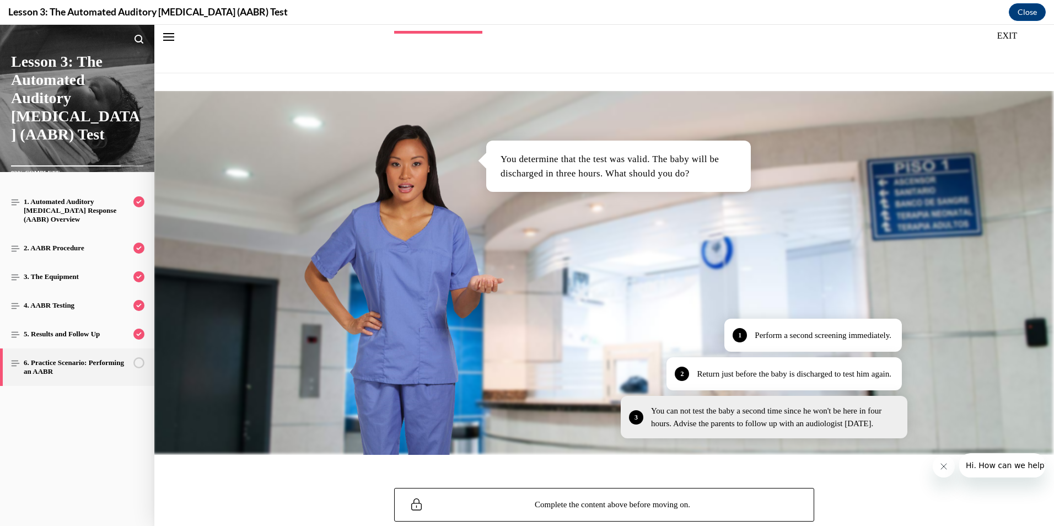
click at [780, 422] on div "You can not test the baby a second time since he won't be here in four hours. A…" at bounding box center [774, 417] width 246 height 25
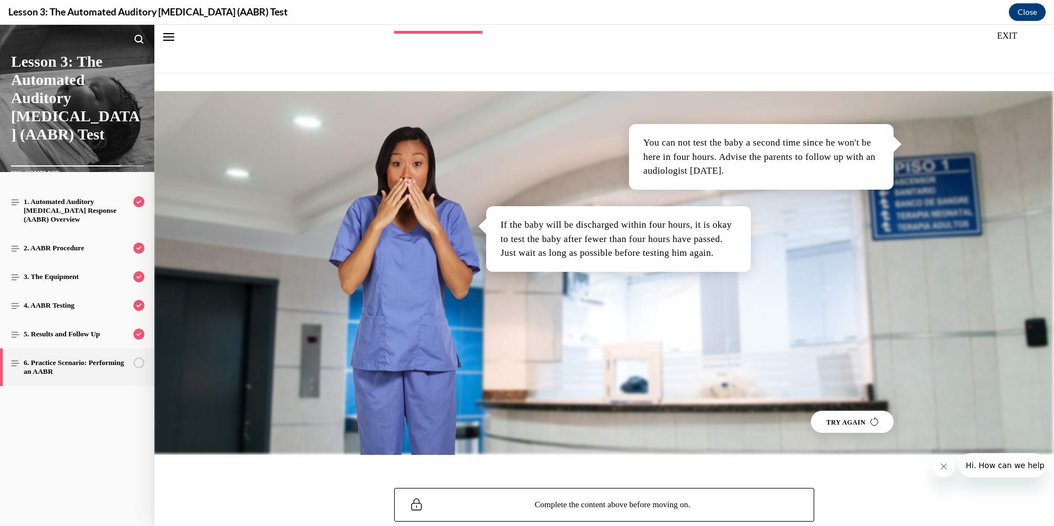
click at [834, 415] on button "TRY AGAIN" at bounding box center [852, 422] width 83 height 22
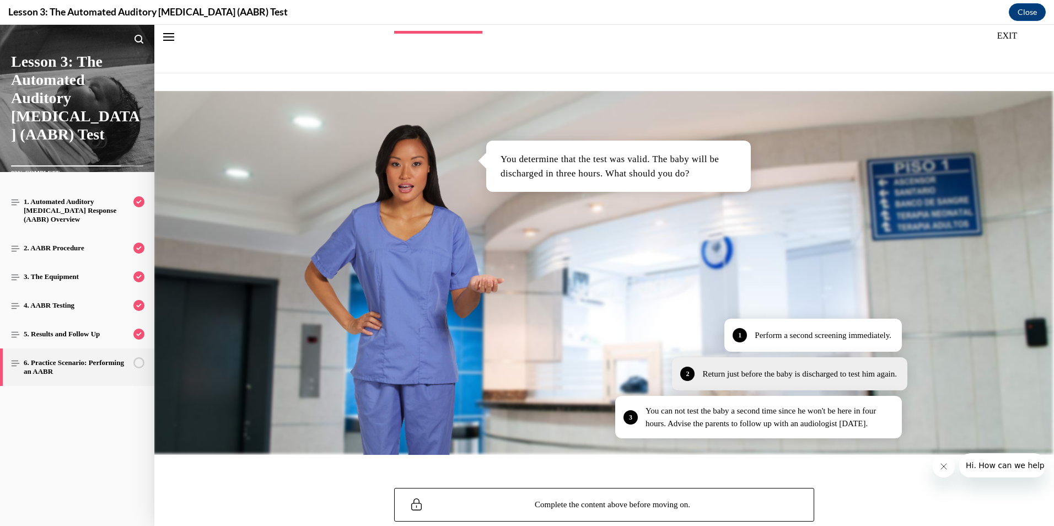
click at [809, 384] on div "2 Return just before the baby is discharged to test him again." at bounding box center [789, 373] width 235 height 33
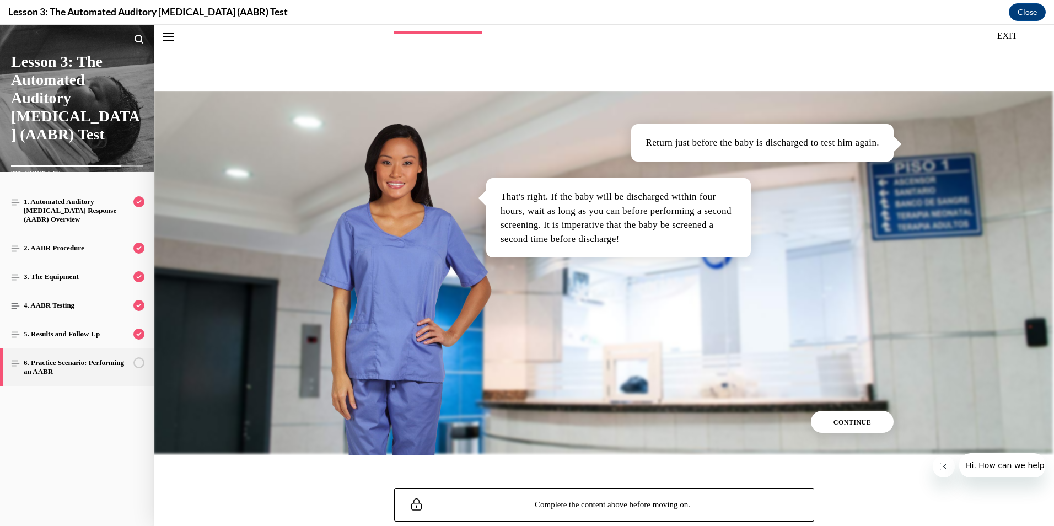
click at [864, 418] on button "CONTINUE" at bounding box center [852, 422] width 83 height 22
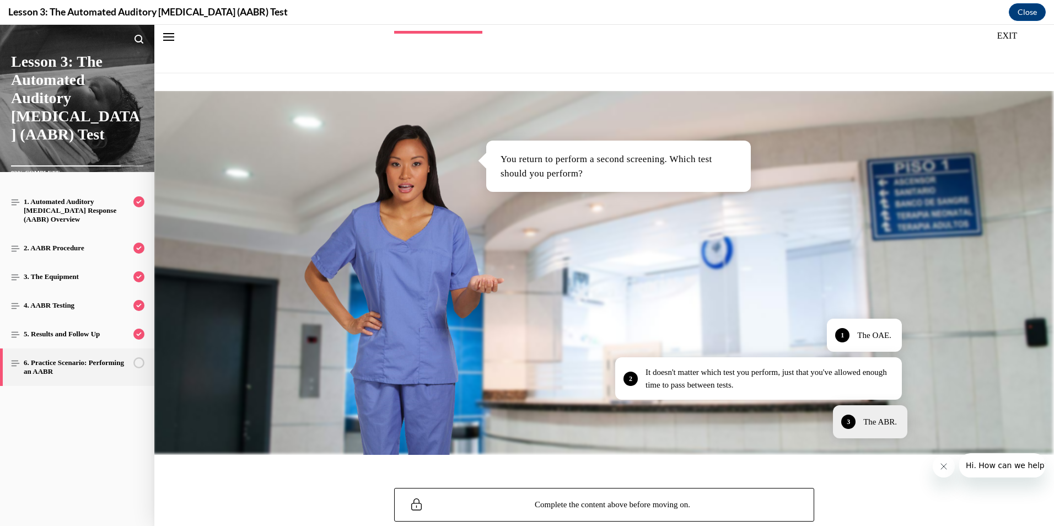
click at [881, 419] on div "The ABR." at bounding box center [881, 422] width 34 height 13
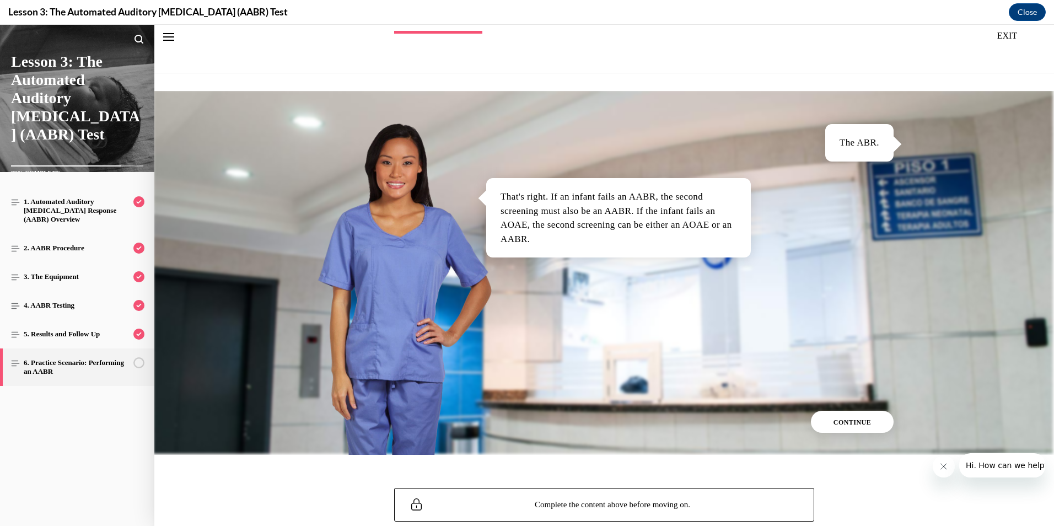
click at [880, 421] on button "CONTINUE" at bounding box center [852, 422] width 83 height 22
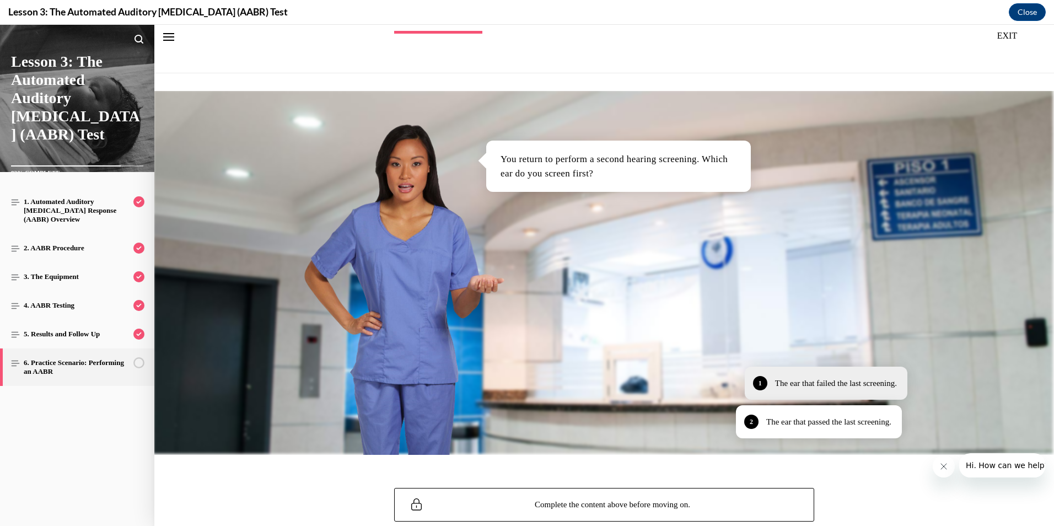
click at [866, 387] on div "The ear that failed the last screening." at bounding box center [836, 383] width 122 height 13
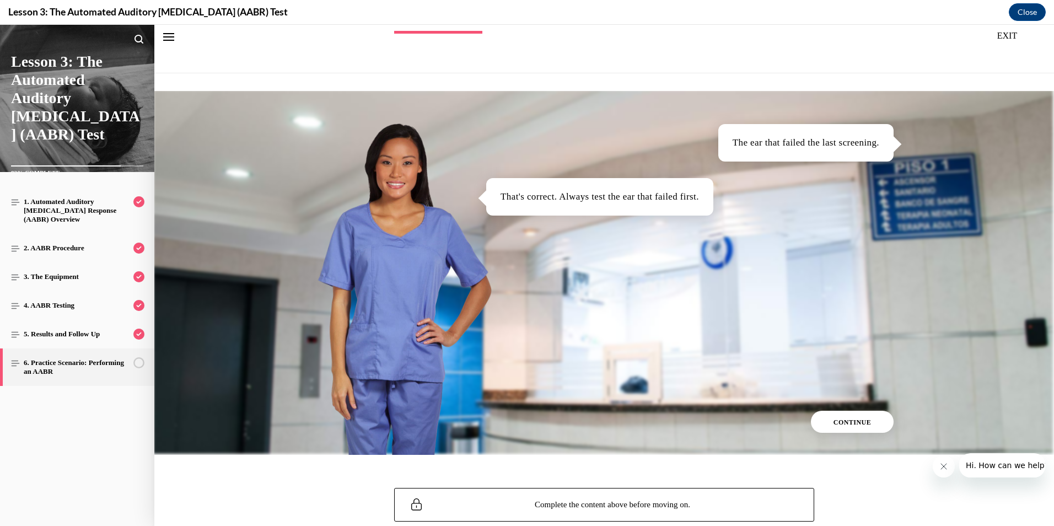
click at [860, 419] on span "CONTINUE" at bounding box center [853, 423] width 38 height 8
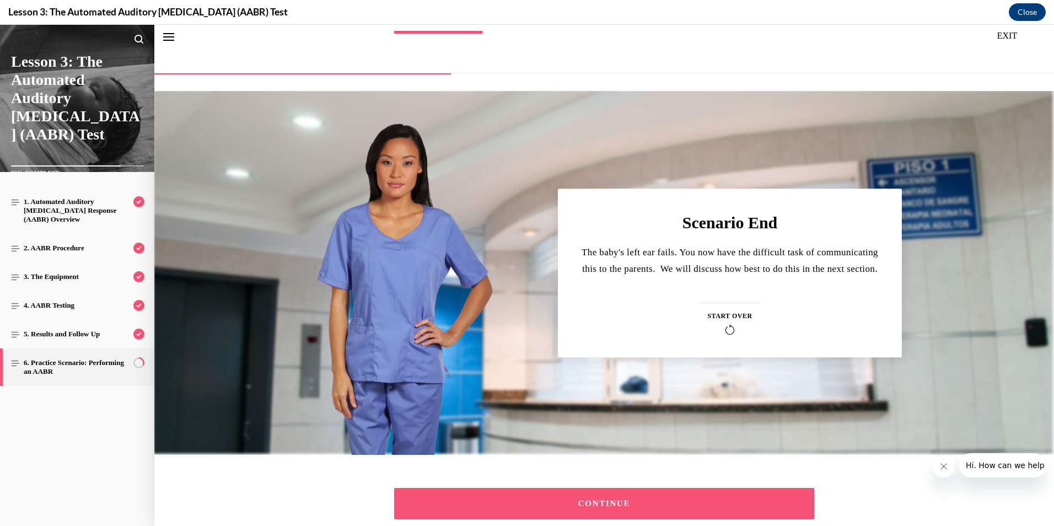
click at [621, 509] on button "CONTINUE" at bounding box center [604, 503] width 420 height 31
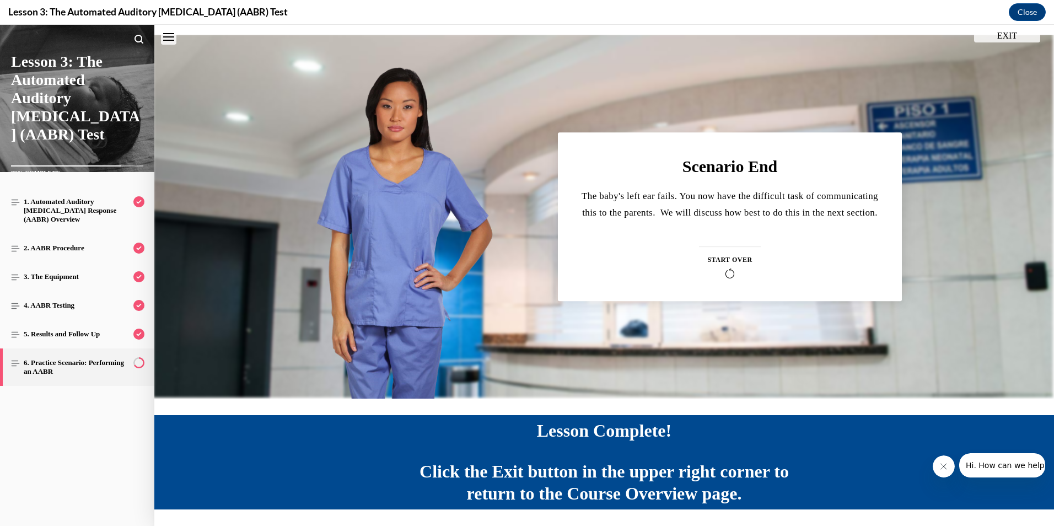
scroll to position [236, 0]
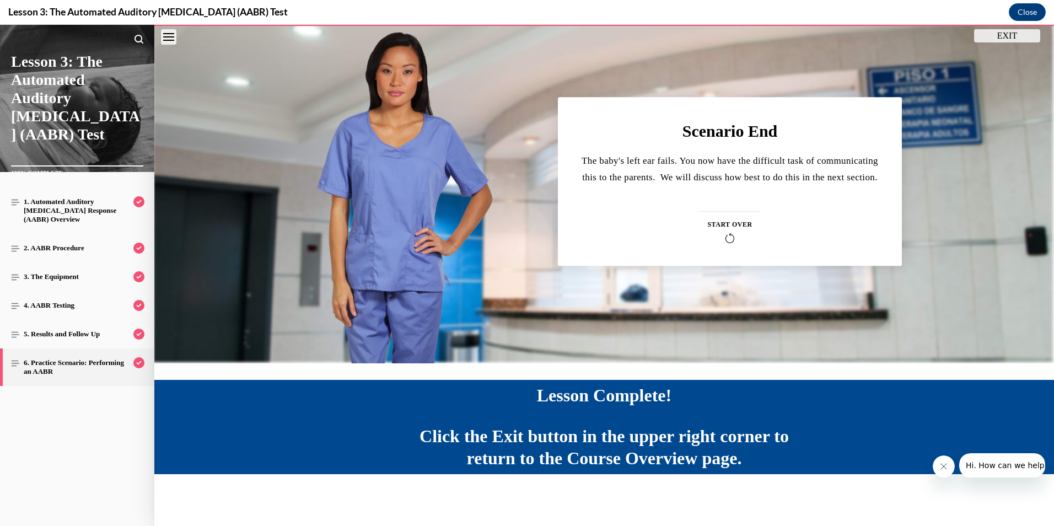
click at [1001, 34] on button "EXIT" at bounding box center [1007, 35] width 66 height 13
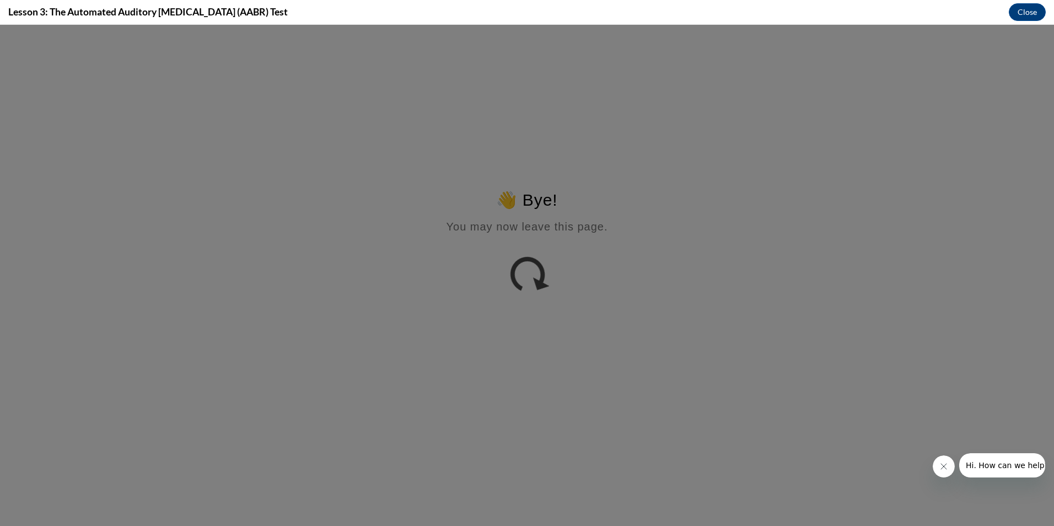
scroll to position [0, 0]
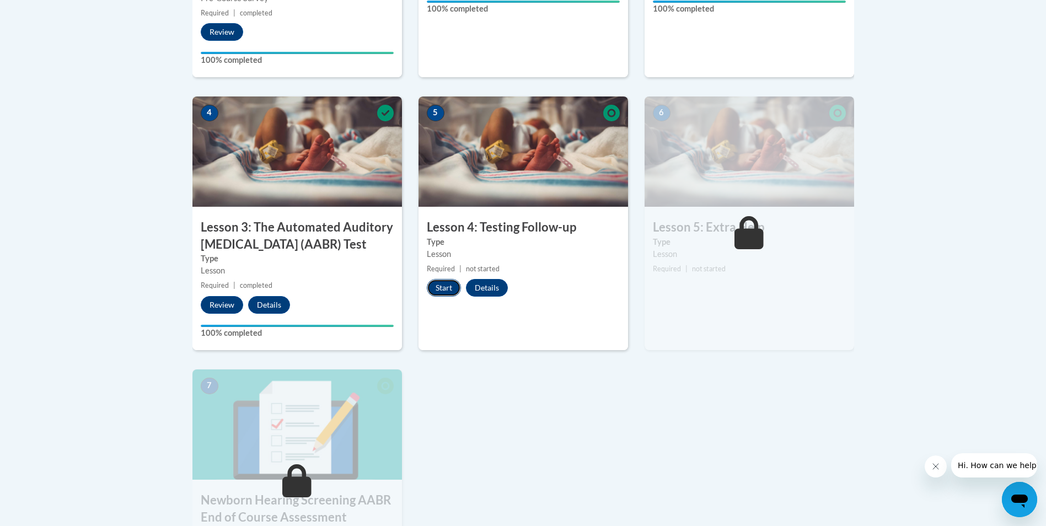
click at [456, 289] on button "Start" at bounding box center [444, 288] width 34 height 18
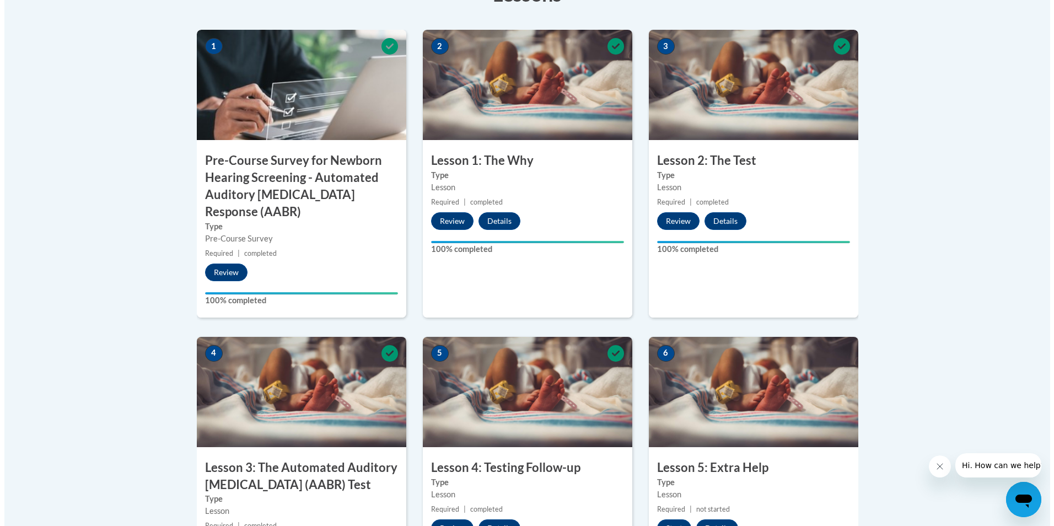
scroll to position [441, 0]
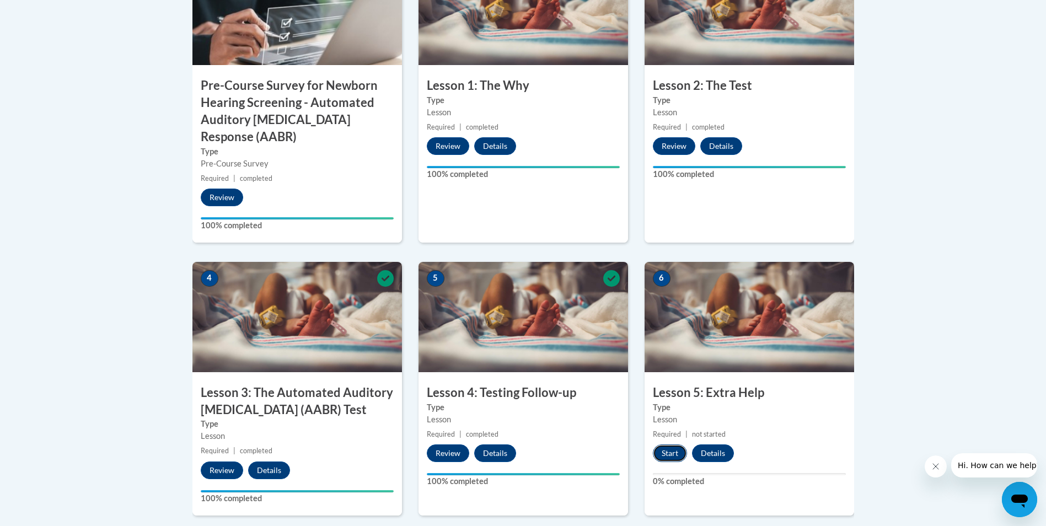
click at [667, 457] on button "Start" at bounding box center [670, 453] width 34 height 18
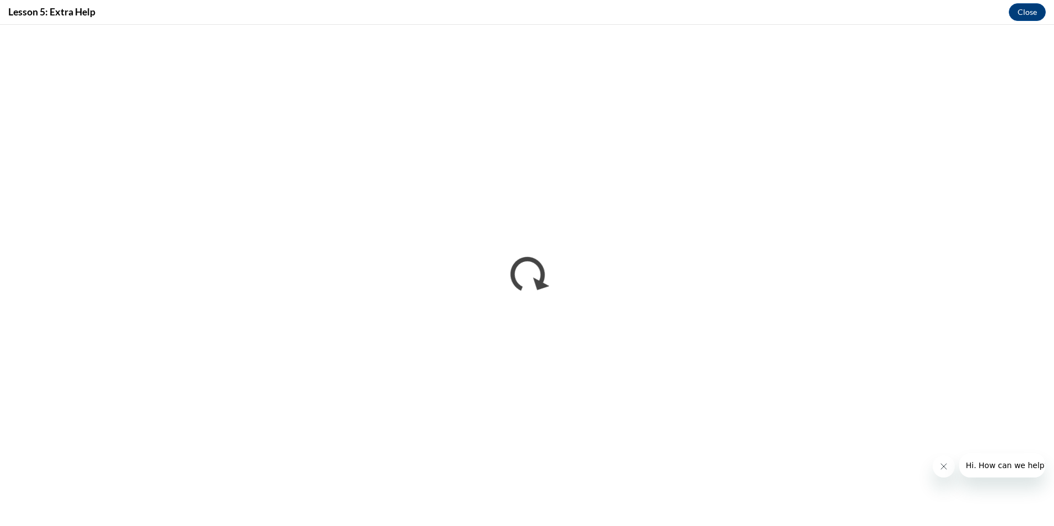
scroll to position [0, 0]
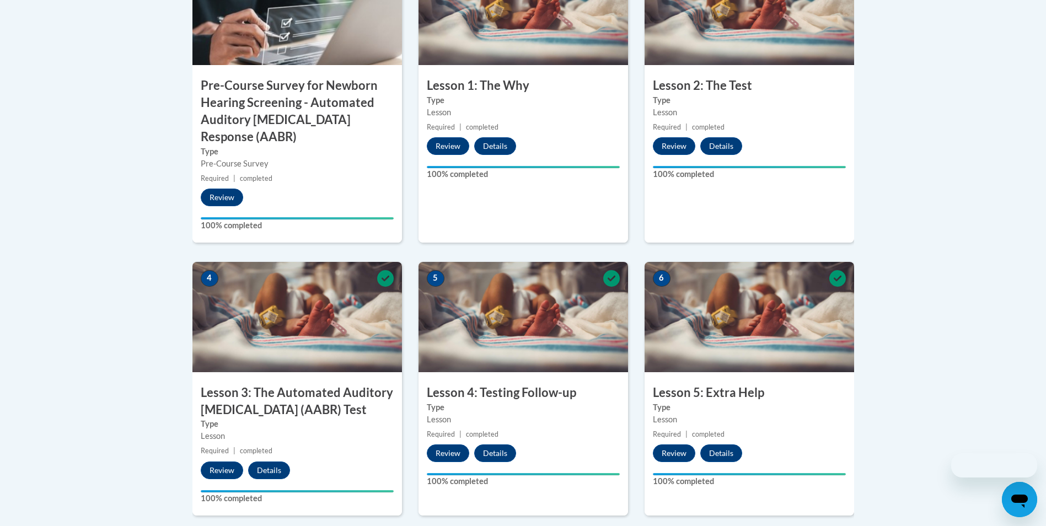
scroll to position [717, 0]
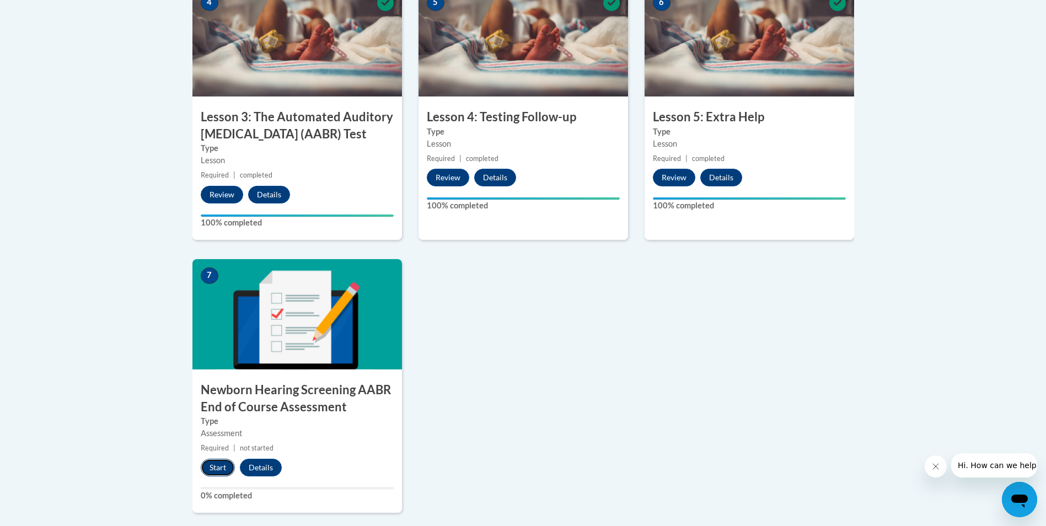
click at [217, 469] on button "Start" at bounding box center [218, 468] width 34 height 18
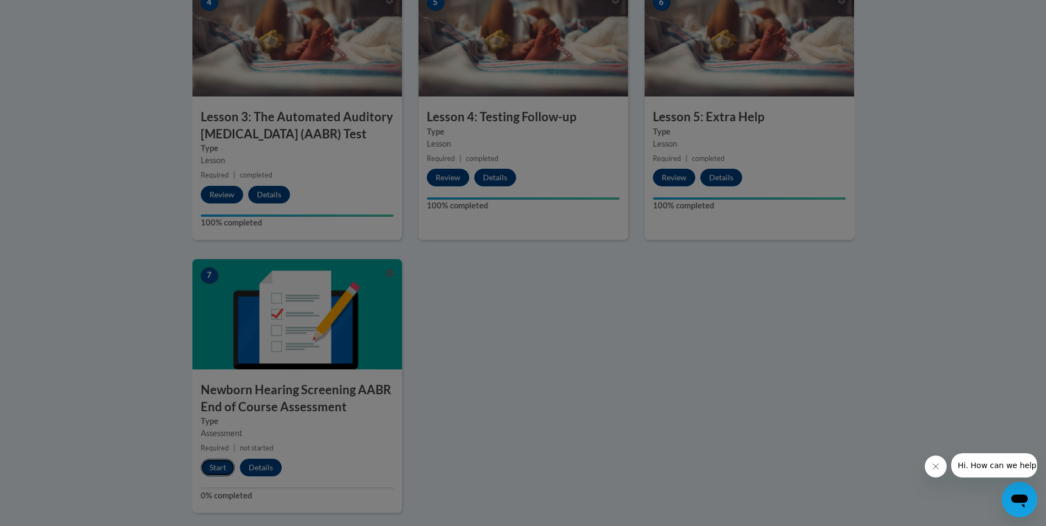
click at [217, 470] on div "Lessons Progress: 1 Pre-Course Survey for Newborn Hearing Screening - Automated…" at bounding box center [523, 105] width 662 height 853
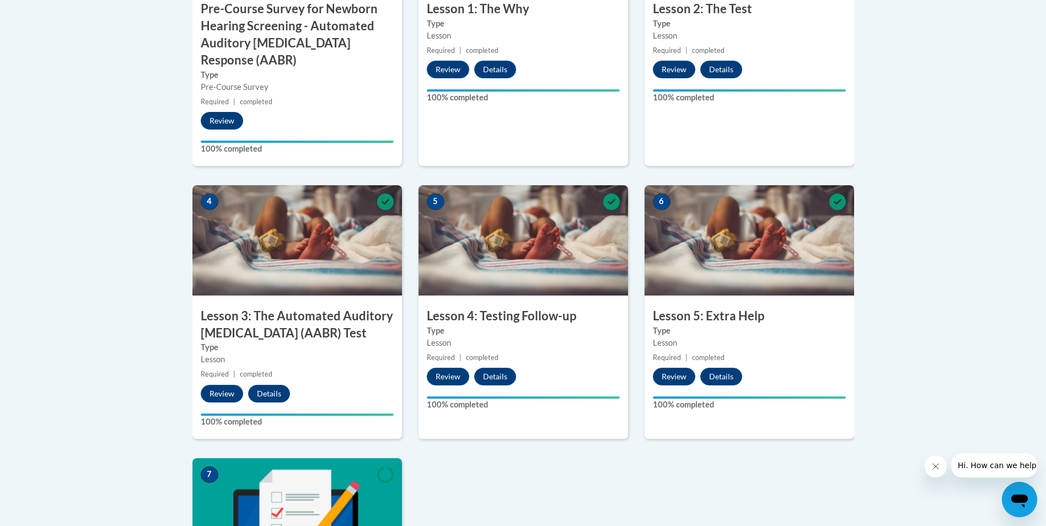
scroll to position [738, 0]
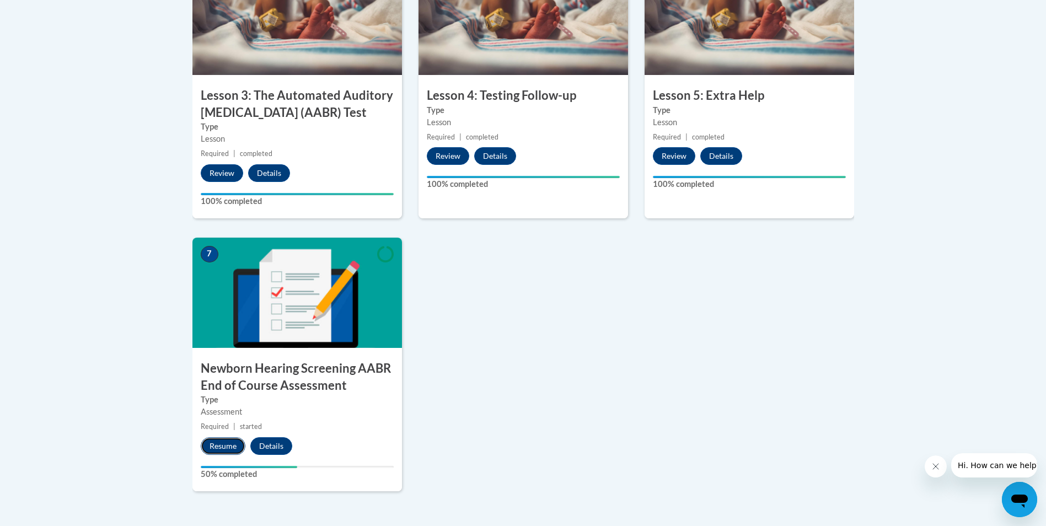
click at [224, 448] on button "Resume" at bounding box center [223, 446] width 45 height 18
